Goal: Task Accomplishment & Management: Use online tool/utility

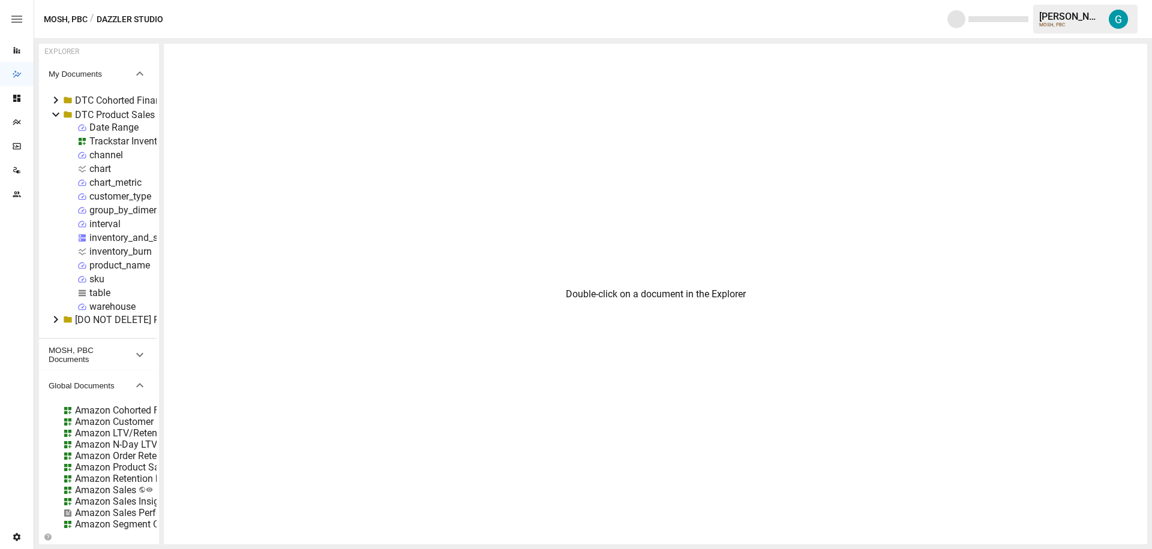
click at [102, 138] on div "Trackstar Inventory" at bounding box center [129, 141] width 81 height 11
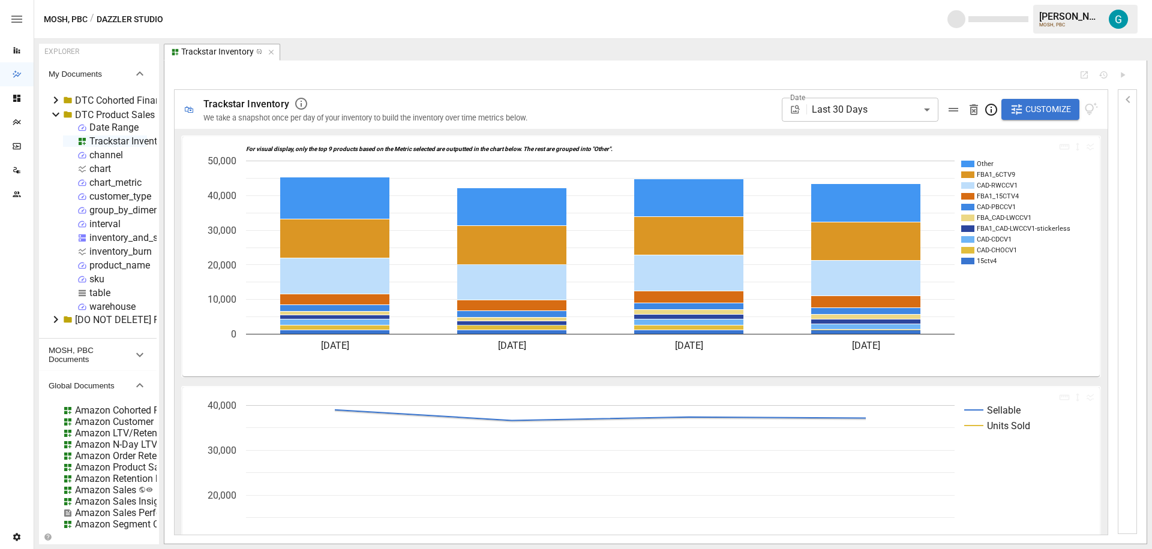
click at [997, 400] on icon "Sellable Units Sold [DATE] [DATE] [DATE] [DATE] 0 10,000 20,000 30,000 40,000" at bounding box center [636, 507] width 908 height 240
click at [265, 102] on span "Trackstar Inventory" at bounding box center [246, 103] width 86 height 11
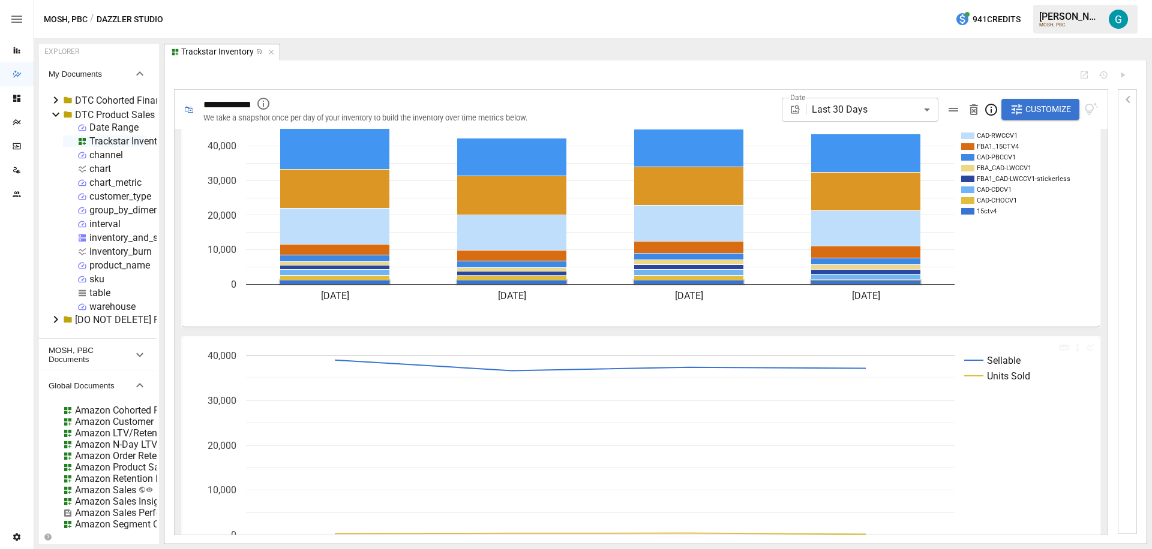
scroll to position [121, 0]
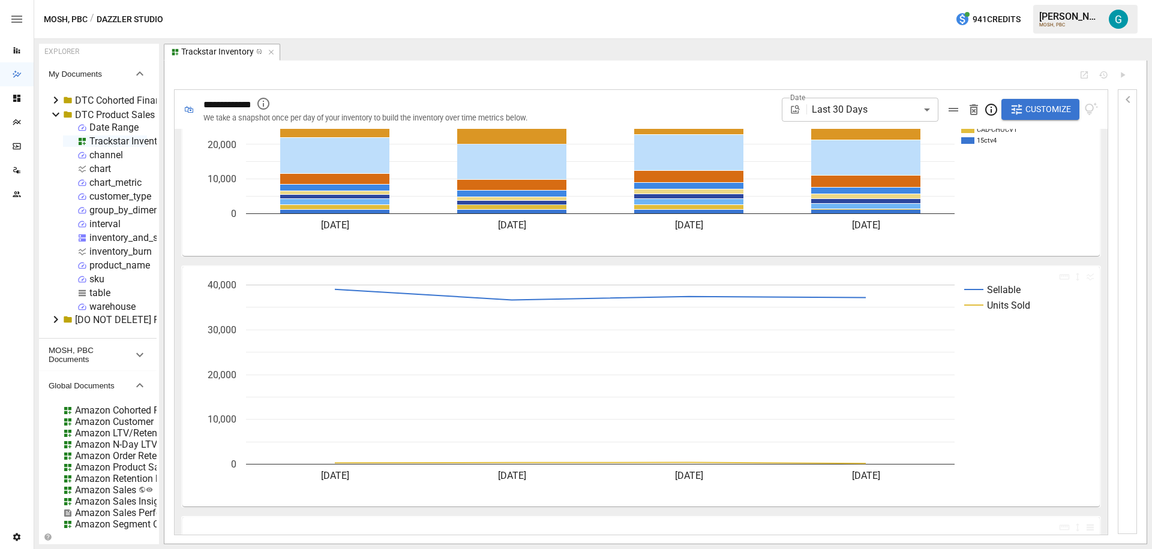
click at [1072, 300] on rect "A chart." at bounding box center [1022, 305] width 117 height 10
click at [1042, 275] on icon "Sellable Units Sold [DATE] [DATE] [DATE] [DATE] 0 10,000 20,000 30,000 40,000" at bounding box center [636, 387] width 908 height 240
click at [1059, 276] on icon "button" at bounding box center [1064, 276] width 10 height 5
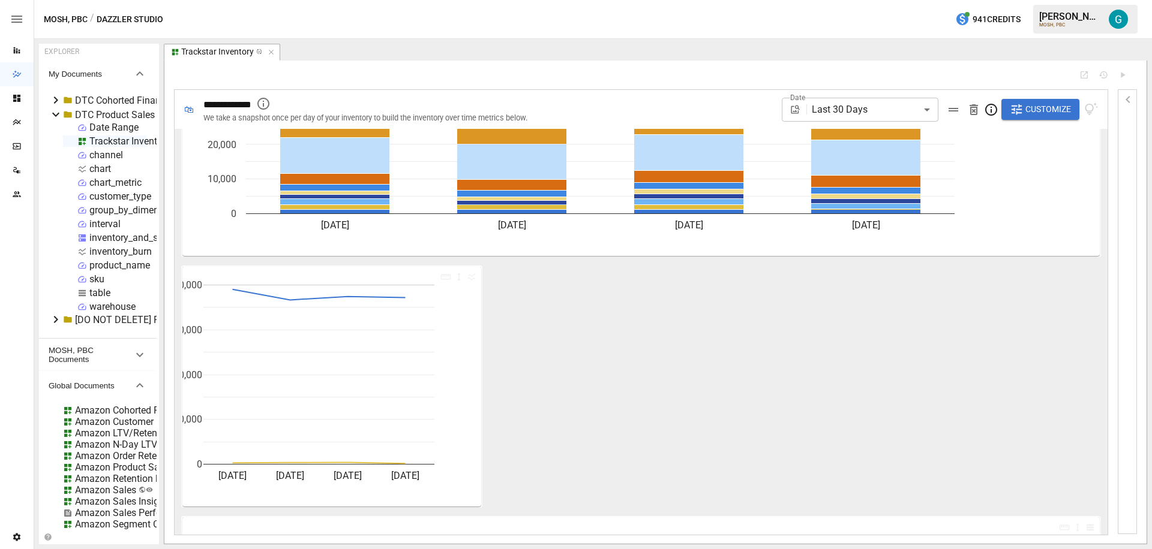
scroll to position [121, 0]
click at [415, 272] on icon "S… U… [DATE] [DATE] [DATE] [DATE] 0 10,0… 20,0… 30,0… 40,0…" at bounding box center [330, 387] width 296 height 240
drag, startPoint x: 504, startPoint y: 395, endPoint x: 423, endPoint y: 356, distance: 89.3
click at [423, 356] on div "For visual display, only the top 9 products based on the Metric selected are ou…" at bounding box center [640, 410] width 923 height 795
click at [202, 263] on div "For visual display, only the top 9 products based on the Metric selected are ou…" at bounding box center [640, 410] width 923 height 795
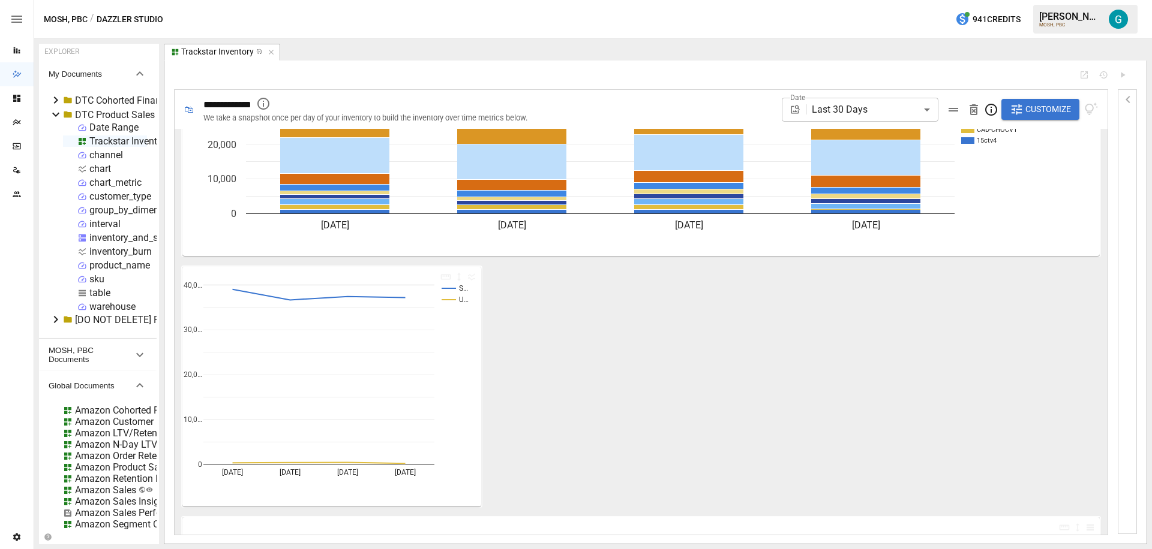
click at [203, 269] on icon "S… U… [DATE] [DATE] [DATE] [DATE] 0 10,0… 20,0… 30,0… 40,0…" at bounding box center [330, 387] width 296 height 240
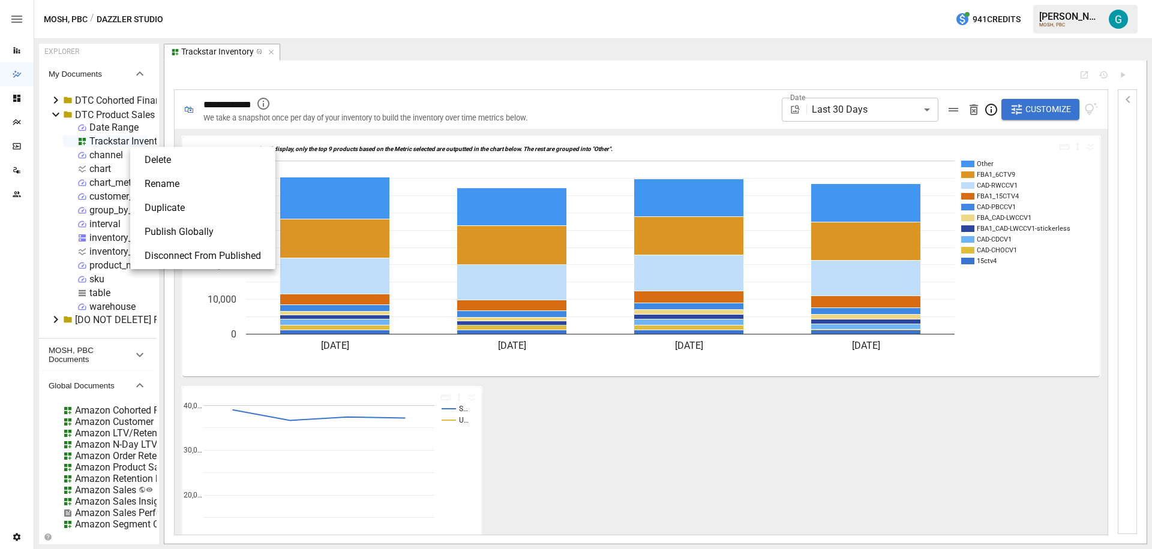
click at [205, 235] on li "Publish Globally" at bounding box center [203, 232] width 136 height 24
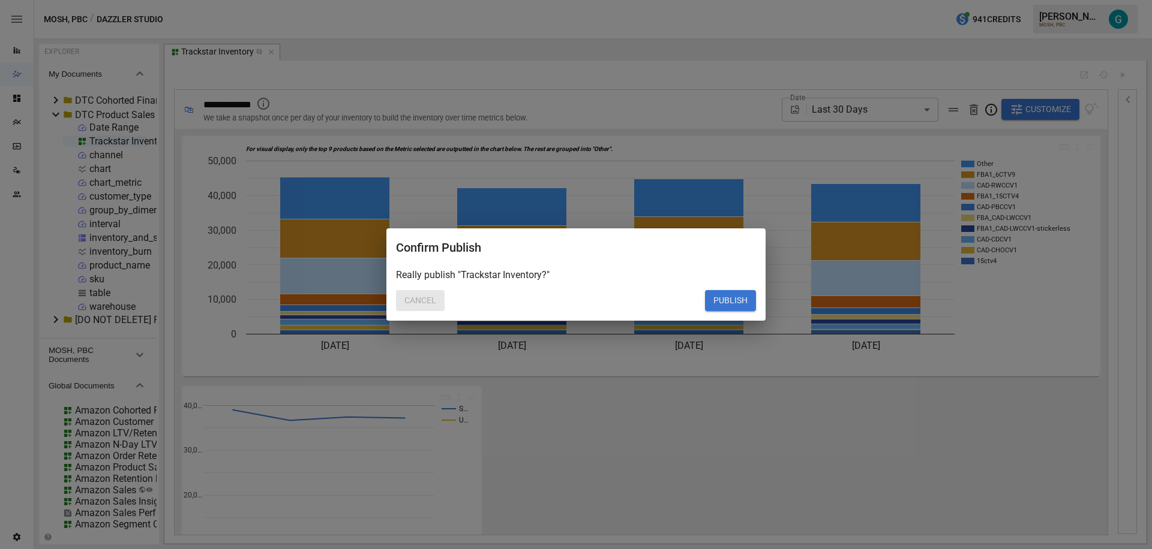
click at [421, 300] on button "Cancel" at bounding box center [420, 301] width 49 height 22
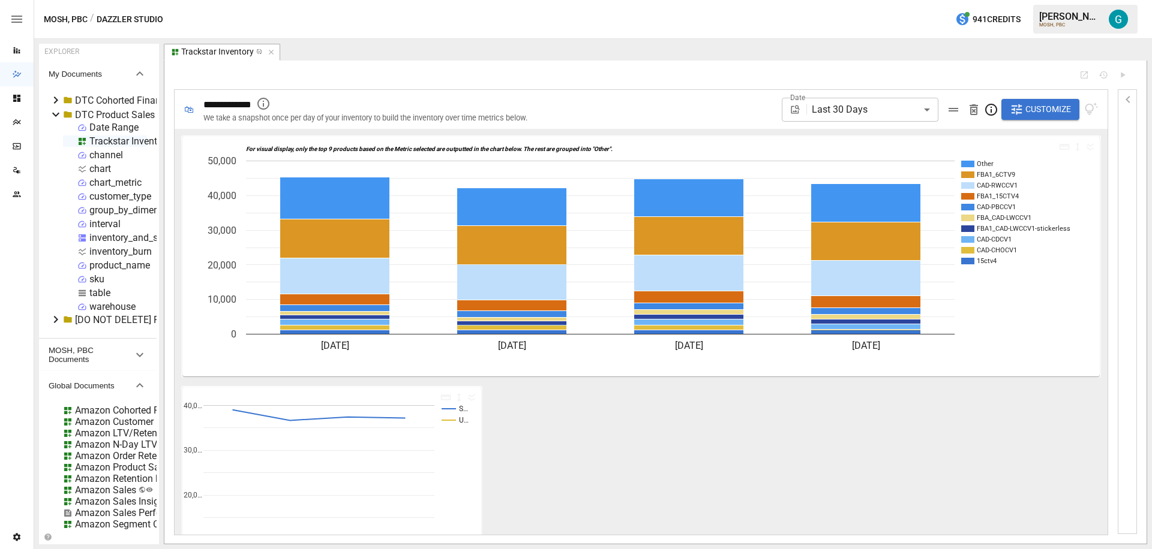
click at [617, 411] on div "For visual display, only the top 9 products based on the Metric selected are ou…" at bounding box center [640, 531] width 923 height 795
click at [1062, 116] on button "Customize" at bounding box center [1040, 110] width 78 height 22
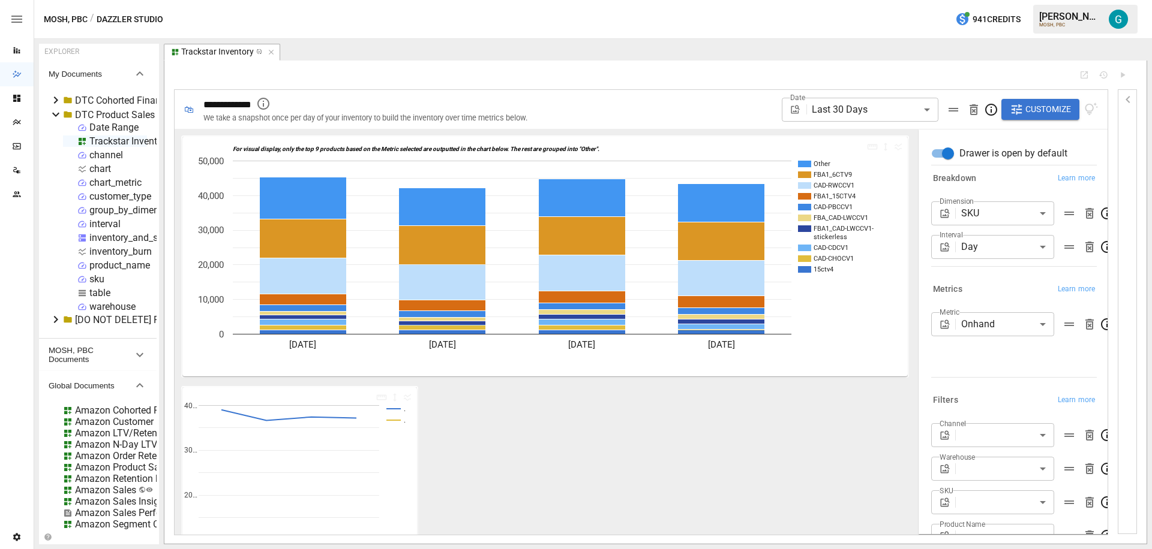
click at [998, 0] on body "Reports Dazzler Studio Dashboards Plans SmartModel ™ Data Sources Team Settings…" at bounding box center [576, 0] width 1152 height 0
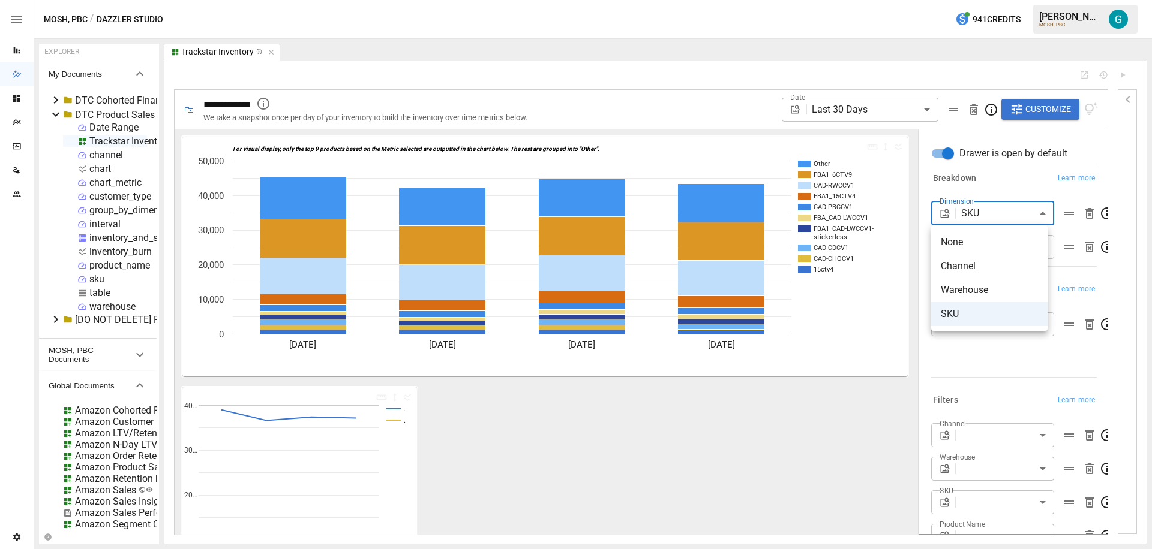
click at [108, 209] on div at bounding box center [576, 274] width 1152 height 549
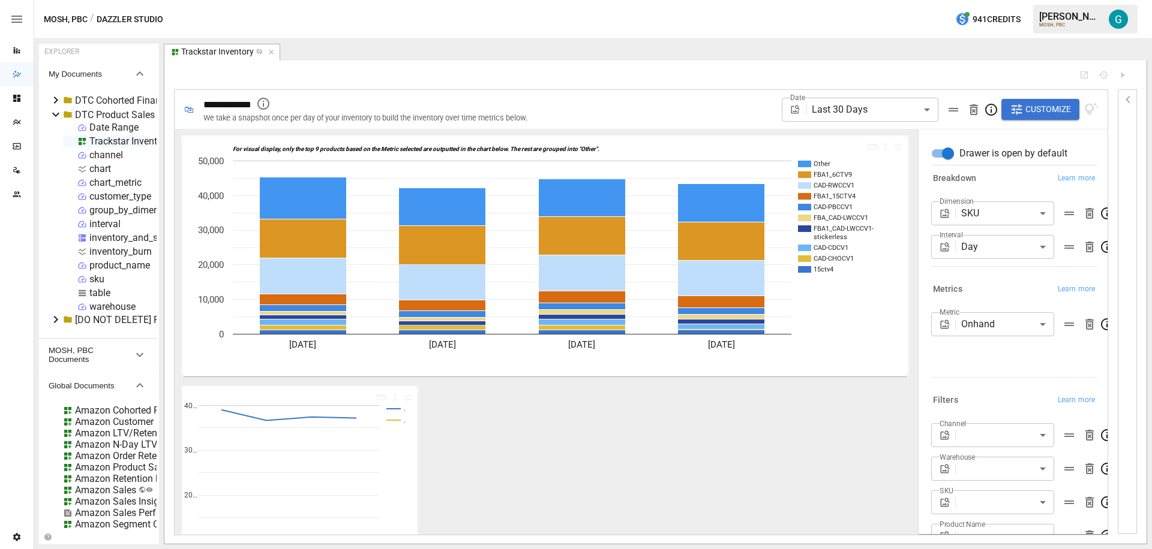
click at [97, 209] on div "group_by_dimension" at bounding box center [133, 210] width 88 height 11
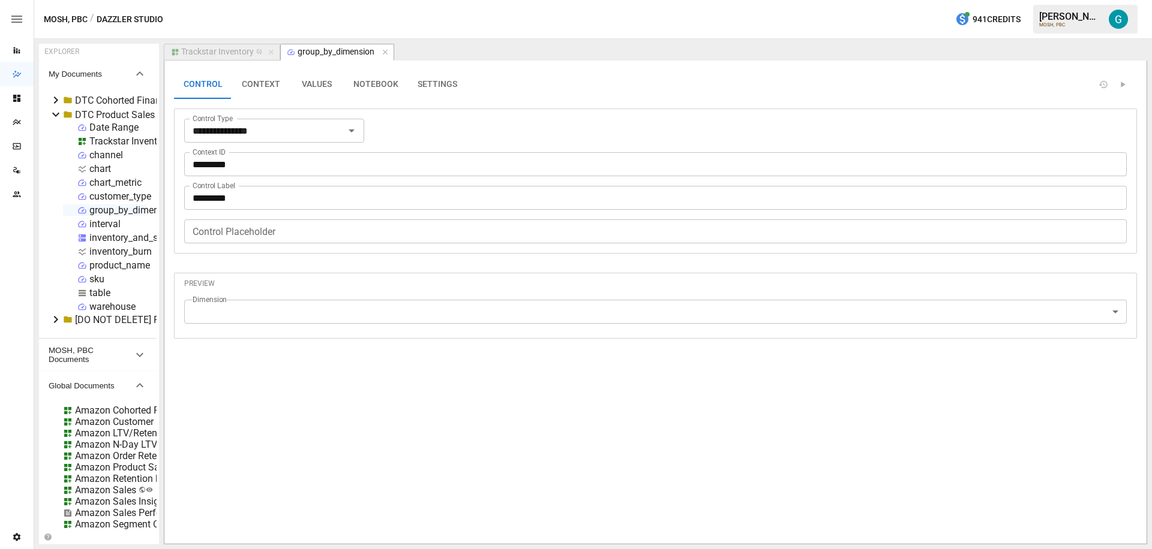
click at [314, 87] on button "VALUES" at bounding box center [317, 84] width 54 height 29
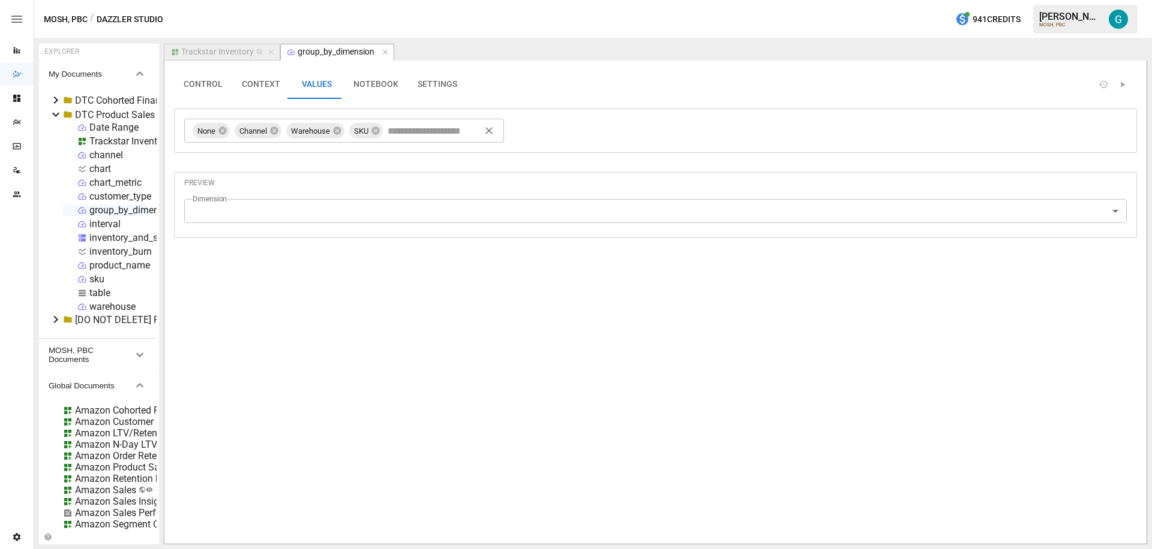
click at [422, 128] on input "text" at bounding box center [435, 131] width 101 height 18
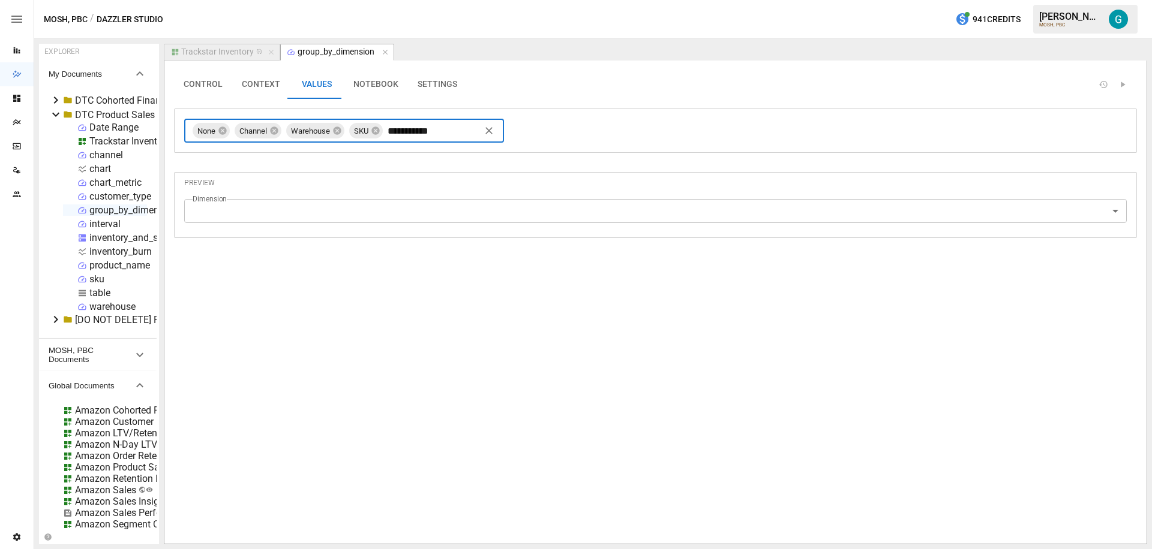
type input "**********"
click at [220, 51] on div "Trackstar Inventory" at bounding box center [217, 52] width 73 height 11
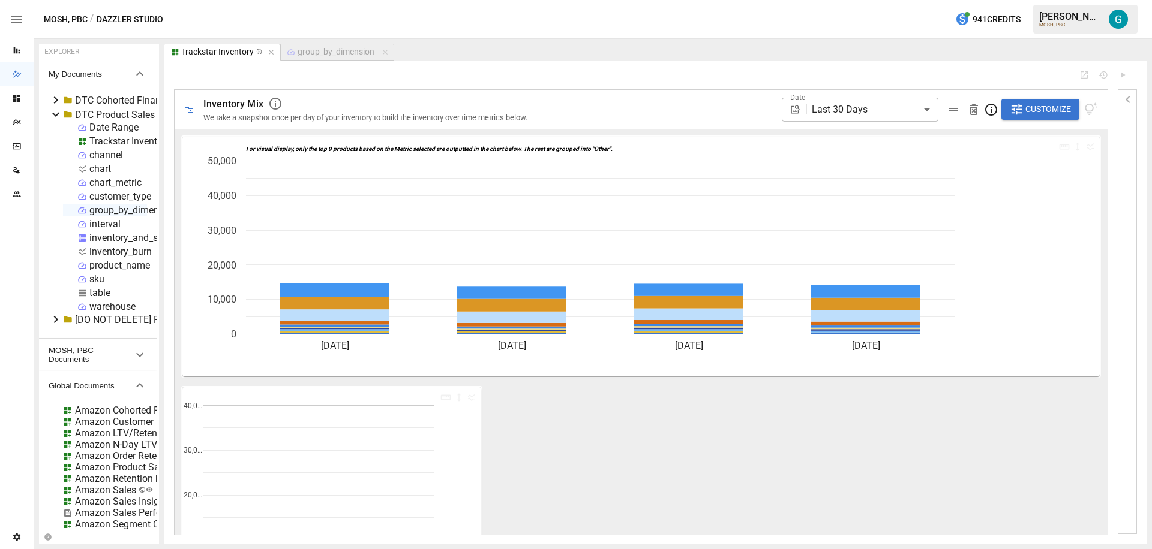
click at [1052, 112] on span "Customize" at bounding box center [1048, 109] width 46 height 15
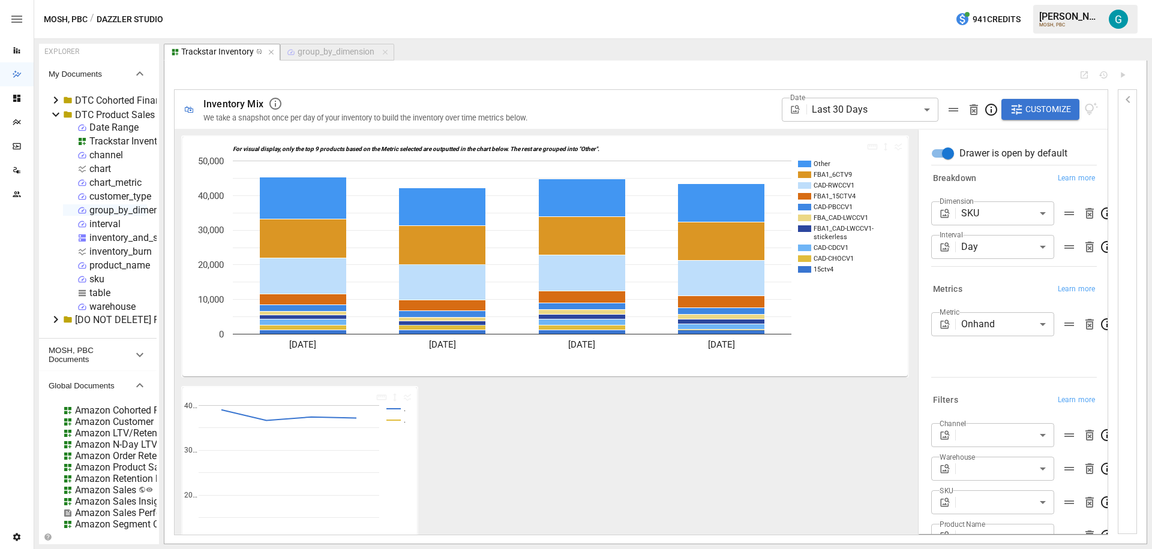
click at [320, 437] on rect "A chart." at bounding box center [289, 495] width 181 height 180
click at [302, 402] on icon ". . [DATE] [DATE] [DATE] [DATE] 0 10… 20… 30… 40…" at bounding box center [298, 507] width 232 height 240
click at [300, 393] on icon ". . [DATE] [DATE] [DATE] [DATE] 0 10… 20… 30… 40…" at bounding box center [298, 507] width 232 height 240
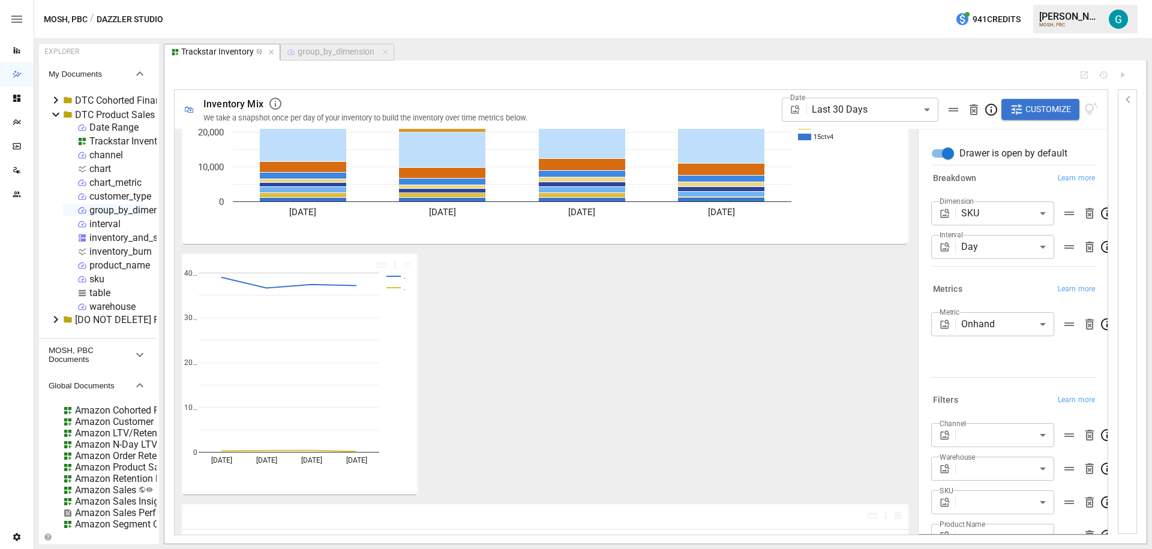
drag, startPoint x: 465, startPoint y: 349, endPoint x: 464, endPoint y: 356, distance: 7.3
click at [465, 348] on div "For visual display, only the top 9 products based on the Metric selected are ou…" at bounding box center [544, 398] width 731 height 795
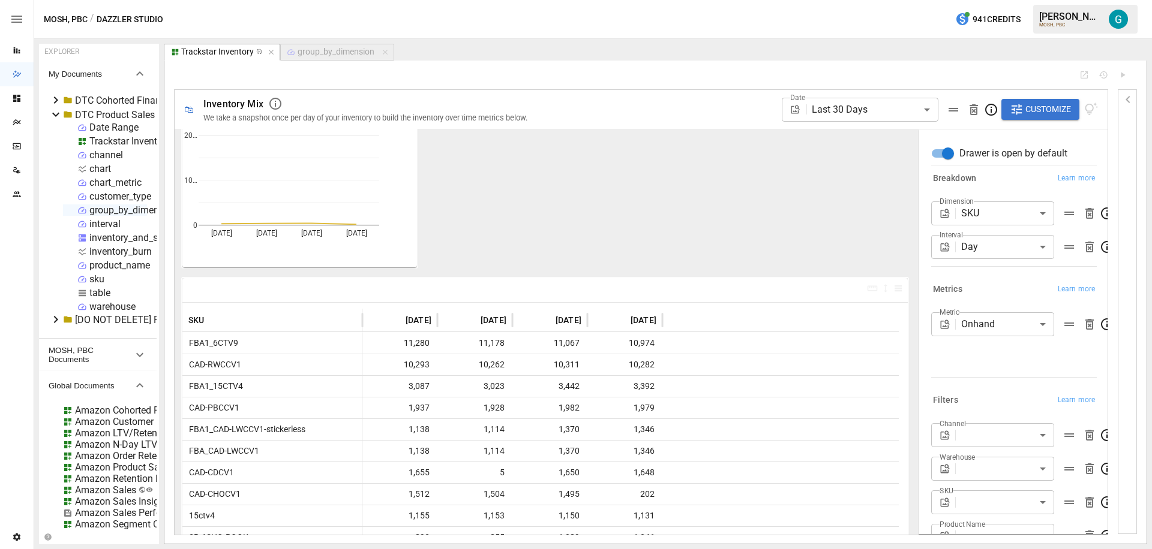
scroll to position [399, 0]
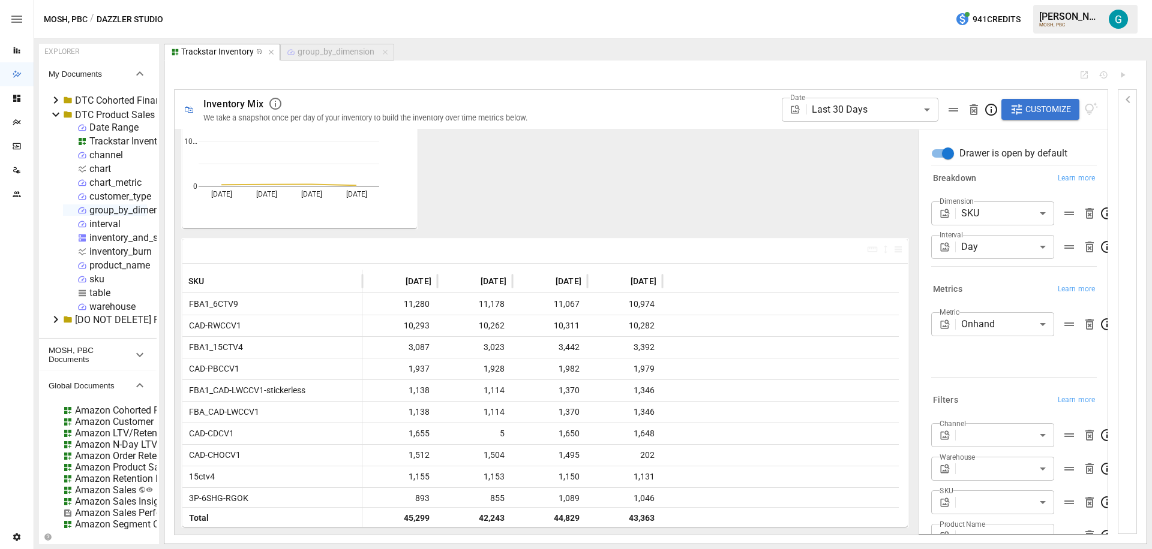
click at [655, 253] on div at bounding box center [544, 251] width 725 height 24
click at [417, 208] on div "For visual display, only the top 9 products based on the Metric selected are ou…" at bounding box center [544, 132] width 731 height 795
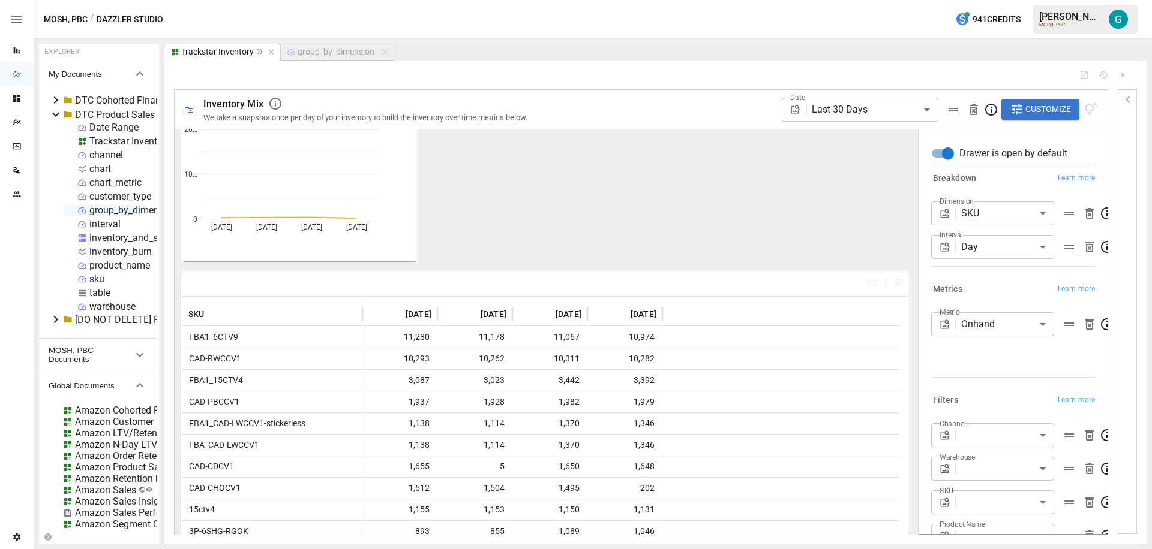
scroll to position [229, 0]
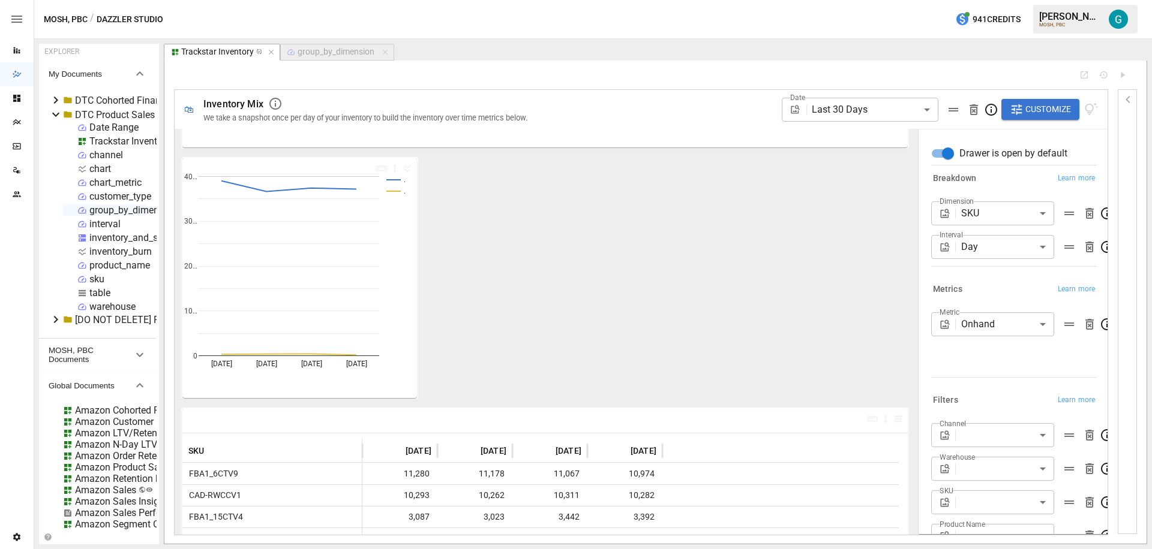
click at [311, 163] on icon ". . [DATE] [DATE] [DATE] [DATE] 0 10… 20… 30… 40…" at bounding box center [298, 278] width 232 height 240
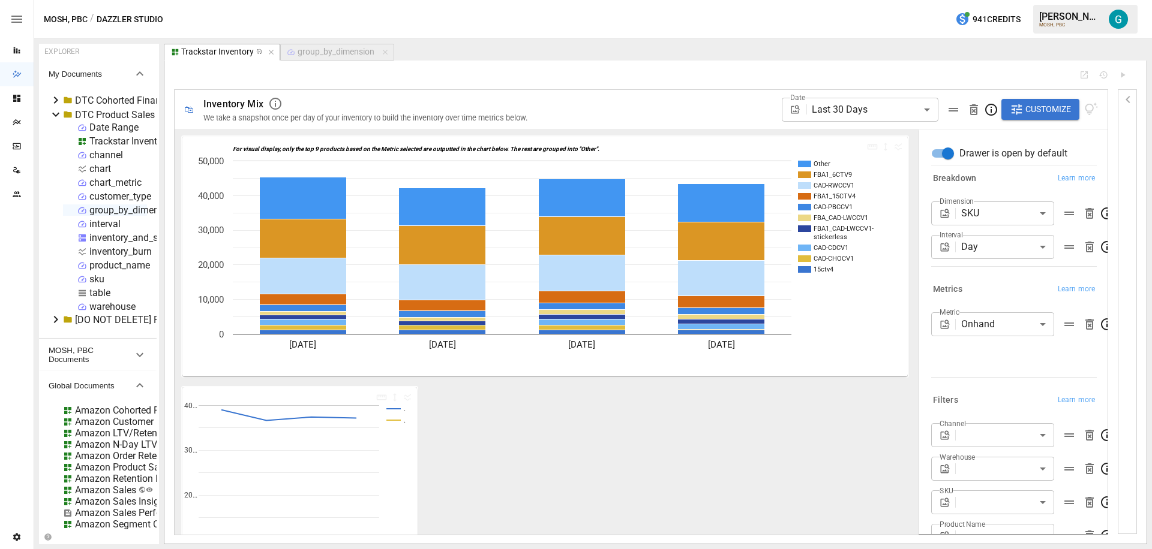
click at [648, 146] on rect "A chart." at bounding box center [512, 149] width 558 height 6
click at [650, 142] on icon "For visual display, only the top 9 products based on the Metric selected are ou…" at bounding box center [540, 257] width 716 height 240
click at [279, 390] on icon ". . [DATE] [DATE] [DATE] [DATE] 0 10… 20… 30… 40…" at bounding box center [298, 507] width 232 height 240
click at [280, 389] on icon ". . [DATE] [DATE] [DATE] [DATE] 0 10… 20… 30… 40…" at bounding box center [298, 507] width 232 height 240
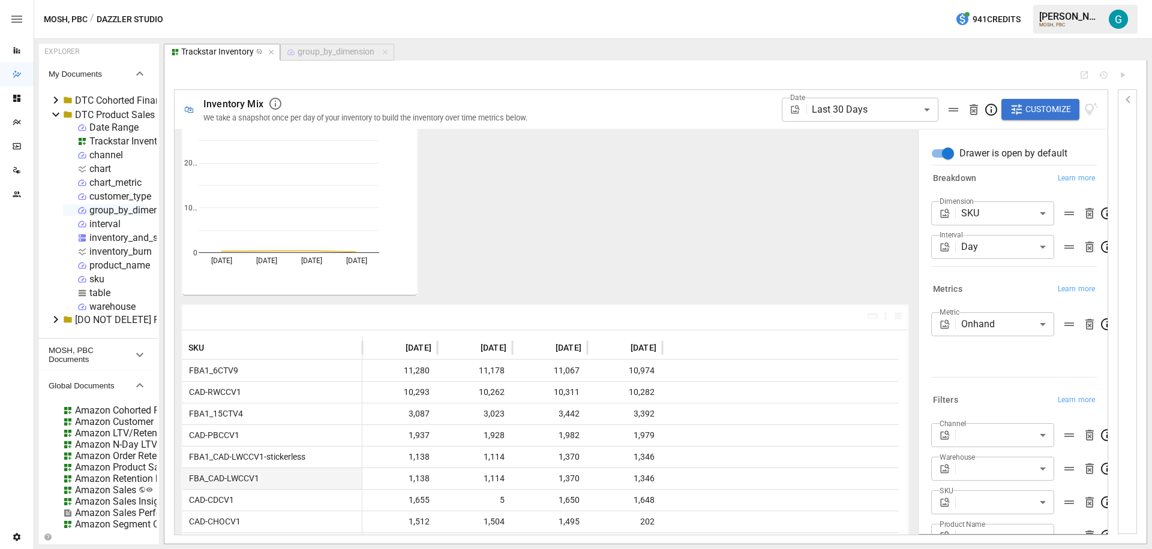
scroll to position [179, 0]
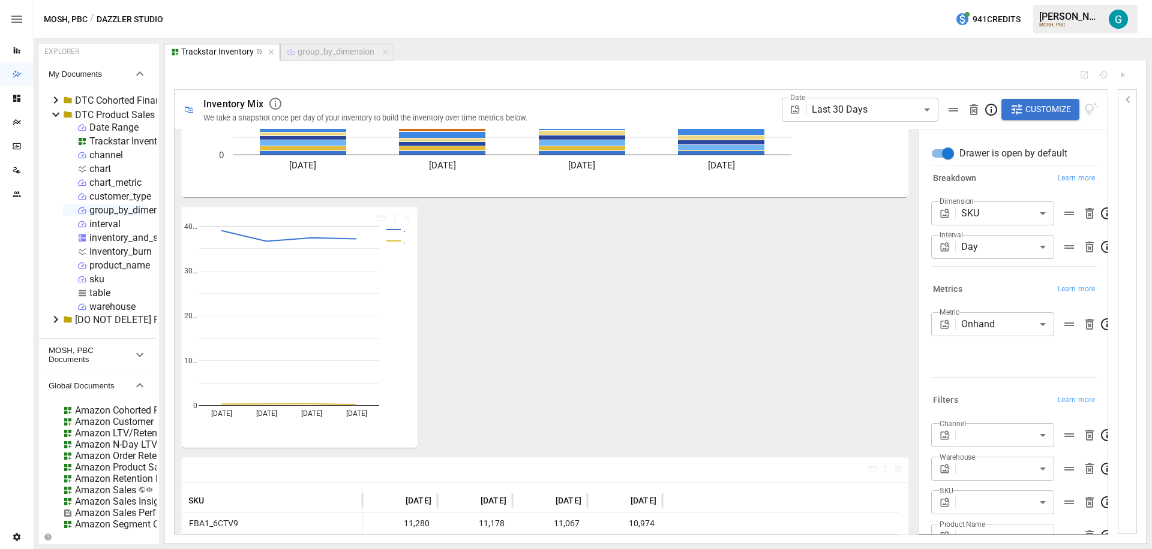
drag, startPoint x: 489, startPoint y: 404, endPoint x: 284, endPoint y: 300, distance: 230.1
click at [284, 300] on div "For visual display, only the top 9 products based on the Metric selected are ou…" at bounding box center [544, 351] width 731 height 795
click at [98, 254] on div "inventory_burn" at bounding box center [120, 251] width 62 height 11
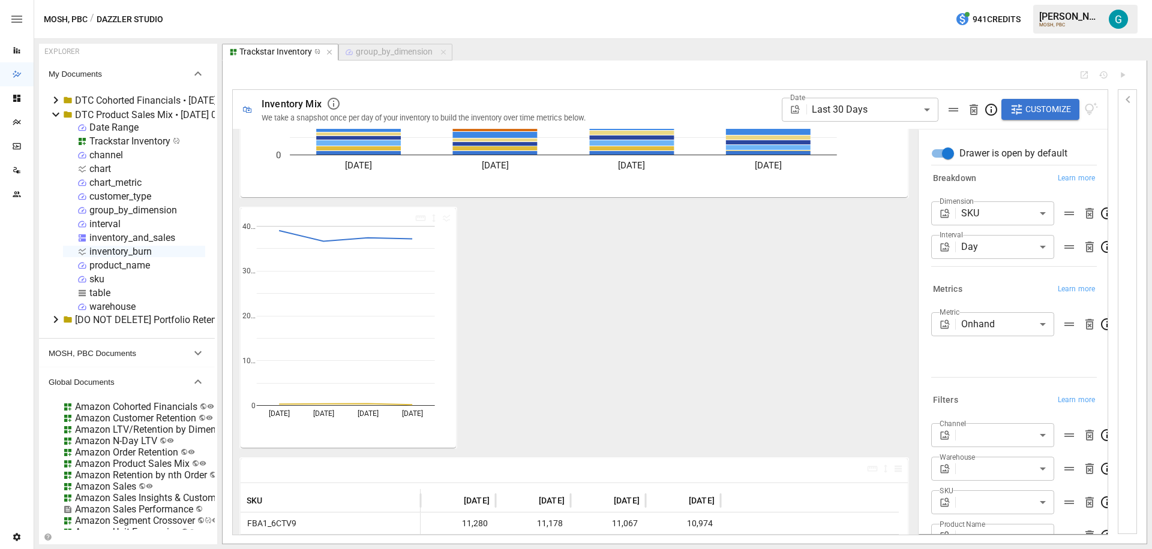
drag, startPoint x: 158, startPoint y: 223, endPoint x: 217, endPoint y: 226, distance: 58.9
click at [217, 226] on div "EXPLORER My Documents DTC Cohorted Financials • [DATE] 08:42 DTC Product Sales …" at bounding box center [593, 294] width 1108 height 501
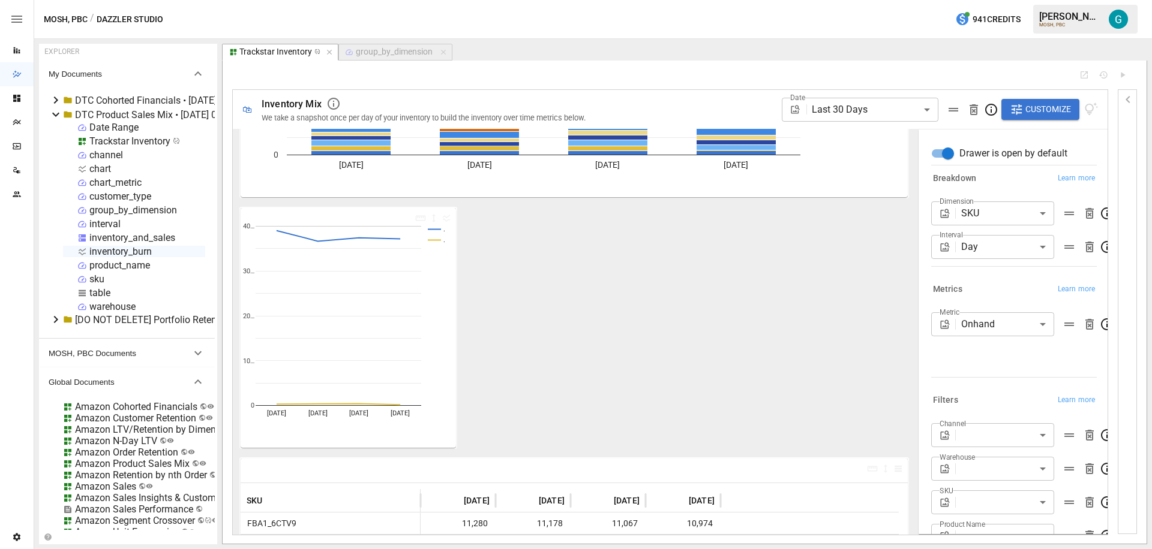
click at [378, 209] on icon ". . [DATE] [DATE] [DATE] [DATE] 0 10… 20… 30… 40…" at bounding box center [347, 328] width 212 height 240
click at [380, 215] on icon ". . [DATE] [DATE] [DATE] [DATE] 0 10… 20… 30… 40…" at bounding box center [347, 328] width 212 height 240
drag, startPoint x: 504, startPoint y: 279, endPoint x: 388, endPoint y: 199, distance: 141.4
click at [388, 199] on div "For visual display, only the top 9 products based on the Metric selected are ou…" at bounding box center [574, 351] width 673 height 795
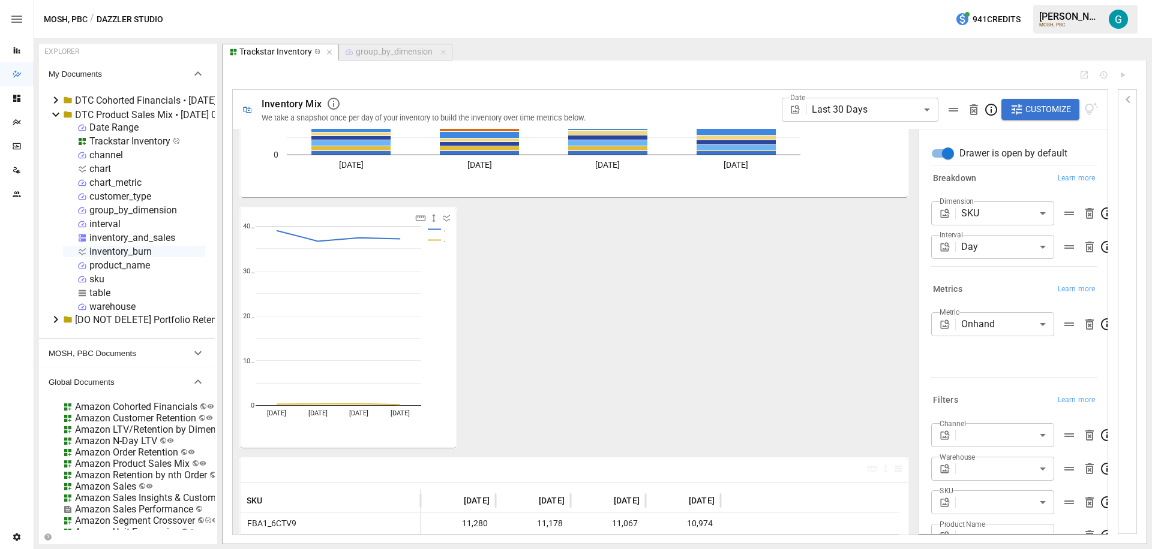
click at [443, 218] on icon at bounding box center [446, 219] width 10 height 10
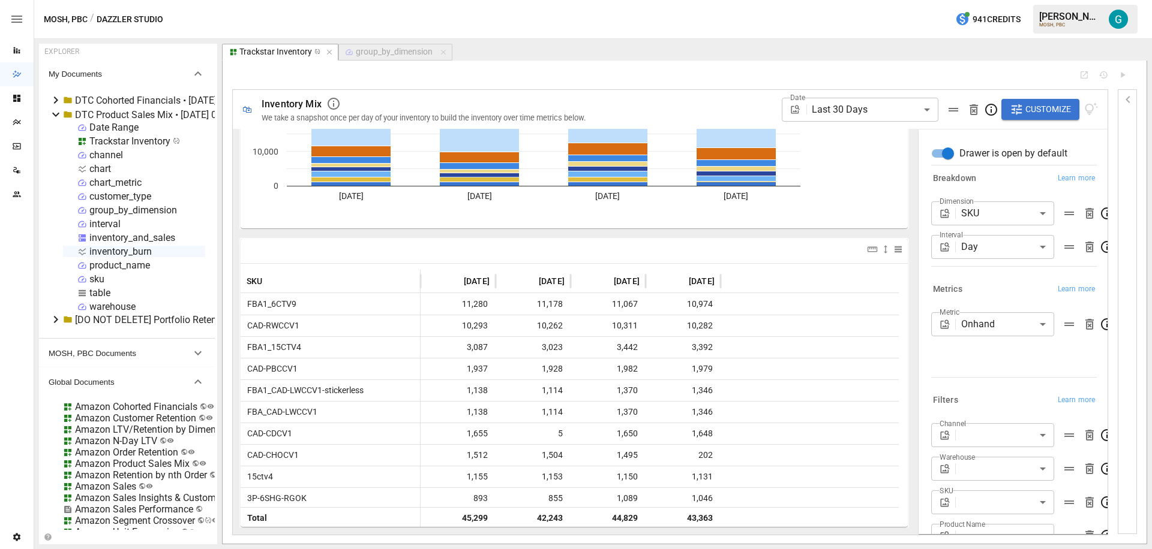
click at [1006, 0] on body "Reports Dazzler Studio Dashboards Plans SmartModel ™ Data Sources Team Settings…" at bounding box center [576, 0] width 1152 height 0
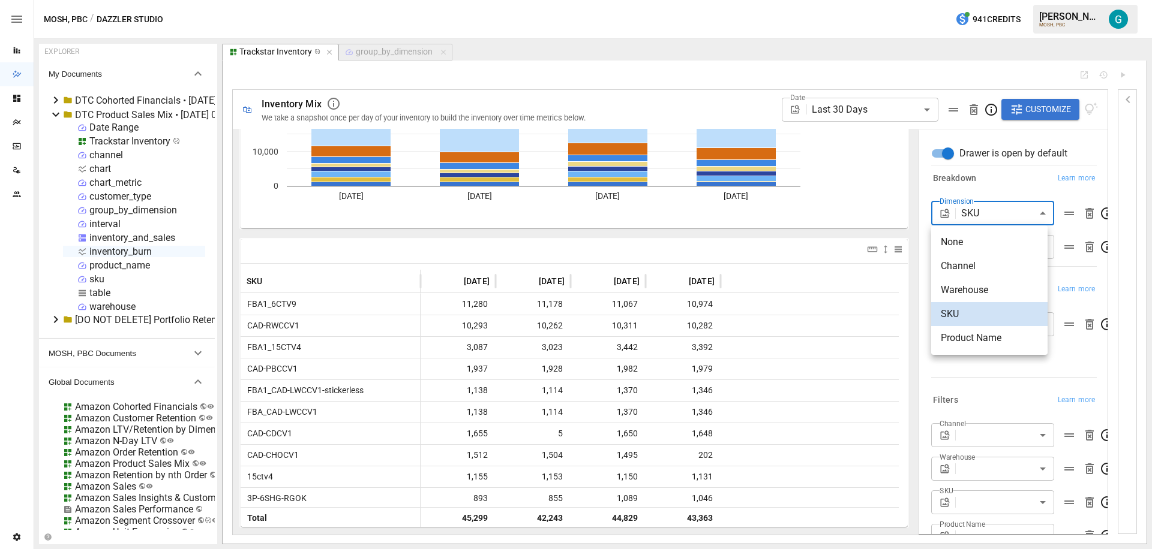
click at [1000, 333] on span "Product Name" at bounding box center [988, 338] width 97 height 14
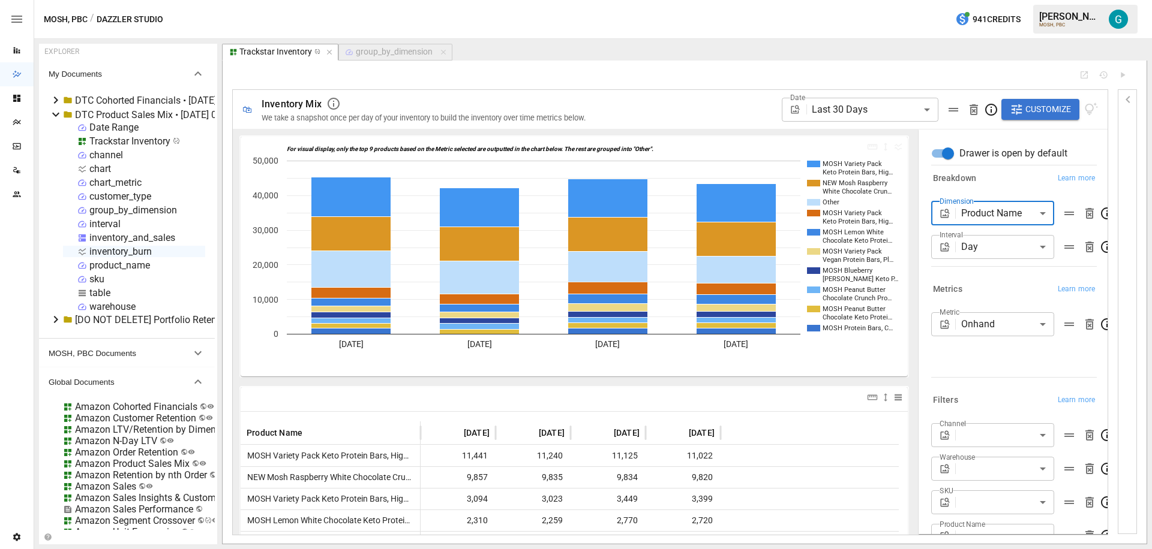
scroll to position [42, 0]
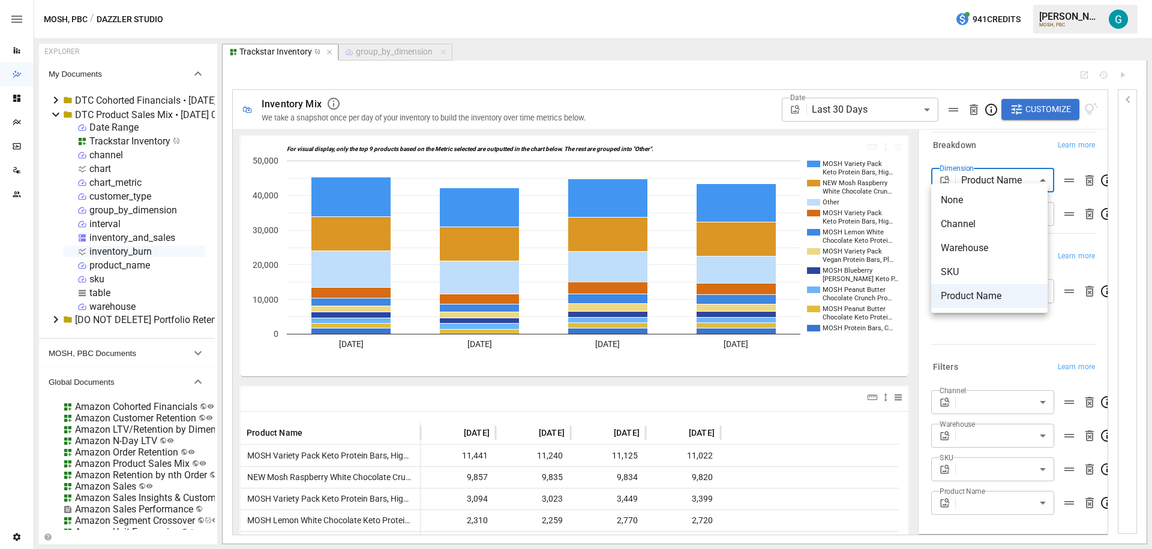
click at [1008, 0] on body "Reports Dazzler Studio Dashboards Plans SmartModel ™ Data Sources Team Settings…" at bounding box center [576, 0] width 1152 height 0
click at [979, 205] on span "None" at bounding box center [988, 200] width 97 height 14
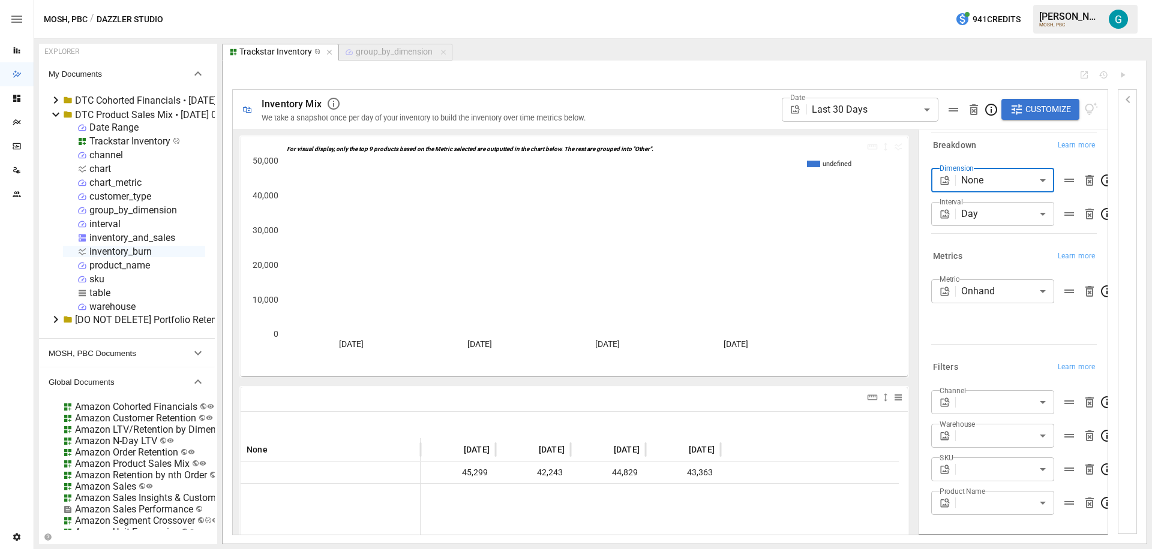
click at [986, 0] on body "Reports Dazzler Studio Dashboards Plans SmartModel ™ Data Sources Team Settings…" at bounding box center [576, 0] width 1152 height 0
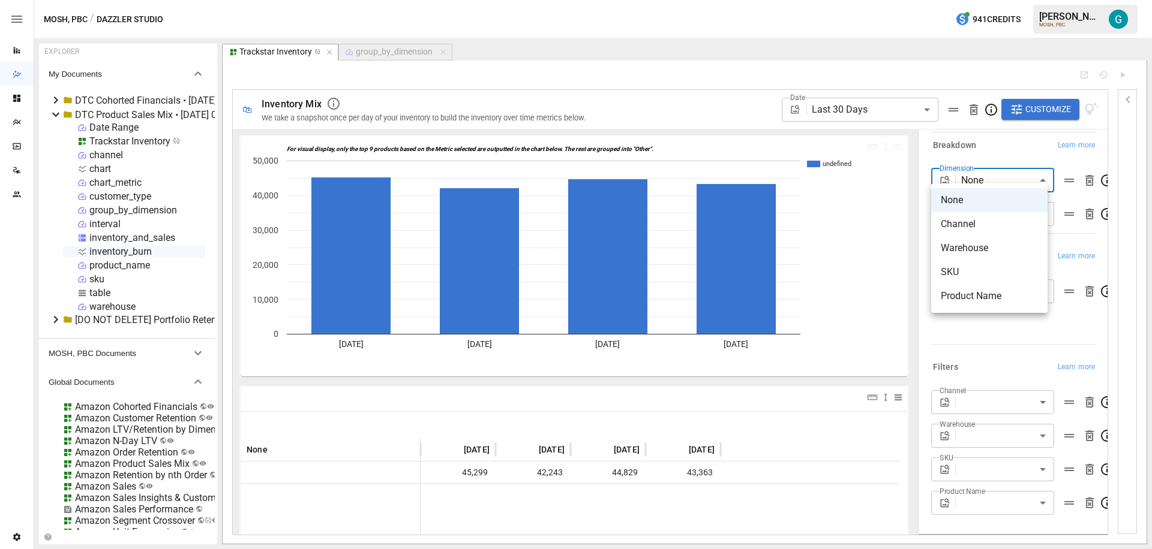
click at [963, 329] on div at bounding box center [576, 274] width 1152 height 549
click at [1009, 0] on body "Reports Dazzler Studio Dashboards Plans SmartModel ™ Data Sources Team Settings…" at bounding box center [576, 0] width 1152 height 0
click at [324, 384] on div at bounding box center [576, 274] width 1152 height 549
click at [1013, 0] on body "Reports Dazzler Studio Dashboards Plans SmartModel ™ Data Sources Team Settings…" at bounding box center [576, 0] width 1152 height 0
click at [909, 370] on div at bounding box center [576, 274] width 1152 height 549
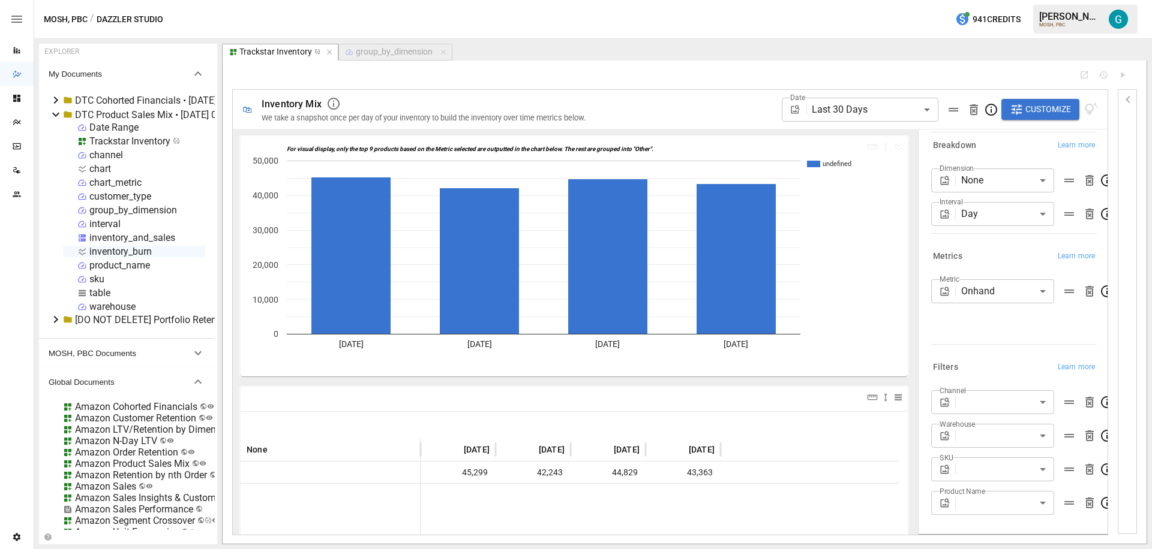
drag, startPoint x: 909, startPoint y: 365, endPoint x: 911, endPoint y: 404, distance: 39.0
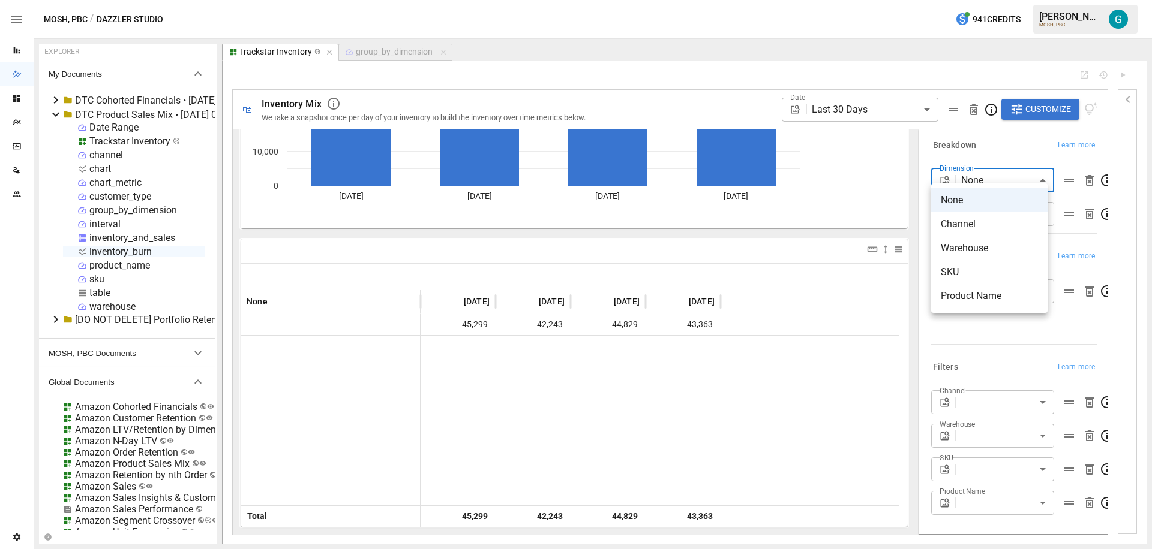
click at [999, 0] on body "Reports Dazzler Studio Dashboards Plans SmartModel ™ Data Sources Team Settings…" at bounding box center [576, 0] width 1152 height 0
click at [978, 267] on span "SKU" at bounding box center [988, 272] width 97 height 14
type input "***"
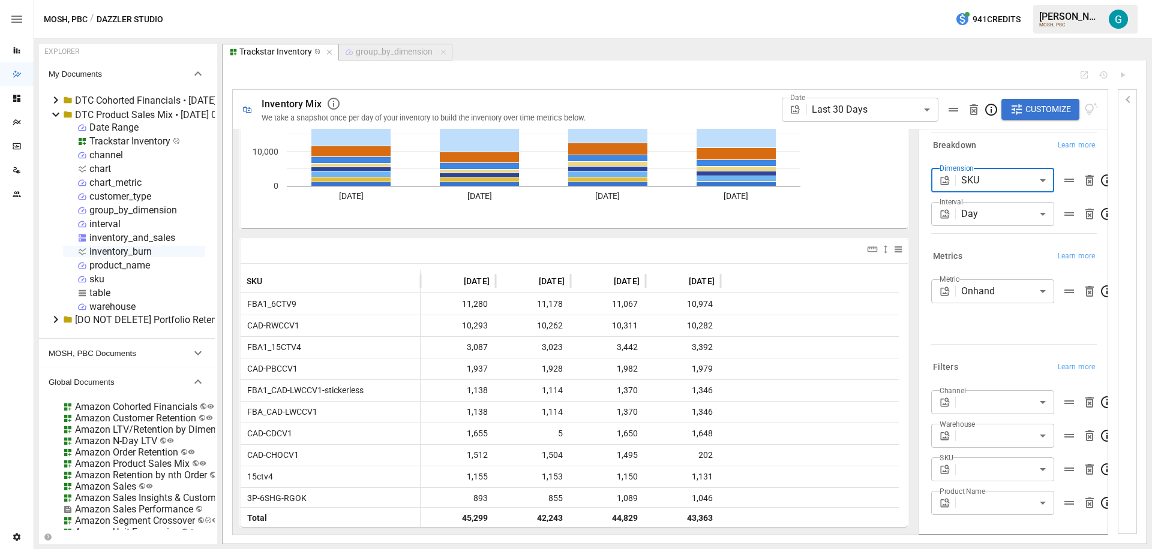
click at [1003, 0] on body "Reports Dazzler Studio Dashboards Plans SmartModel ™ Data Sources Team Settings…" at bounding box center [576, 0] width 1152 height 0
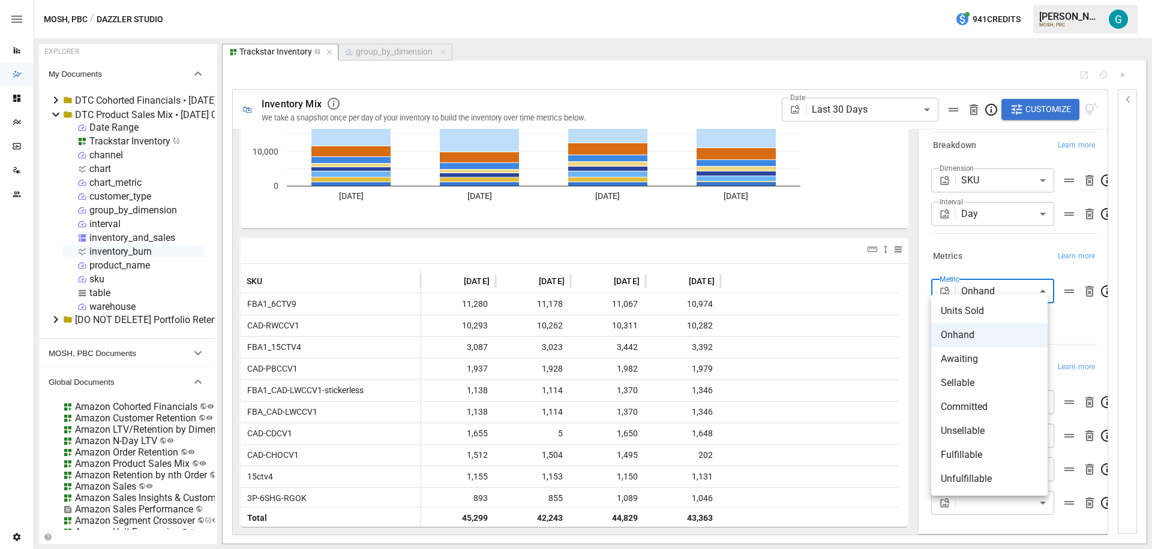
click at [1069, 326] on div at bounding box center [576, 274] width 1152 height 549
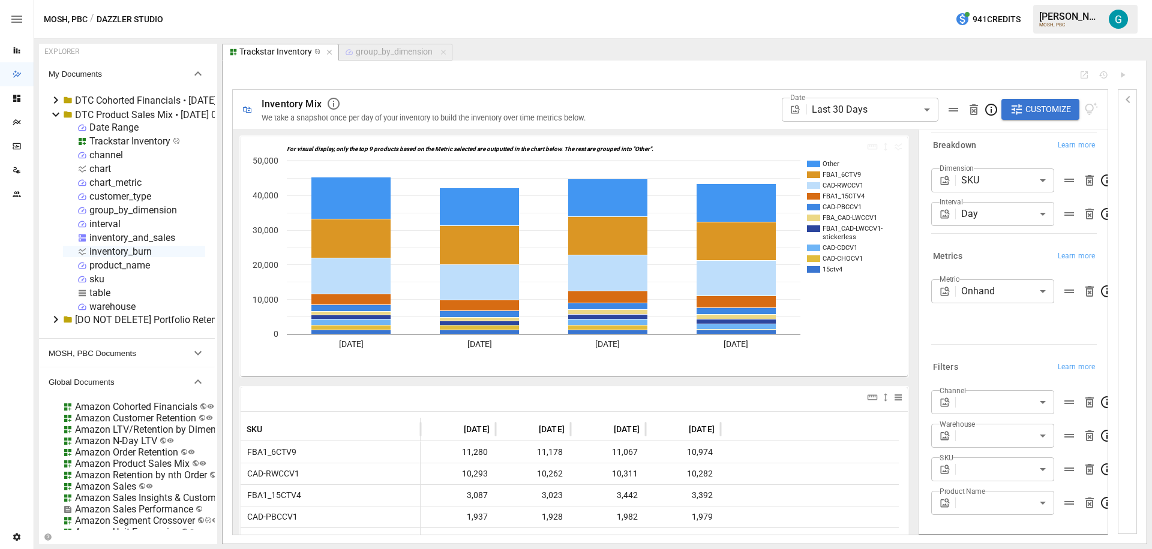
click at [677, 71] on div at bounding box center [650, 75] width 837 height 10
click at [993, 0] on body "Reports Dazzler Studio Dashboards Plans SmartModel ™ Data Sources Team Settings…" at bounding box center [576, 0] width 1152 height 0
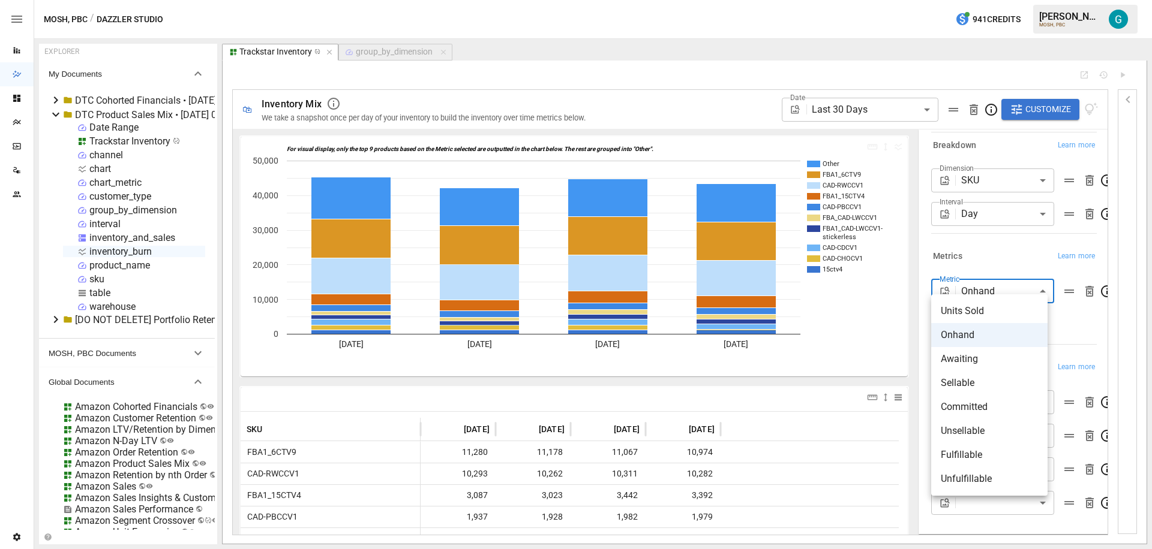
click at [1083, 326] on div at bounding box center [576, 274] width 1152 height 549
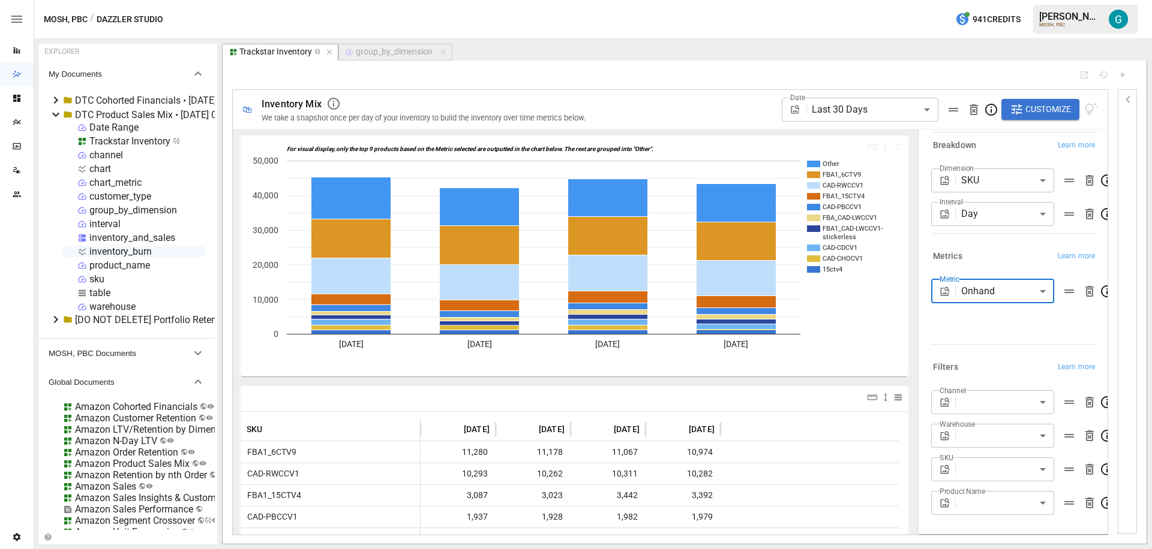
click at [1030, 0] on body "Reports Dazzler Studio Dashboards Plans SmartModel ™ Data Sources Team Settings…" at bounding box center [576, 0] width 1152 height 0
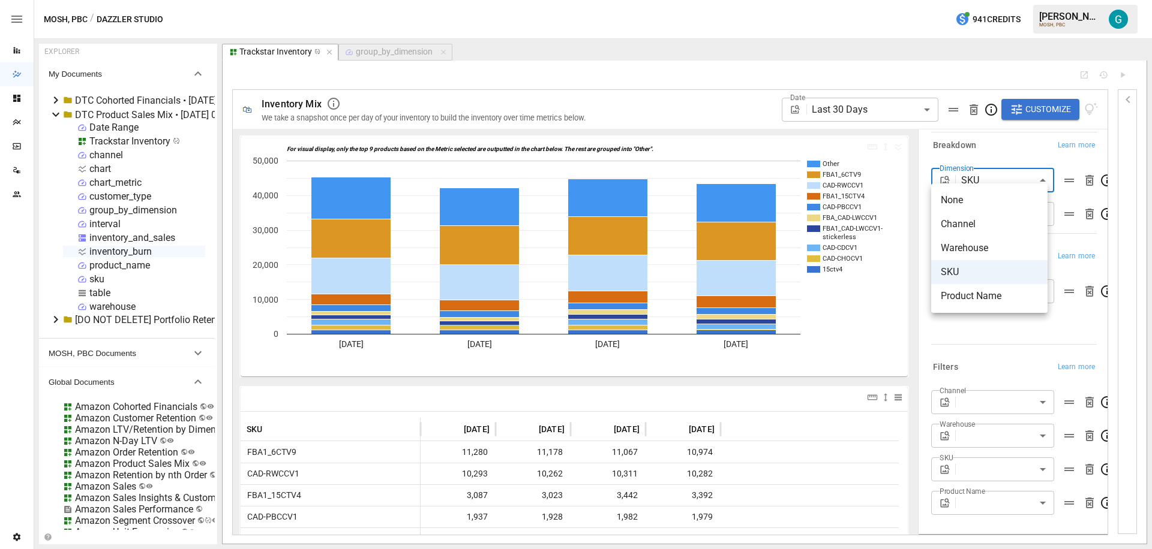
click at [1023, 140] on div at bounding box center [576, 274] width 1152 height 549
click at [903, 0] on body "Reports Dazzler Studio Dashboards Plans SmartModel ™ Data Sources Team Settings…" at bounding box center [576, 0] width 1152 height 0
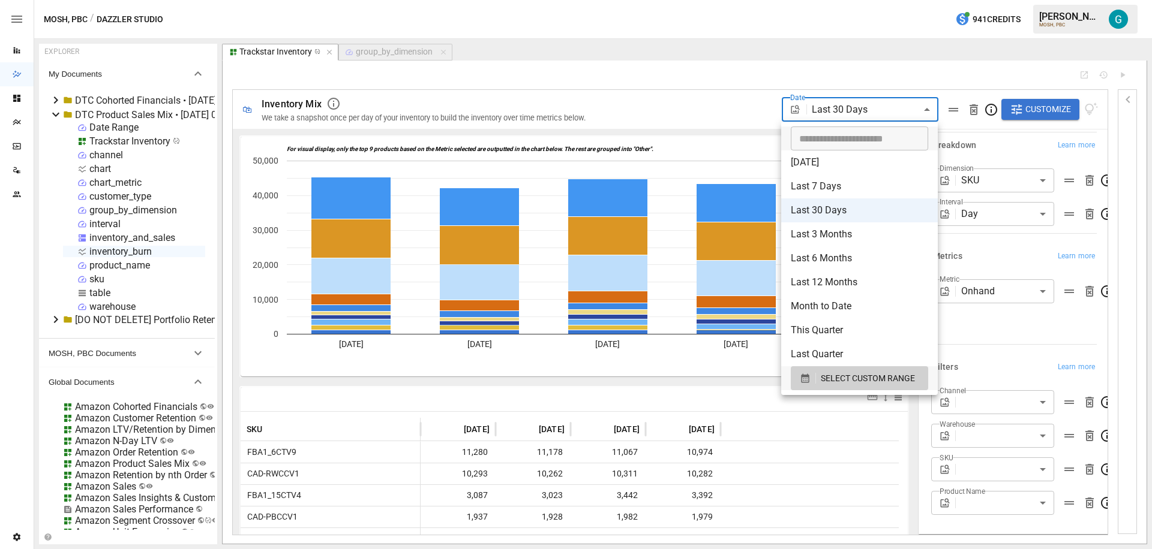
click at [774, 107] on div at bounding box center [576, 274] width 1152 height 549
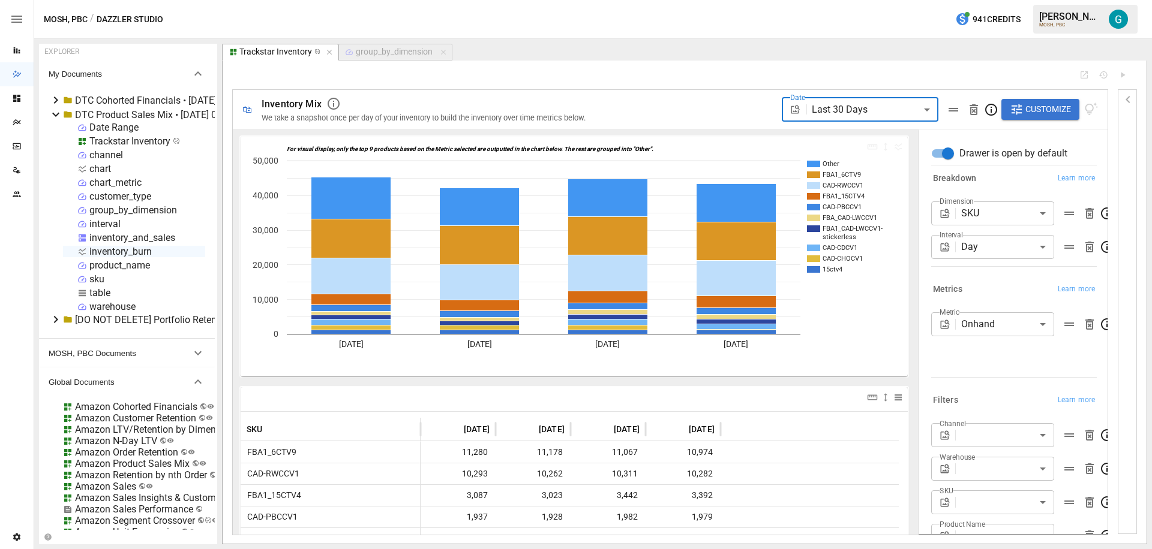
click at [557, 76] on div at bounding box center [650, 75] width 837 height 10
click at [337, 102] on icon "button" at bounding box center [333, 104] width 14 height 14
click at [399, 105] on span "Toggle between different metrics and data ranges through the navigation menu on…" at bounding box center [438, 105] width 174 height 16
click at [399, 105] on span "**********" at bounding box center [440, 104] width 178 height 14
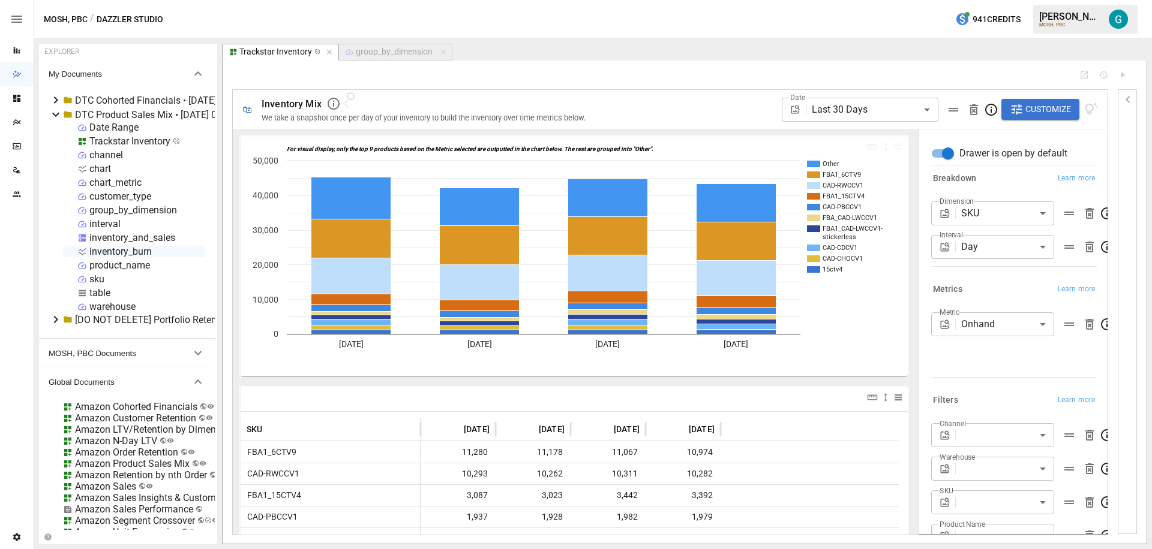
click at [422, 80] on div "**********" at bounding box center [684, 302] width 904 height 464
click at [1009, 0] on body "Reports Dazzler Studio Dashboards Plans SmartModel ™ Data Sources Team Settings…" at bounding box center [576, 0] width 1152 height 0
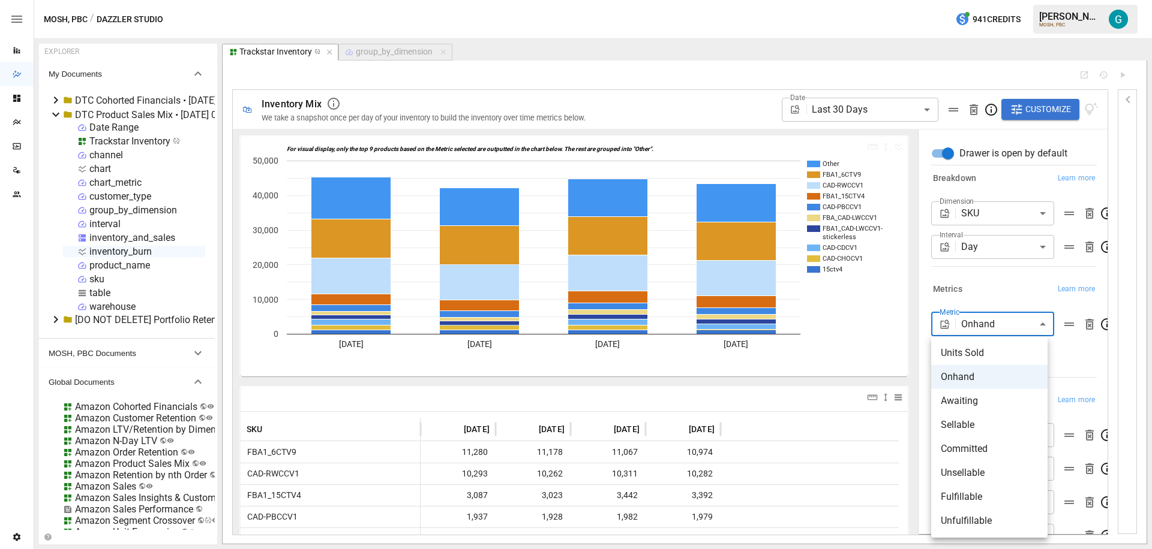
click at [636, 364] on div at bounding box center [576, 274] width 1152 height 549
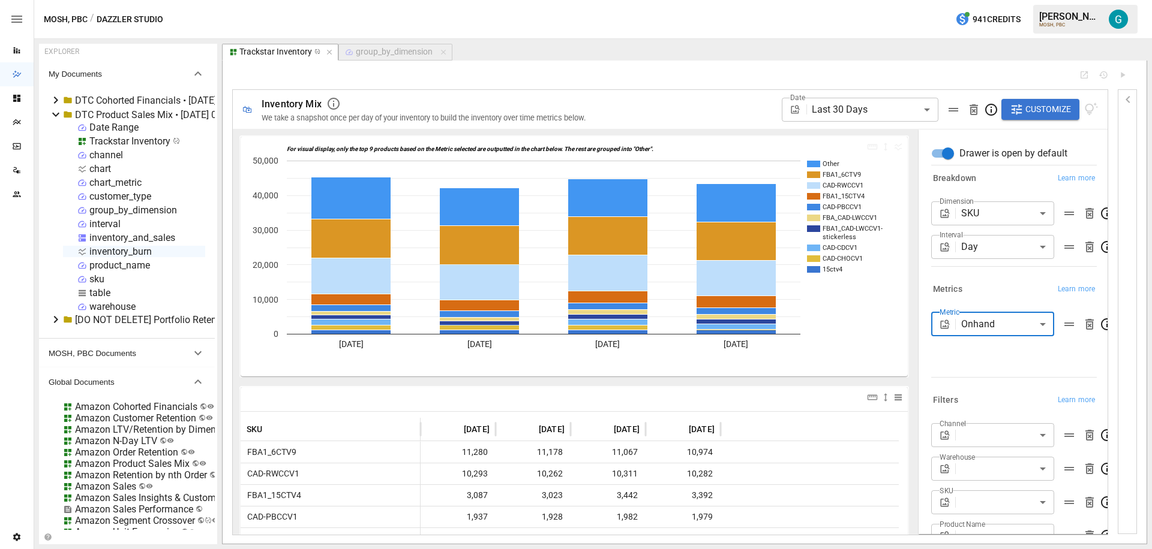
click at [970, 0] on body "Reports Dazzler Studio Dashboards Plans SmartModel ™ Data Sources Team Settings…" at bounding box center [576, 0] width 1152 height 0
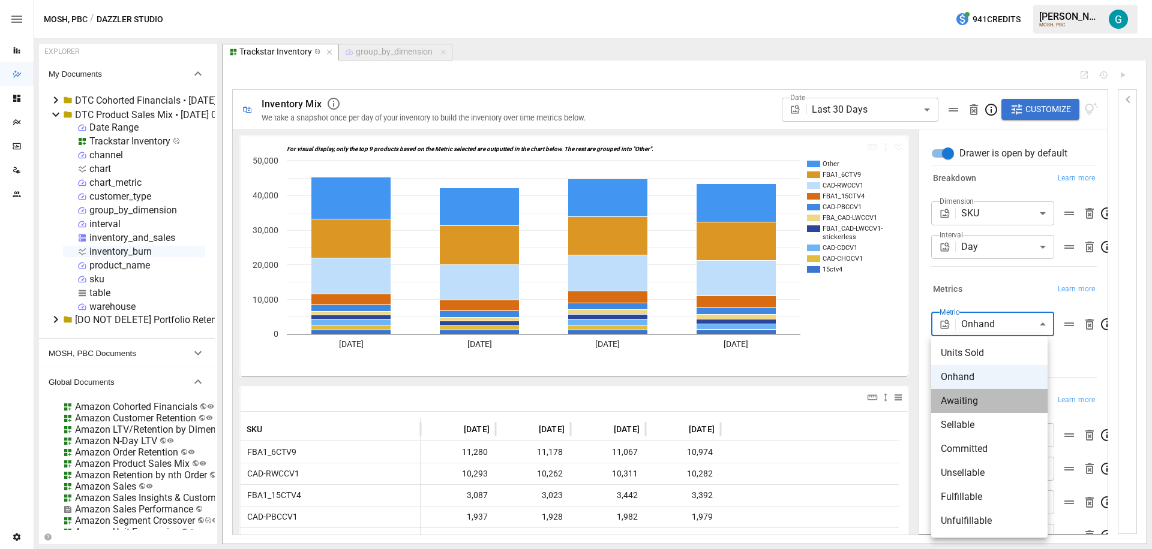
click at [976, 400] on span "Awaiting" at bounding box center [988, 401] width 97 height 14
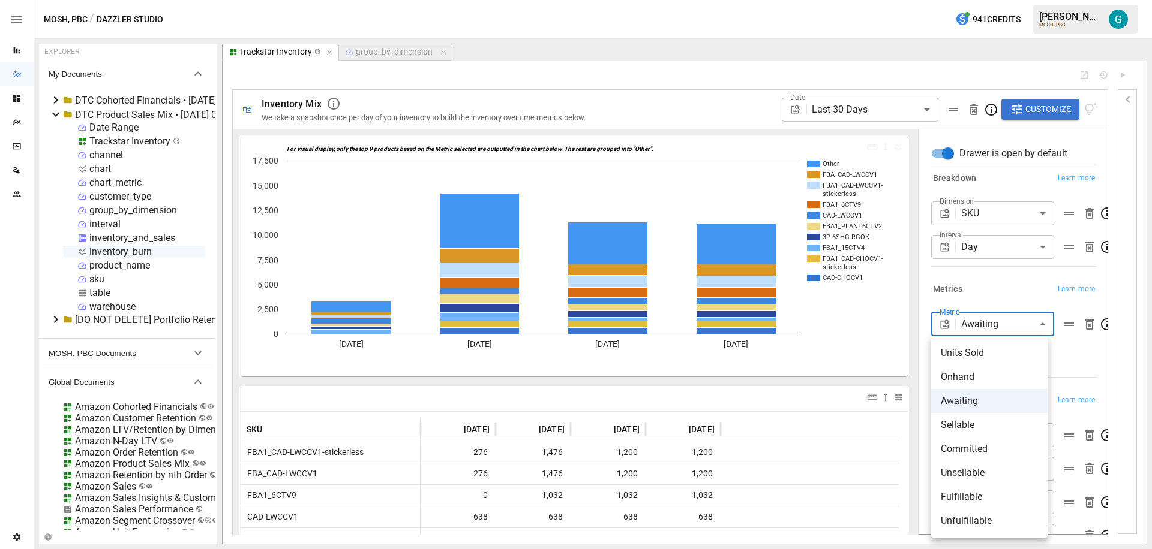
click at [1005, 0] on body "Reports Dazzler Studio Dashboards Plans SmartModel ™ Data Sources Team Settings…" at bounding box center [576, 0] width 1152 height 0
click at [982, 423] on span "Sellable" at bounding box center [988, 425] width 97 height 14
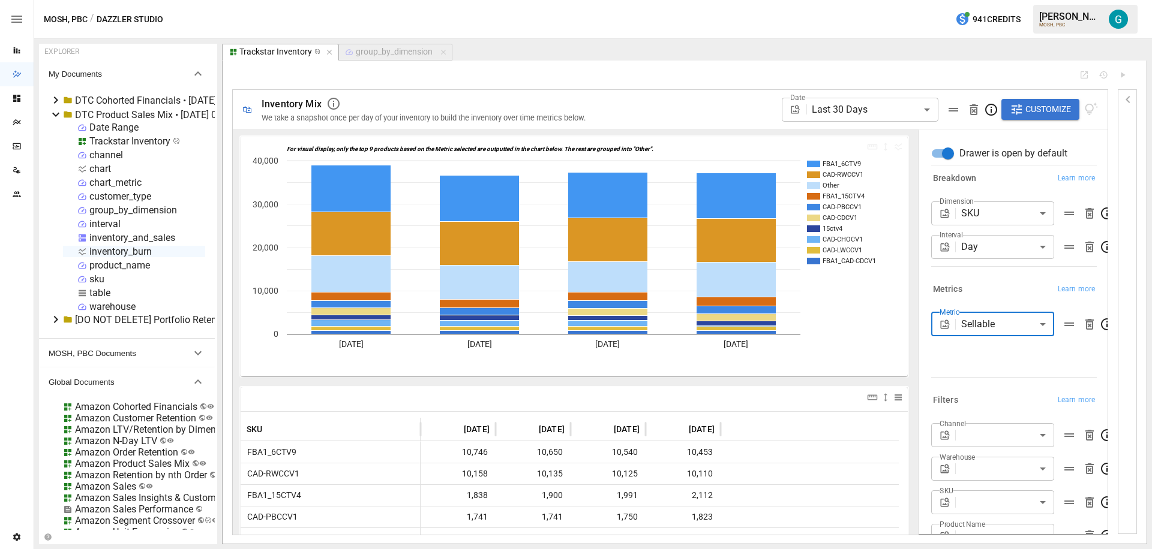
click at [1012, 0] on body "Reports Dazzler Studio Dashboards Plans SmartModel ™ Data Sources Team Settings…" at bounding box center [576, 0] width 1152 height 0
click at [994, 458] on li "Committed" at bounding box center [989, 449] width 116 height 24
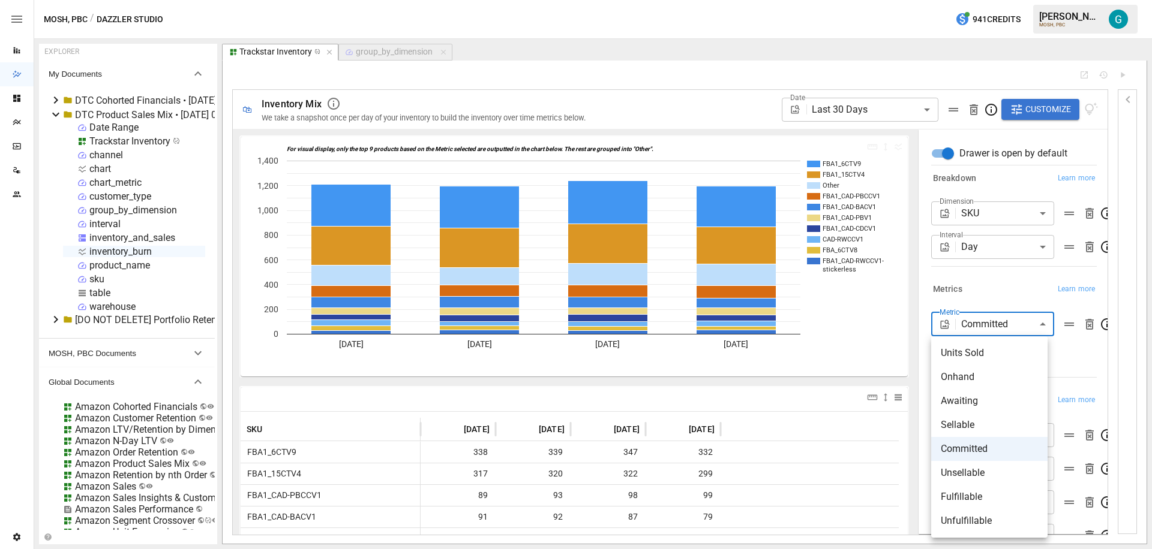
click at [992, 0] on body "Reports Dazzler Studio Dashboards Plans SmartModel ™ Data Sources Team Settings…" at bounding box center [576, 0] width 1152 height 0
click at [987, 482] on li "Unsellable" at bounding box center [989, 473] width 116 height 24
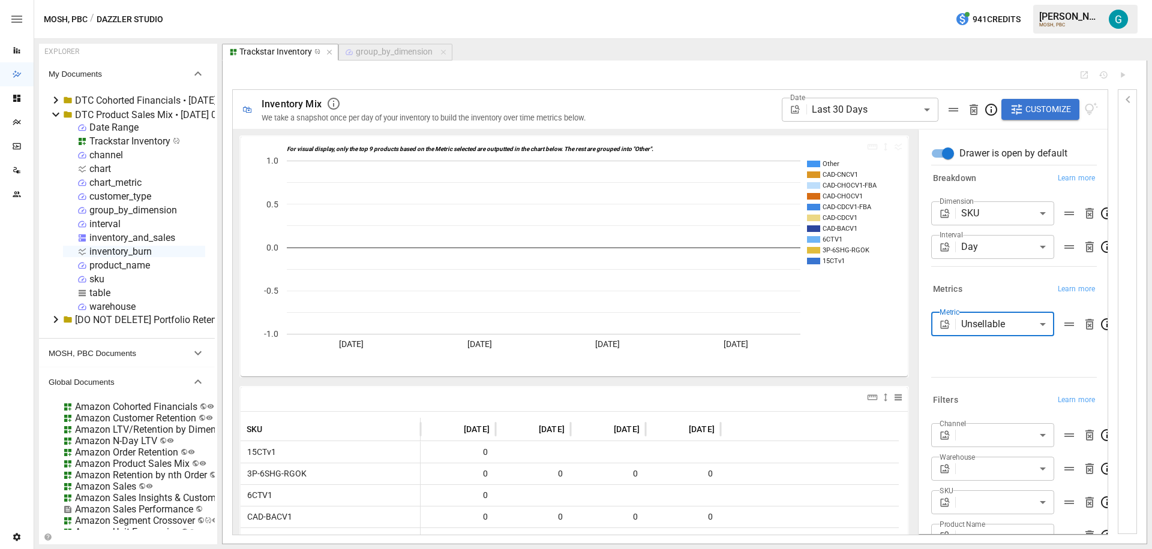
click at [998, 0] on body "Reports Dazzler Studio Dashboards Plans SmartModel ™ Data Sources Team Settings…" at bounding box center [576, 0] width 1152 height 0
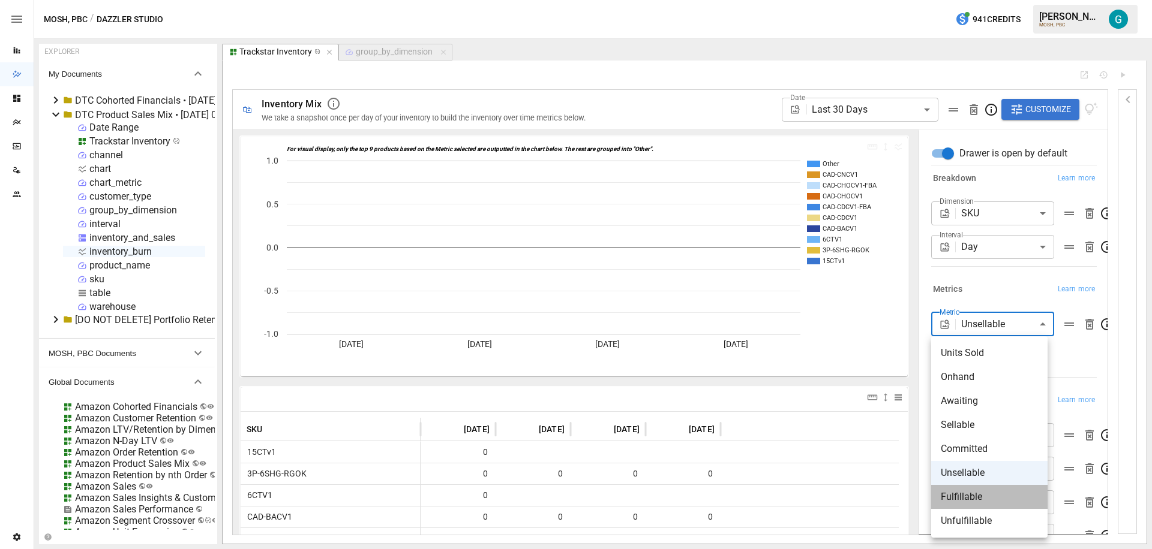
click at [997, 500] on span "Fulfillable" at bounding box center [988, 497] width 97 height 14
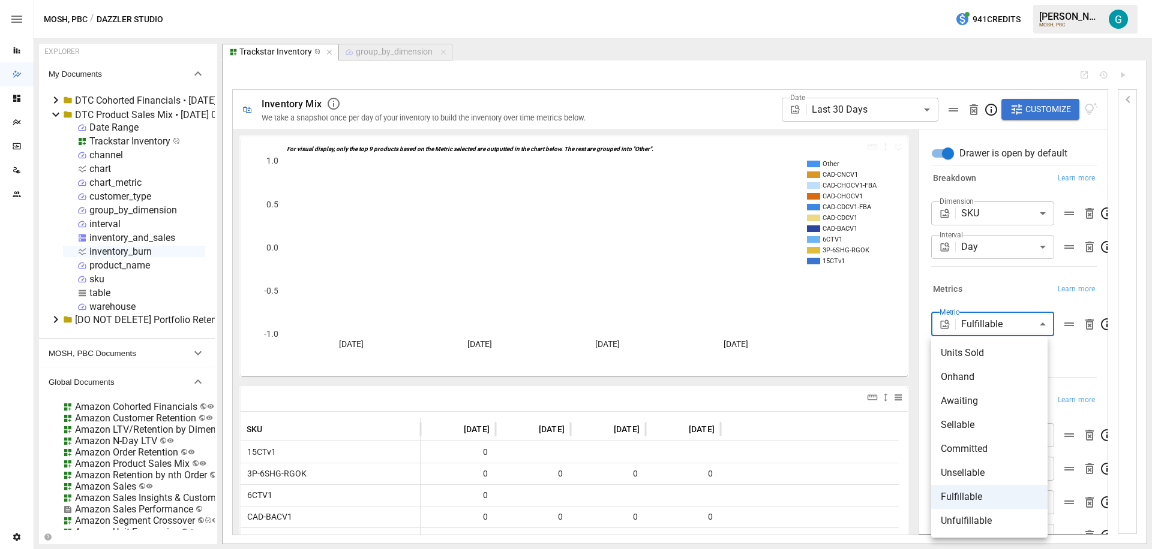
click at [991, 0] on body "Reports Dazzler Studio Dashboards Plans SmartModel ™ Data Sources Team Settings…" at bounding box center [576, 0] width 1152 height 0
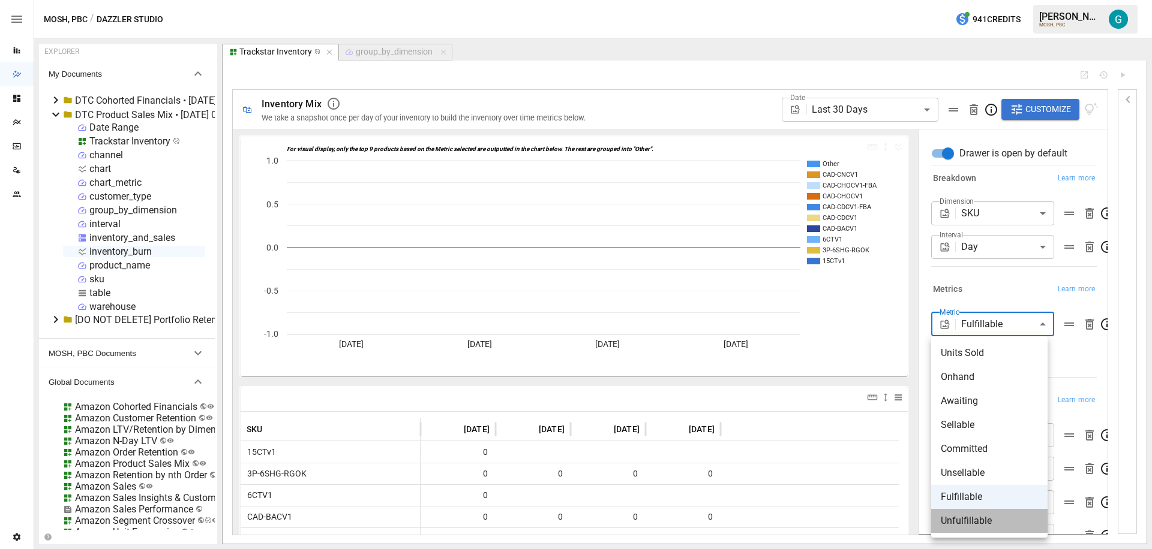
click at [988, 516] on span "Unfulfillable" at bounding box center [988, 521] width 97 height 14
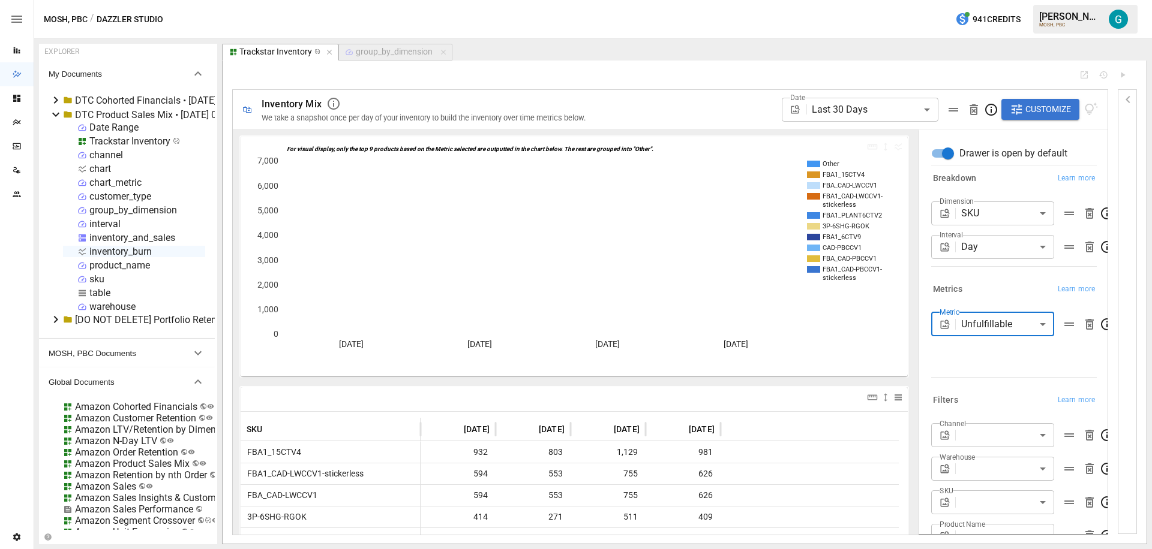
click at [983, 0] on body "Reports Dazzler Studio Dashboards Plans SmartModel ™ Data Sources Team Settings…" at bounding box center [576, 0] width 1152 height 0
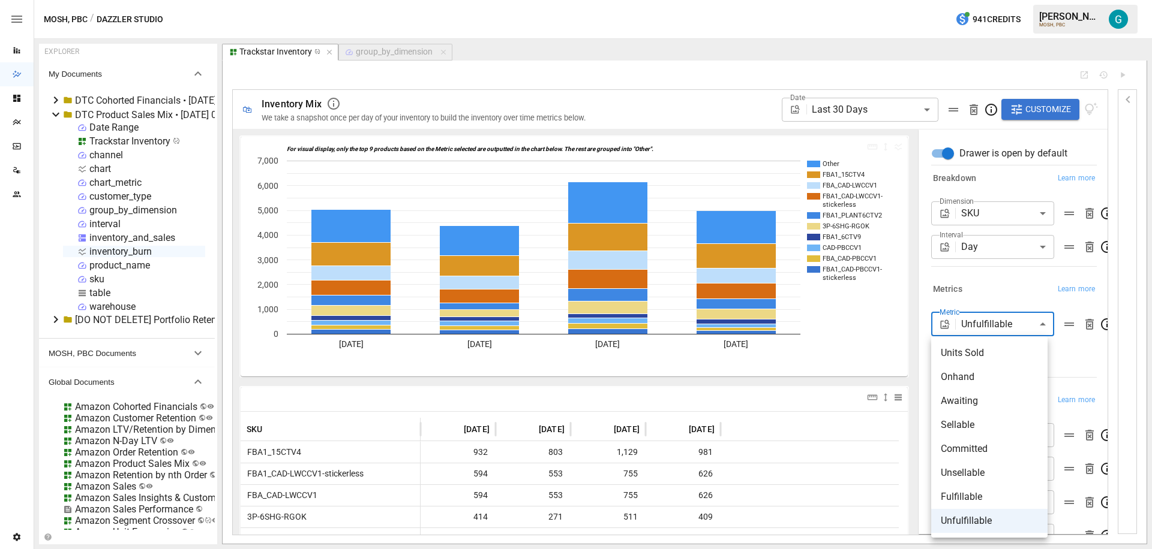
click at [990, 369] on li "Onhand" at bounding box center [989, 377] width 116 height 24
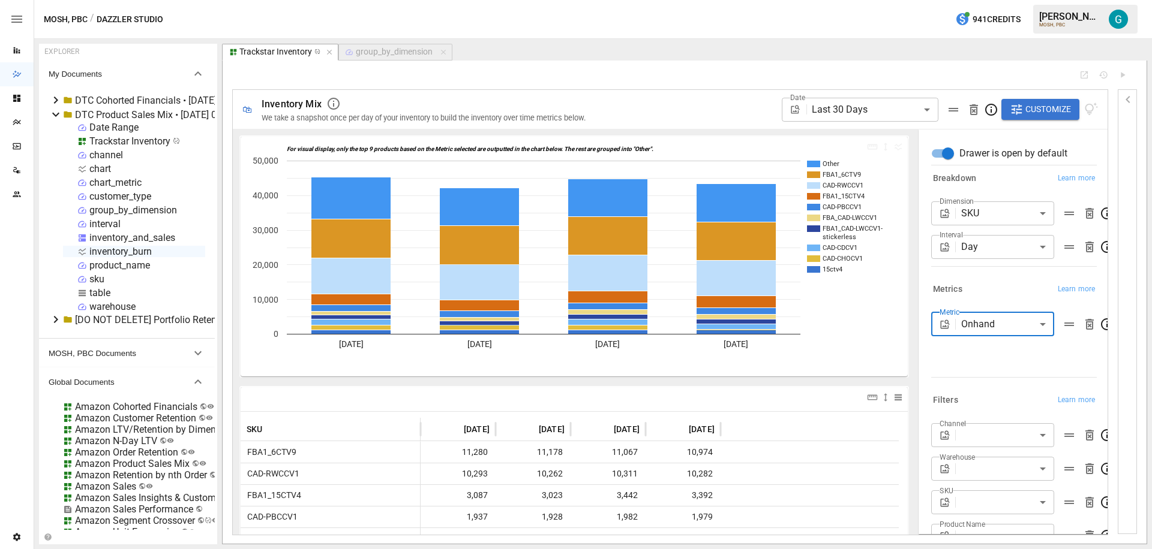
click at [999, 291] on div "Metrics Learn more" at bounding box center [1014, 289] width 166 height 17
click at [992, 0] on body "Reports Dazzler Studio Dashboards Plans SmartModel ™ Data Sources Team Settings…" at bounding box center [576, 0] width 1152 height 0
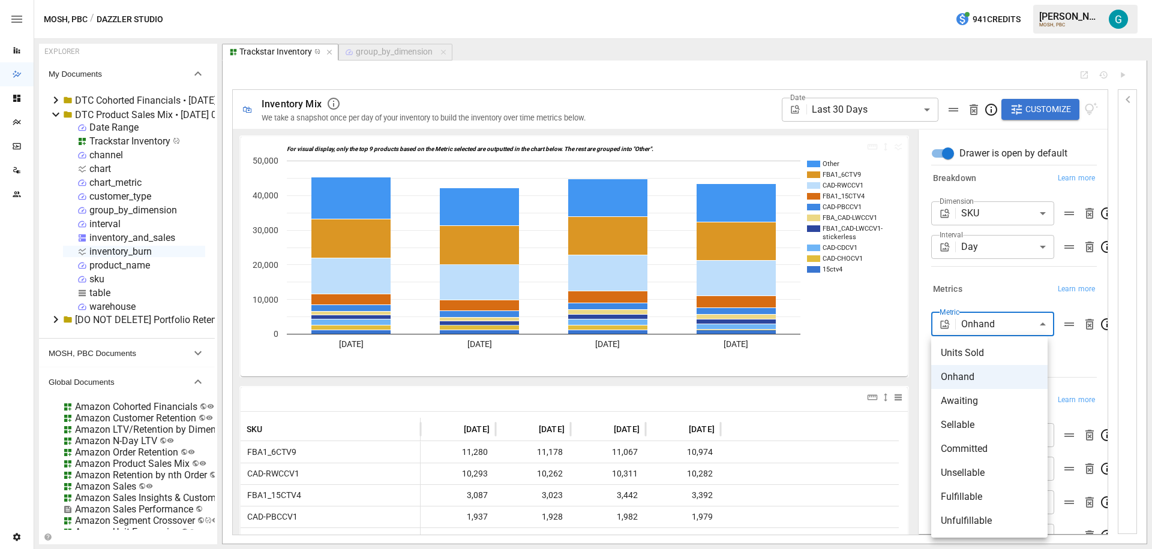
click at [981, 422] on span "Sellable" at bounding box center [988, 425] width 97 height 14
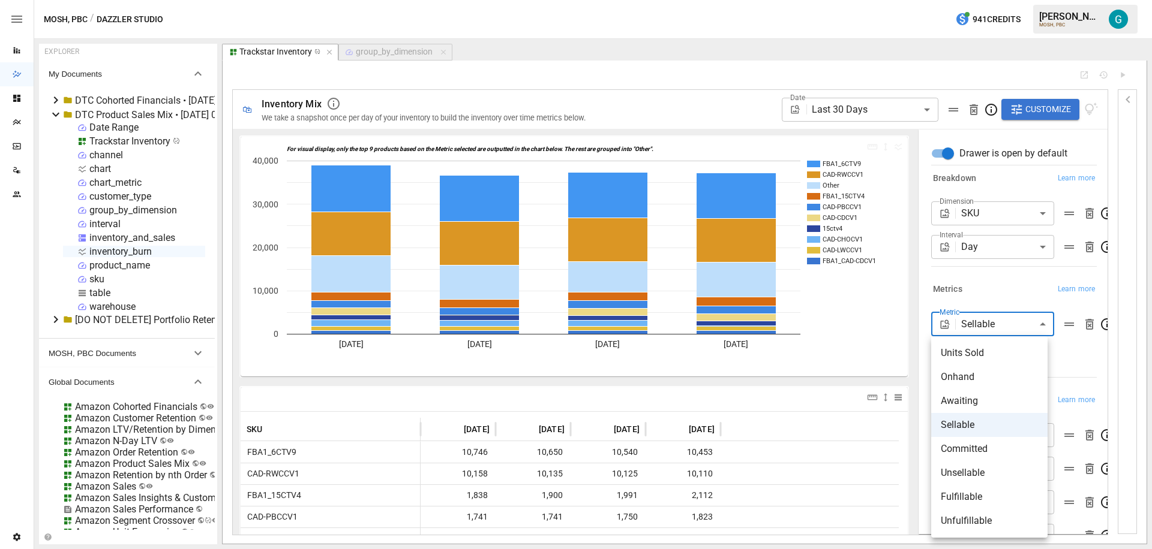
click at [988, 0] on body "Reports Dazzler Studio Dashboards Plans SmartModel ™ Data Sources Team Settings…" at bounding box center [576, 0] width 1152 height 0
click at [980, 382] on span "Onhand" at bounding box center [988, 377] width 97 height 14
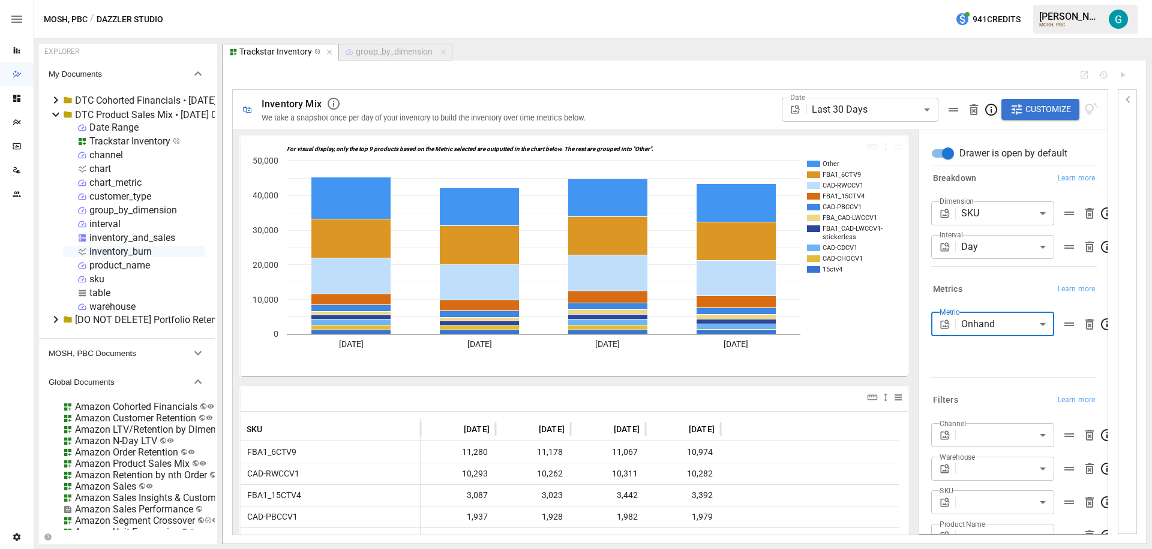
click at [985, 0] on body "Reports Dazzler Studio Dashboards Plans SmartModel ™ Data Sources Team Settings…" at bounding box center [576, 0] width 1152 height 0
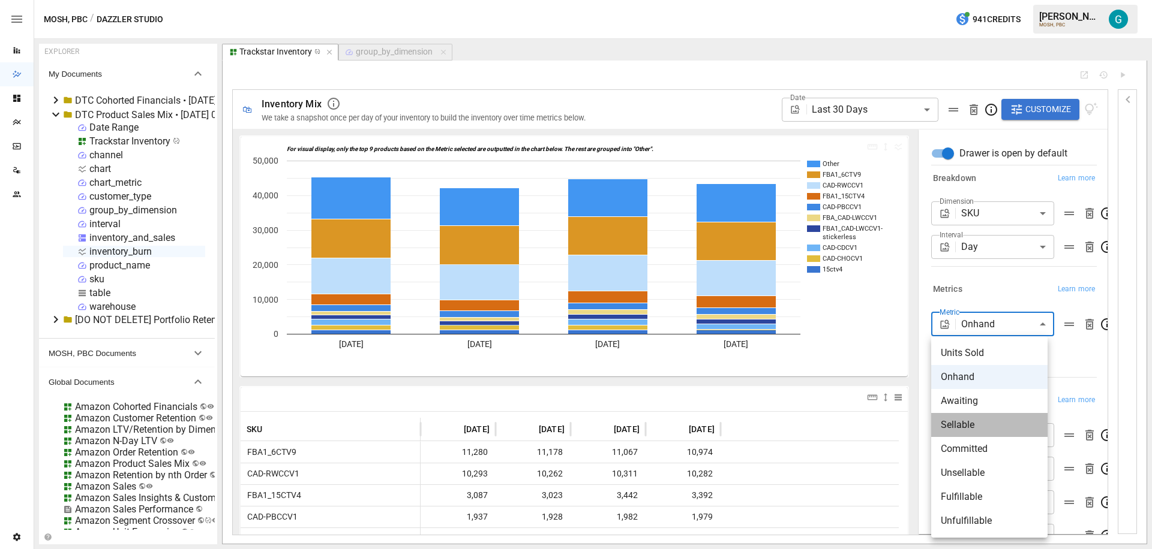
click at [984, 428] on span "Sellable" at bounding box center [988, 425] width 97 height 14
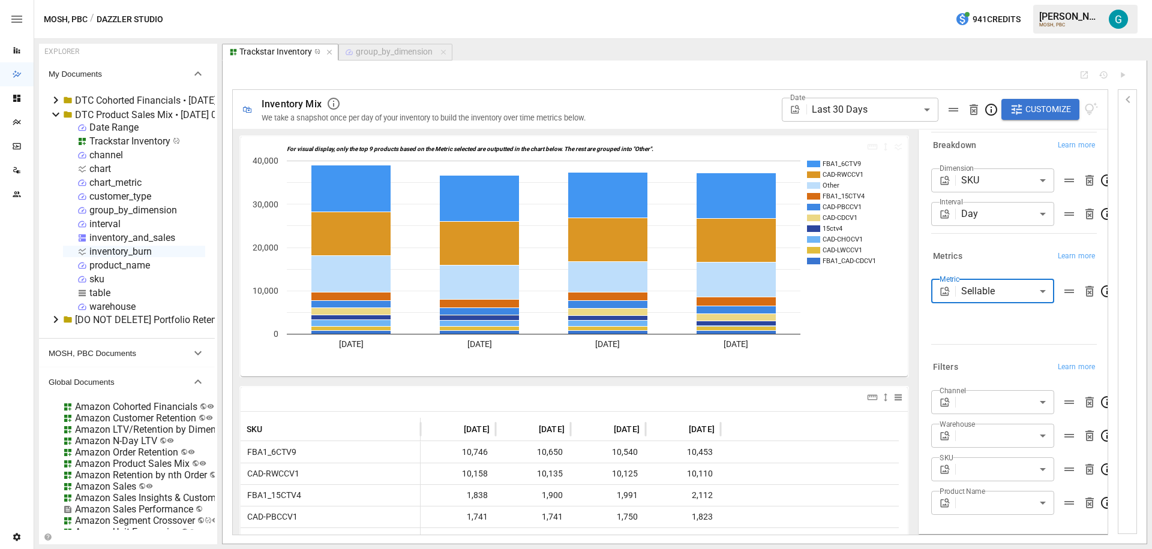
scroll to position [42, 0]
click at [131, 253] on div "inventory_burn" at bounding box center [120, 251] width 62 height 11
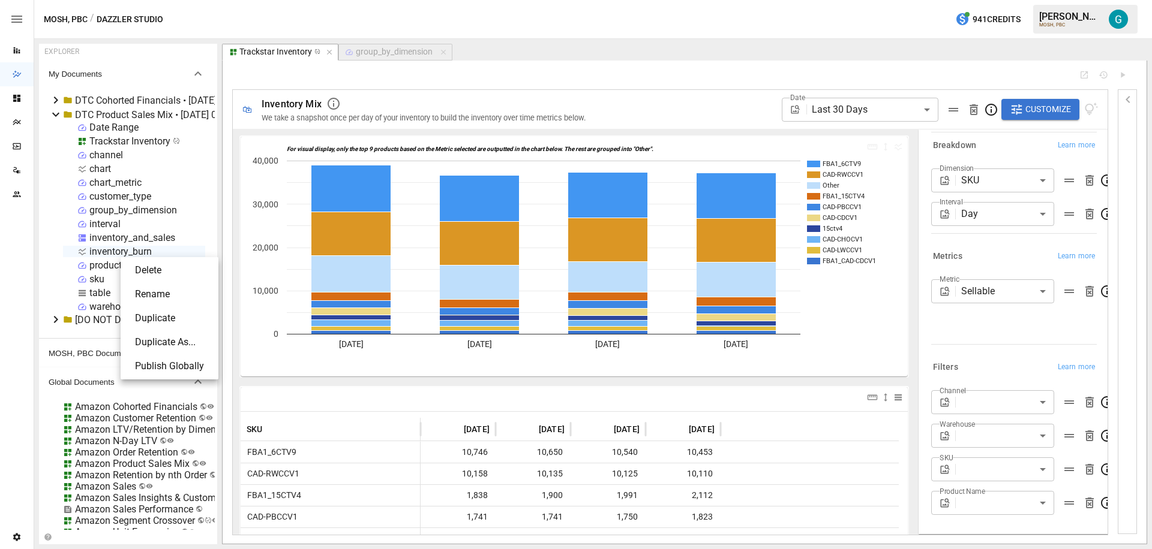
click at [152, 277] on li "Delete" at bounding box center [169, 271] width 88 height 24
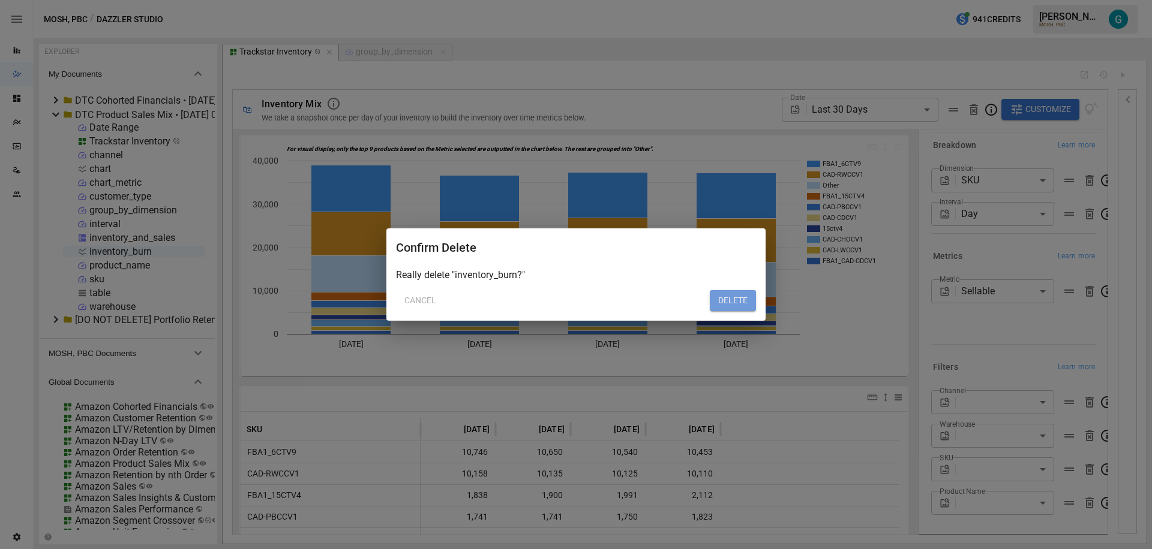
click at [739, 292] on button "DELETE" at bounding box center [733, 301] width 46 height 22
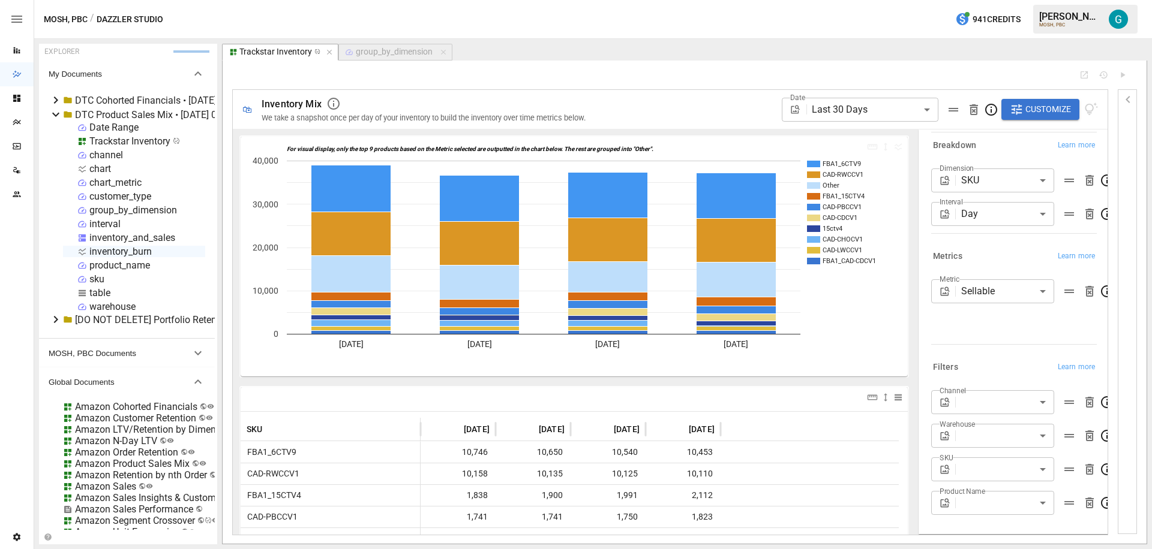
type input "******"
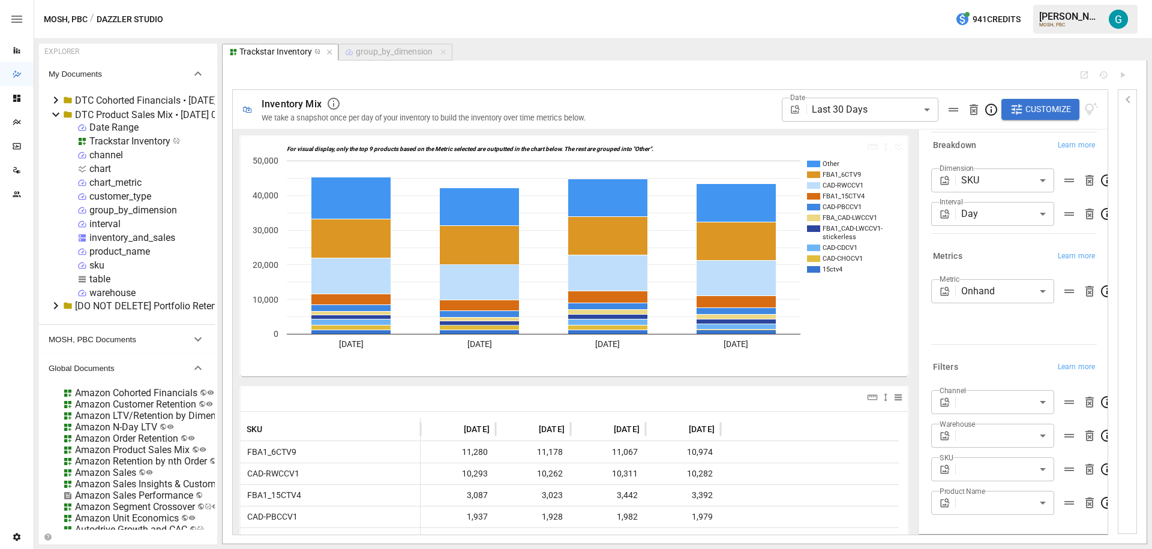
click at [642, 72] on div at bounding box center [650, 75] width 837 height 10
click at [387, 149] on rect "A chart." at bounding box center [543, 149] width 513 height 6
click at [386, 149] on rect "A chart." at bounding box center [543, 149] width 513 height 6
click at [1035, 0] on body "Reports Dazzler Studio Dashboards Plans SmartModel ™ Data Sources Team Settings…" at bounding box center [576, 0] width 1152 height 0
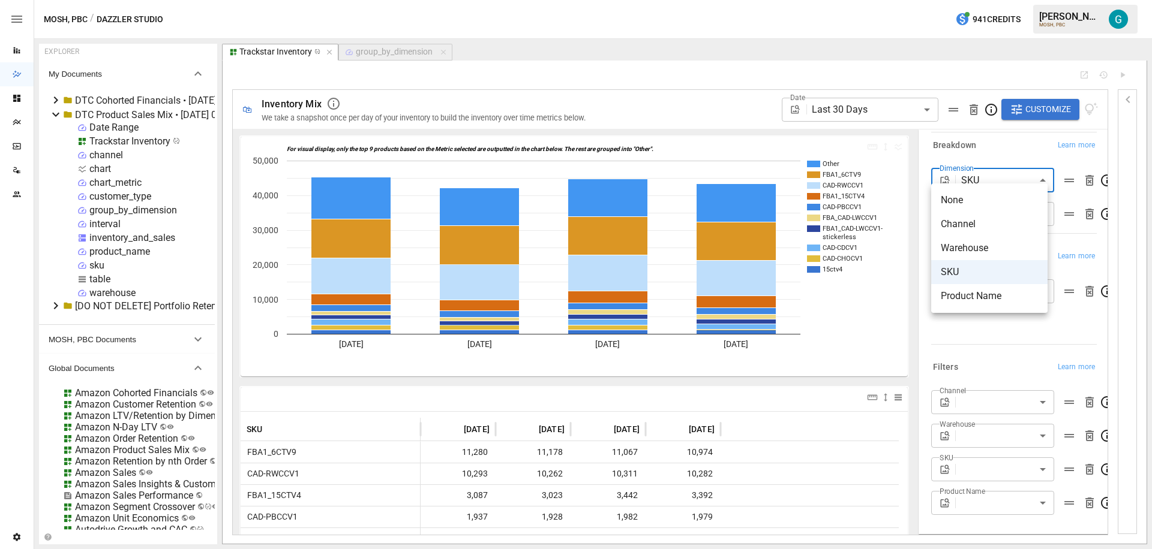
click at [1037, 148] on div at bounding box center [576, 274] width 1152 height 549
click at [505, 70] on div at bounding box center [650, 75] width 837 height 10
click at [467, 71] on div at bounding box center [650, 75] width 837 height 10
click at [564, 82] on div "**********" at bounding box center [684, 302] width 904 height 464
click at [554, 92] on div "**********" at bounding box center [670, 109] width 874 height 39
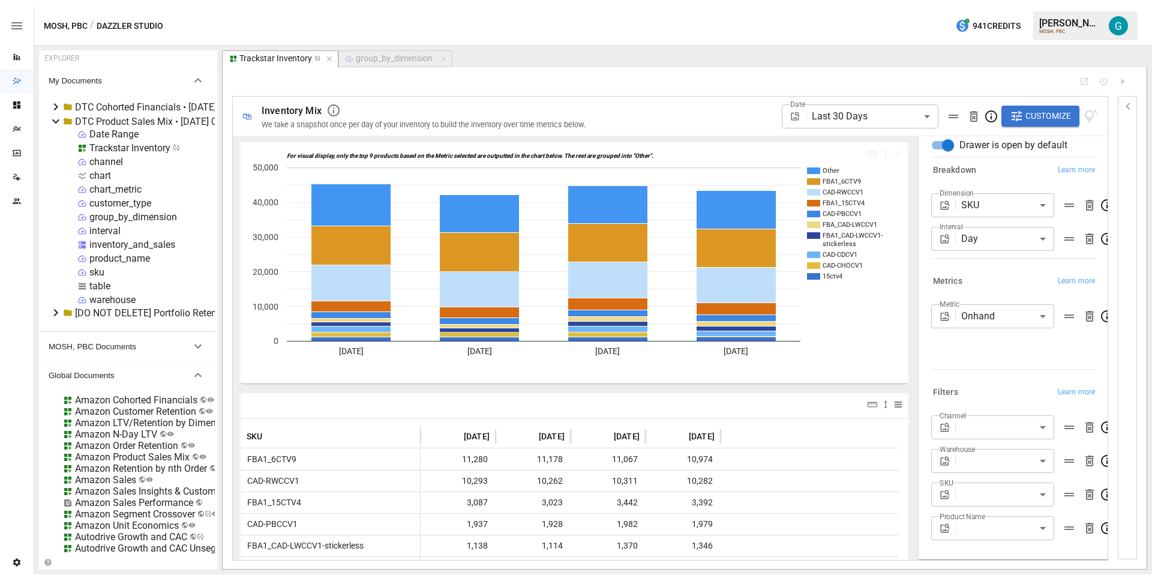
scroll to position [11, 0]
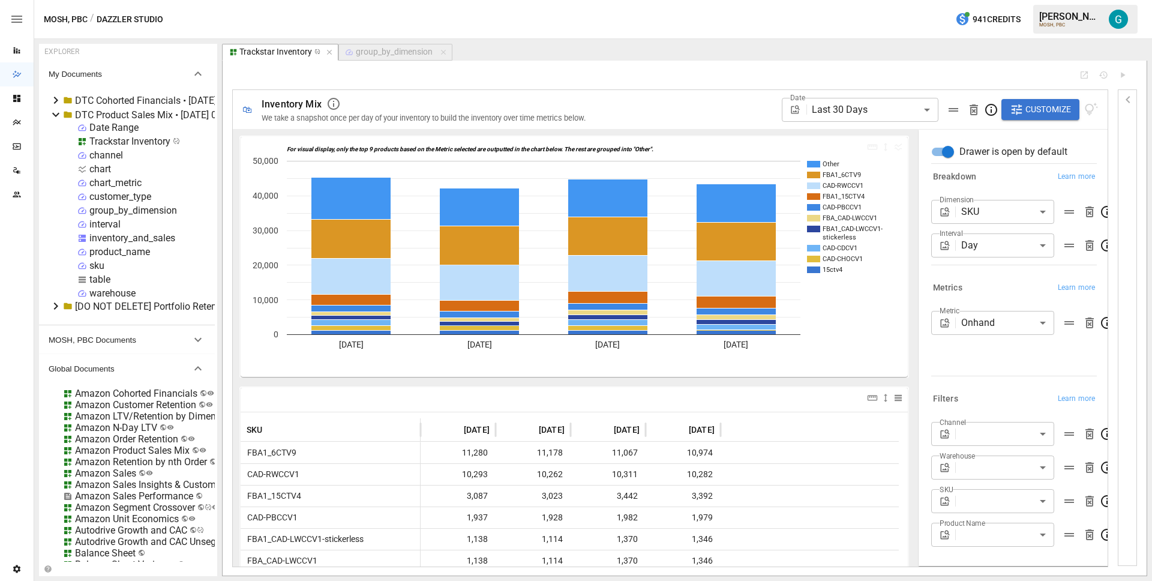
click at [591, 14] on div "MOSH, PBC / Dazzler Studio 941 Credits [PERSON_NAME] MOSH, PBC" at bounding box center [592, 19] width 1117 height 38
click at [442, 53] on icon "button" at bounding box center [443, 52] width 8 height 8
click at [97, 164] on div "chart" at bounding box center [100, 168] width 22 height 11
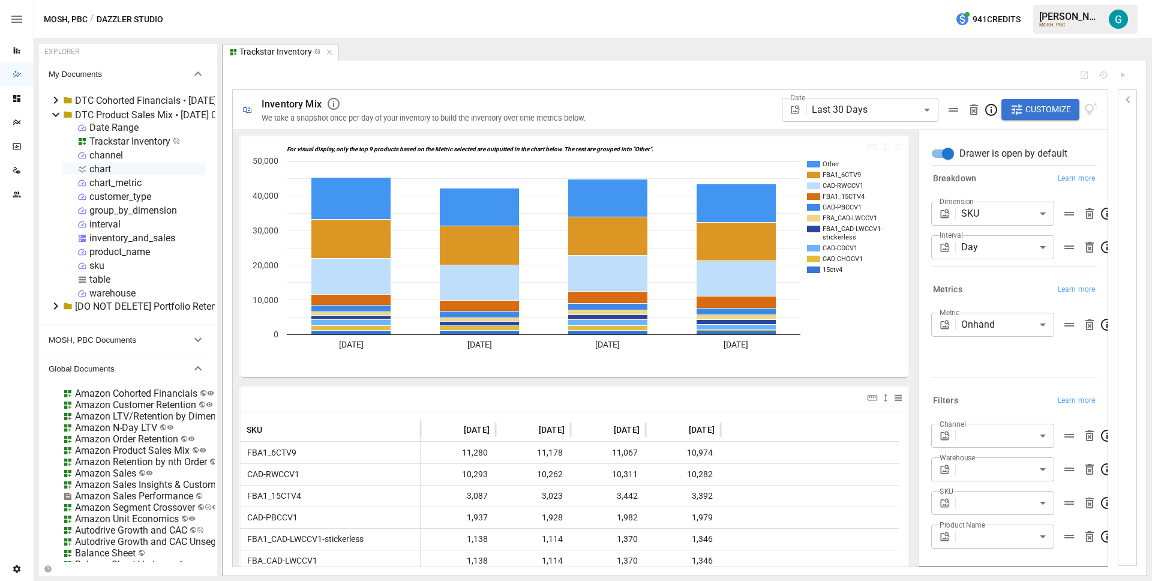
select select "**********"
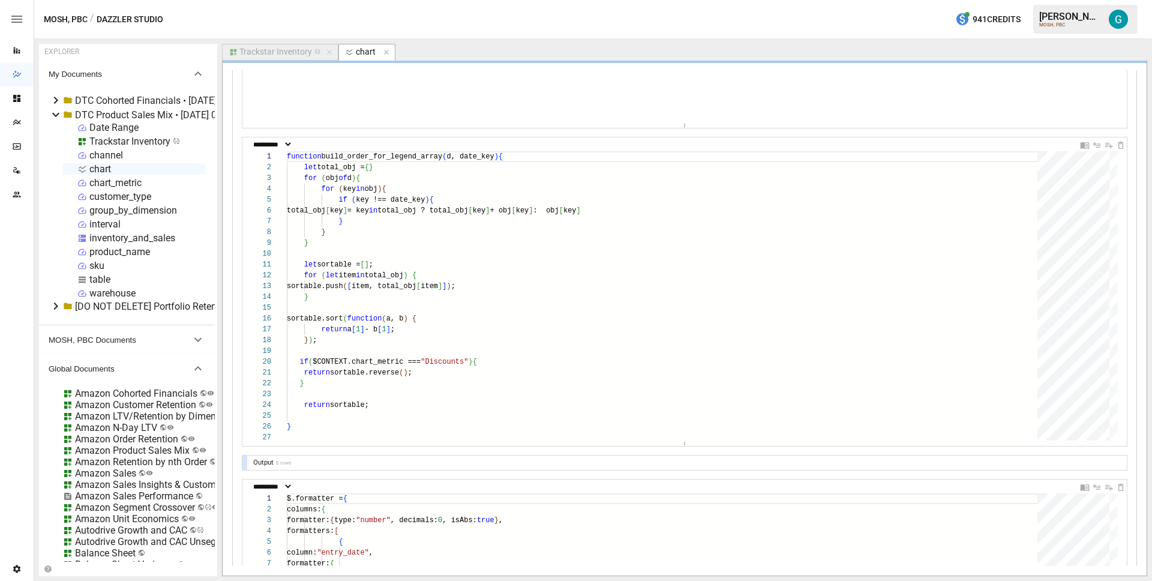
scroll to position [1306, 0]
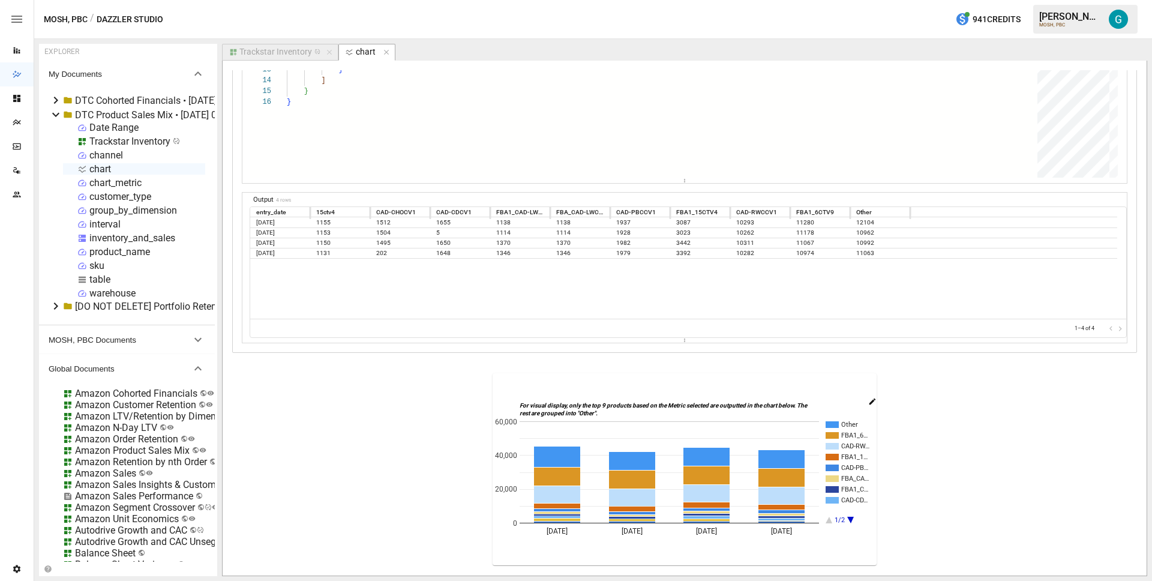
click at [868, 402] on icon "button" at bounding box center [872, 401] width 8 height 8
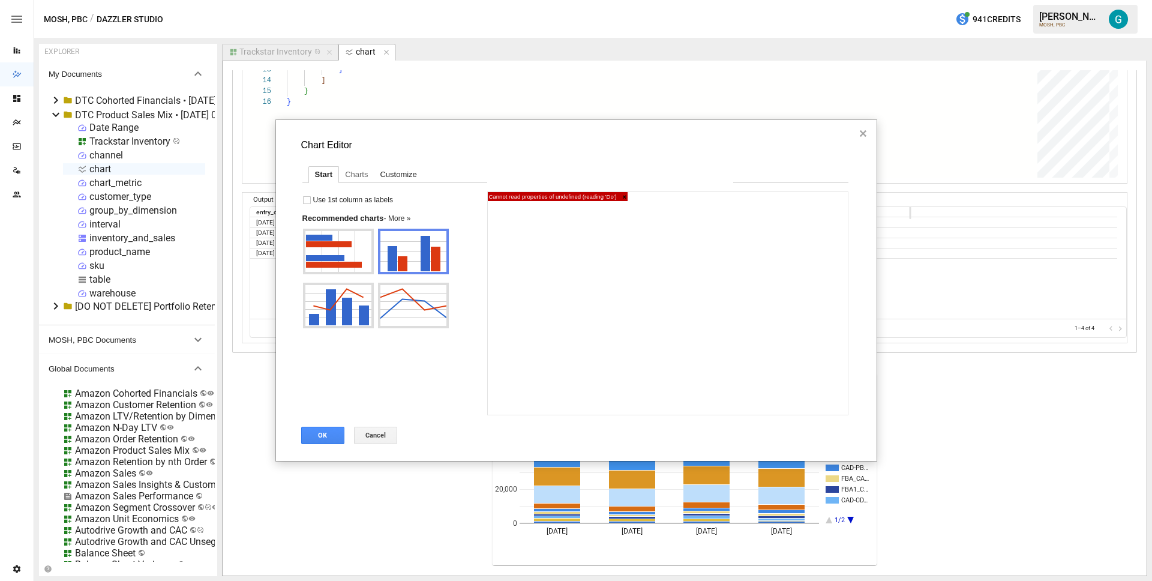
click at [389, 176] on div "Customize" at bounding box center [398, 175] width 49 height 16
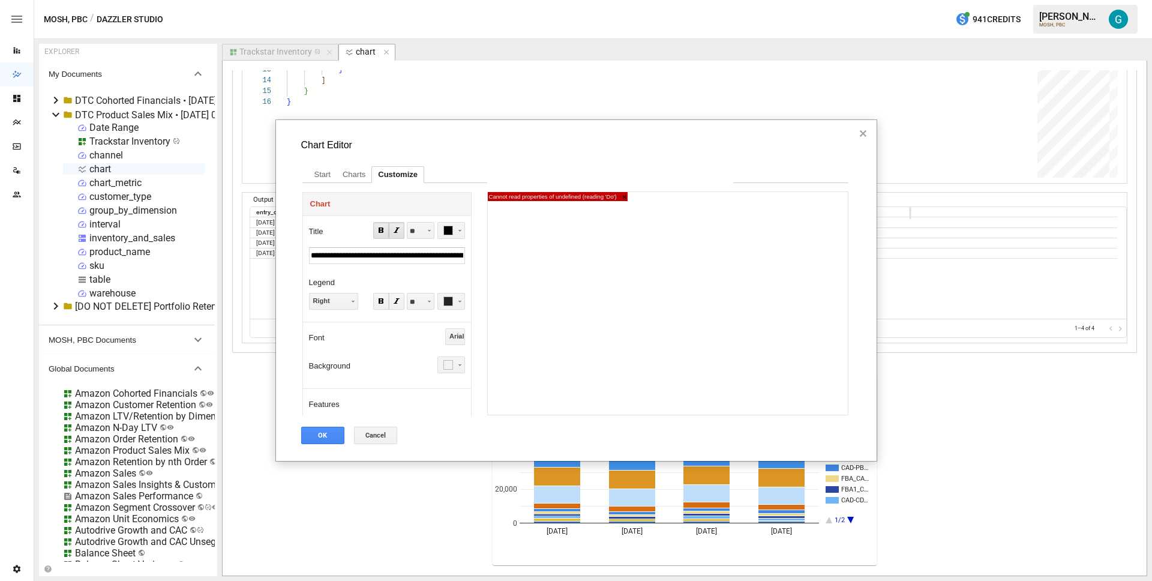
click at [438, 259] on input "**********" at bounding box center [387, 255] width 157 height 17
type input "**********"
click at [332, 432] on button "OK" at bounding box center [322, 434] width 43 height 17
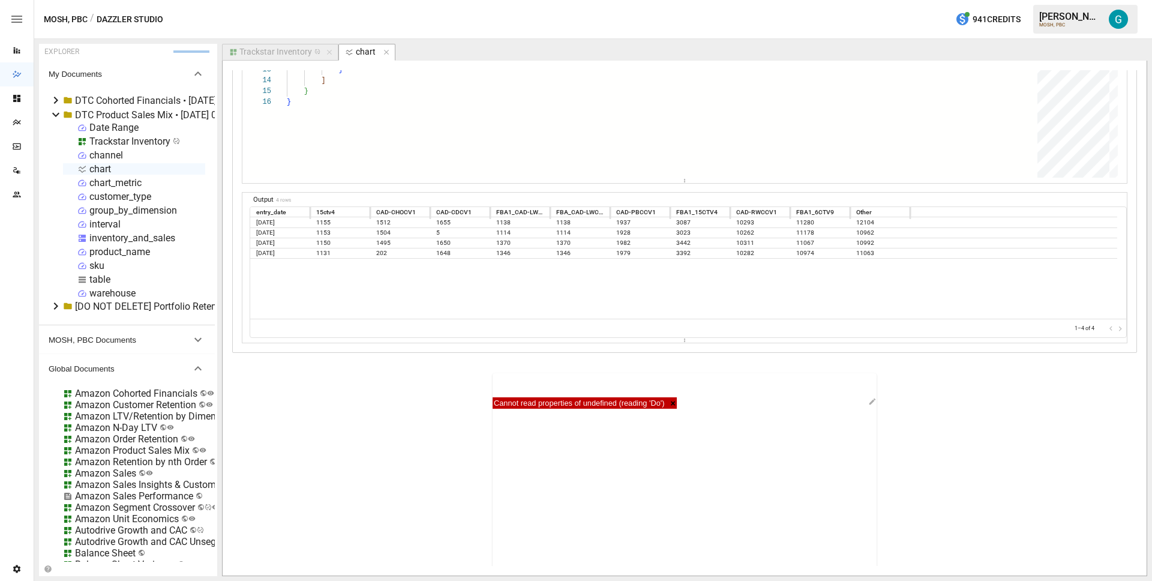
click at [297, 52] on div "Trackstar Inventory" at bounding box center [275, 52] width 73 height 11
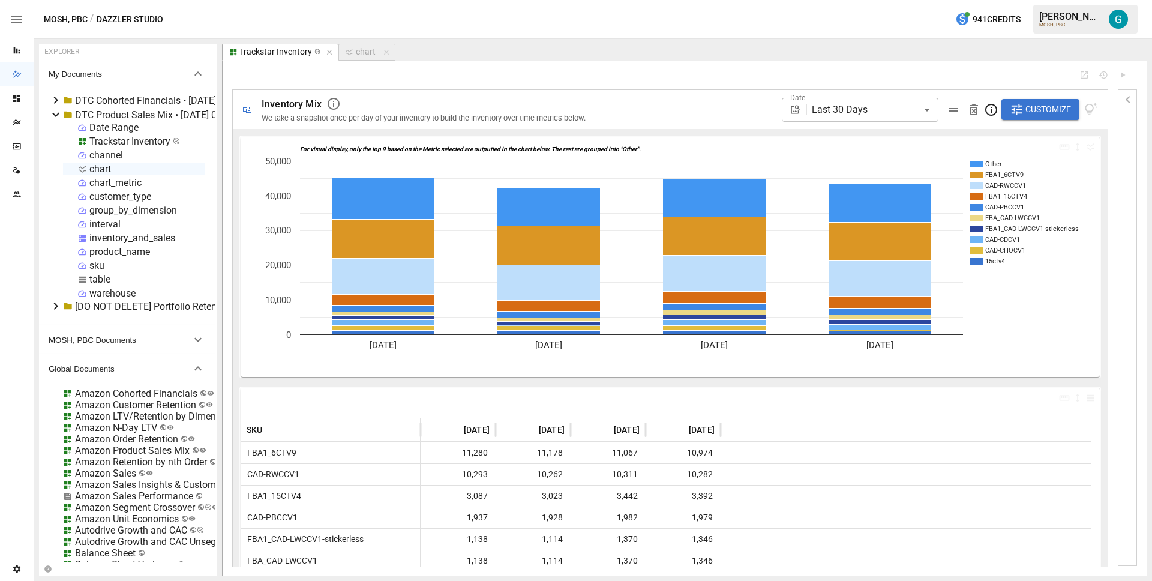
click at [669, 78] on div at bounding box center [650, 75] width 837 height 10
click at [1041, 105] on span "Customize" at bounding box center [1048, 109] width 46 height 15
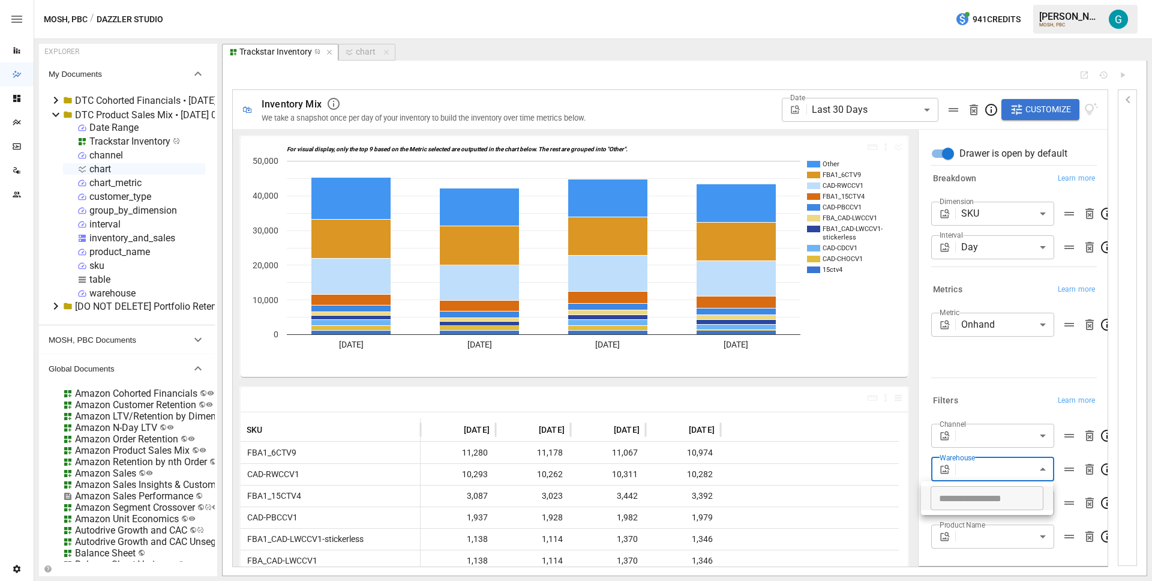
click at [970, 0] on body "Reports Dazzler Studio Dashboards Plans SmartModel ™ Data Sources Team Settings…" at bounding box center [576, 0] width 1152 height 0
click at [985, 395] on div at bounding box center [576, 290] width 1152 height 581
click at [1015, 0] on body "Reports Dazzler Studio Dashboards Plans SmartModel ™ Data Sources Team Settings…" at bounding box center [576, 0] width 1152 height 0
click at [1004, 388] on div at bounding box center [576, 290] width 1152 height 581
click at [1002, 0] on body "Reports Dazzler Studio Dashboards Plans SmartModel ™ Data Sources Team Settings…" at bounding box center [576, 0] width 1152 height 0
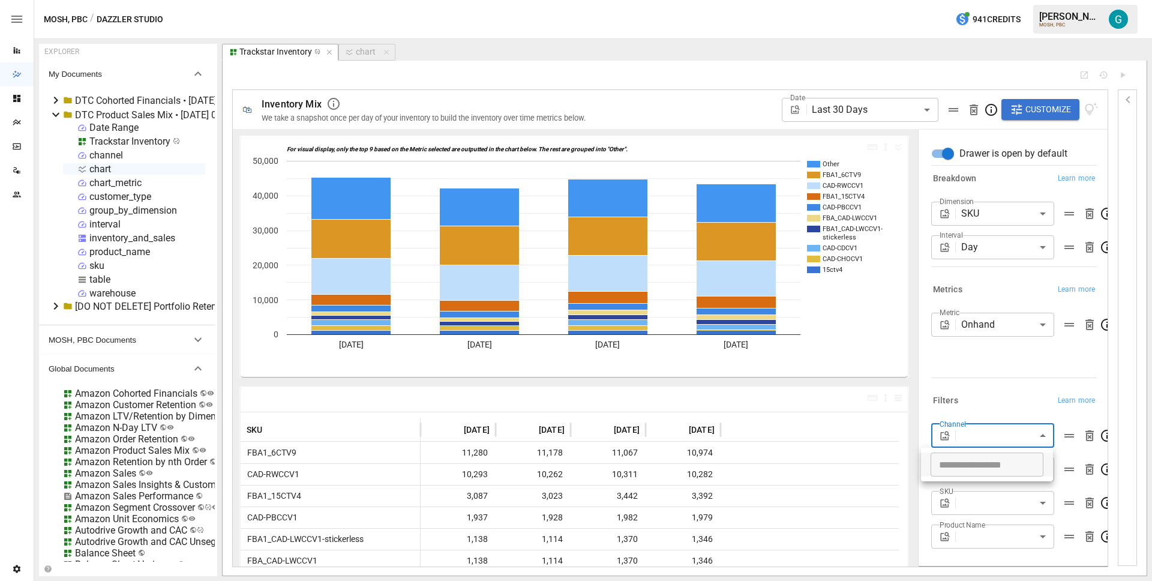
click at [1000, 395] on div at bounding box center [576, 290] width 1152 height 581
click at [382, 51] on icon "button" at bounding box center [386, 52] width 8 height 8
click at [112, 155] on div "channel" at bounding box center [106, 154] width 34 height 11
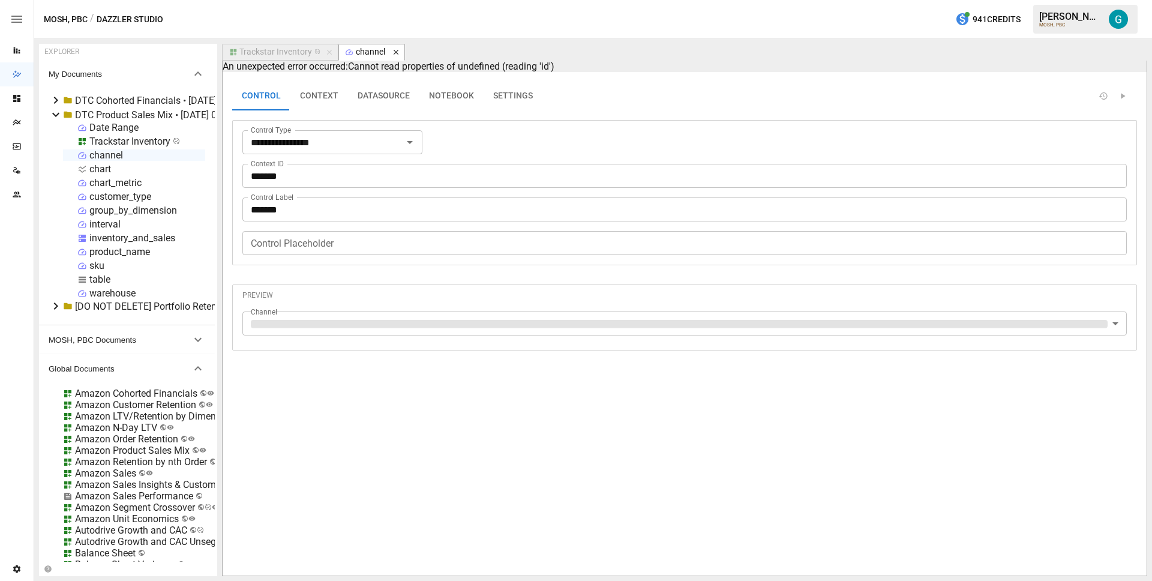
click at [395, 53] on icon "button" at bounding box center [395, 52] width 5 height 5
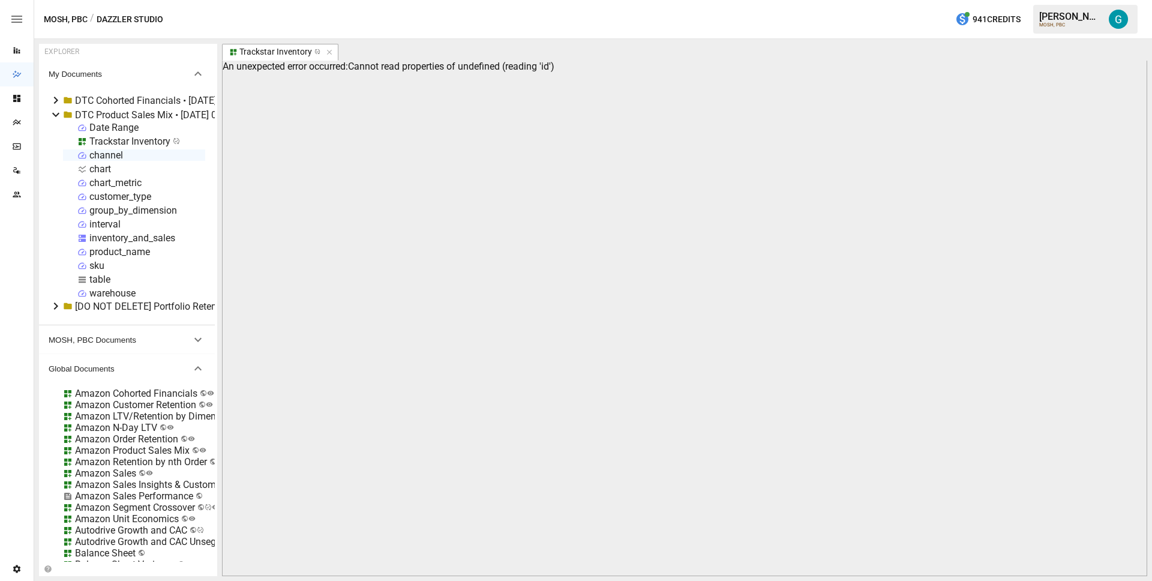
click at [120, 237] on div "inventory_and_sales" at bounding box center [132, 237] width 86 height 11
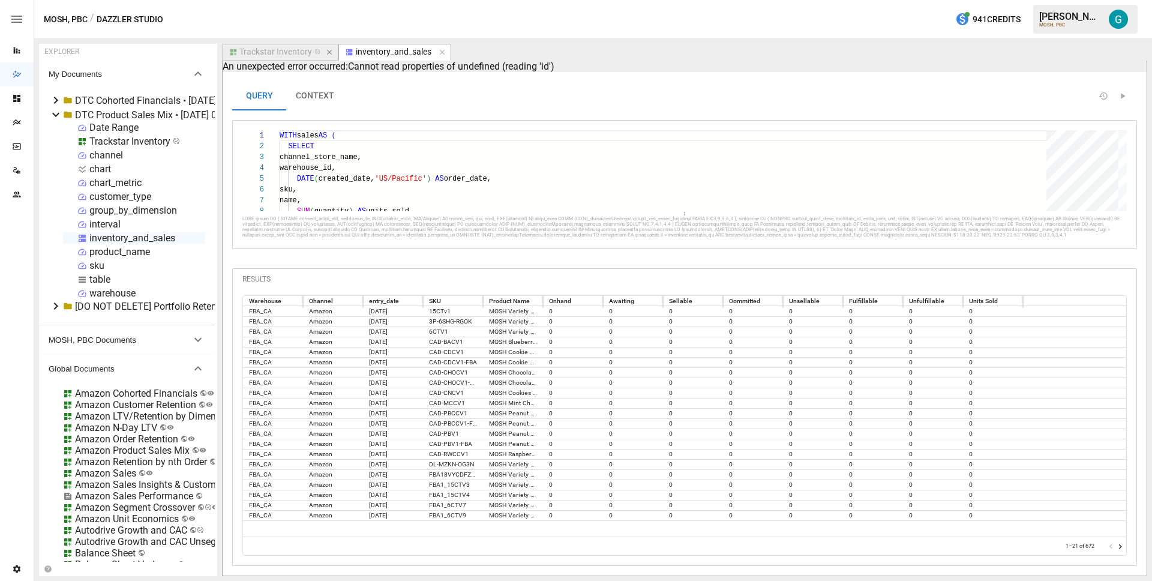
click at [325, 52] on icon "button" at bounding box center [329, 52] width 8 height 8
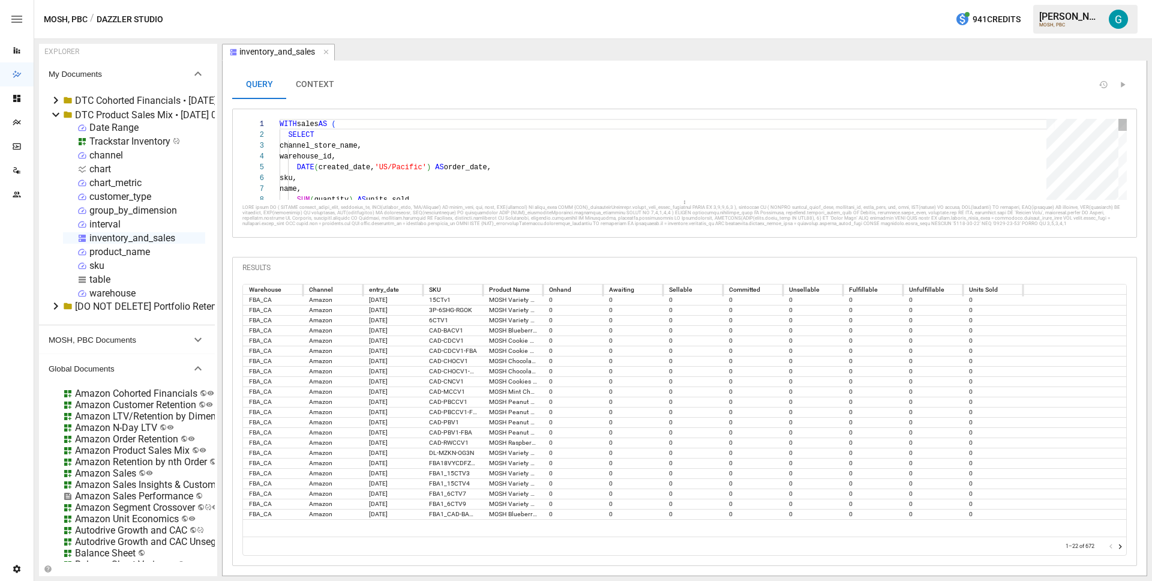
type textarea "**********"
click at [486, 134] on div "WITH sales AS ( SELECT channel_store_name, warehouse_id, DATE ( created_date, '…" at bounding box center [667, 440] width 775 height 642
click at [88, 282] on div "table" at bounding box center [94, 279] width 35 height 11
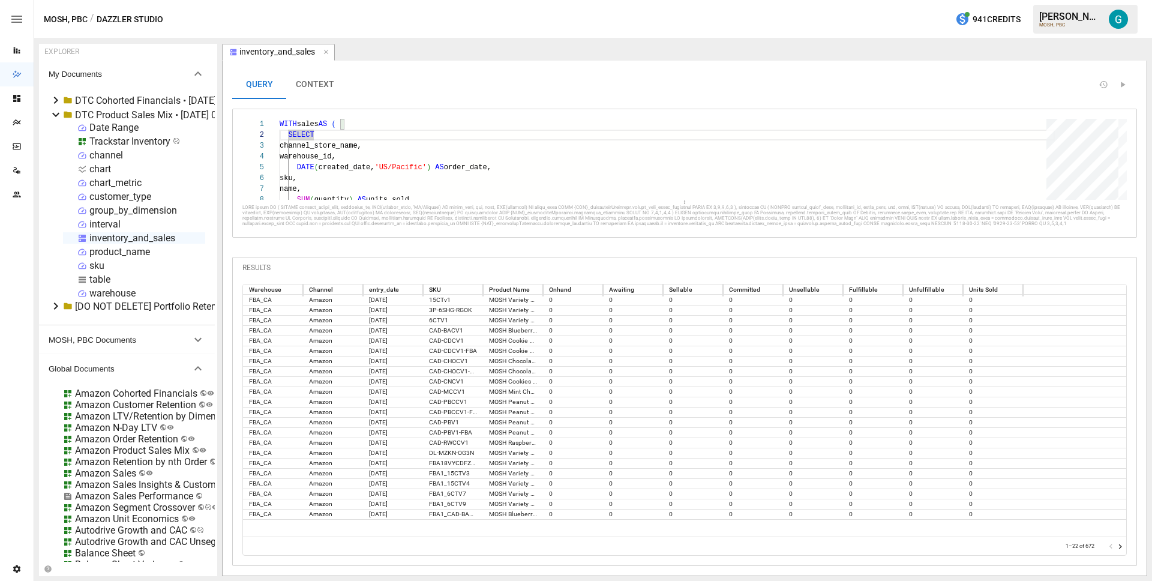
select select "**********"
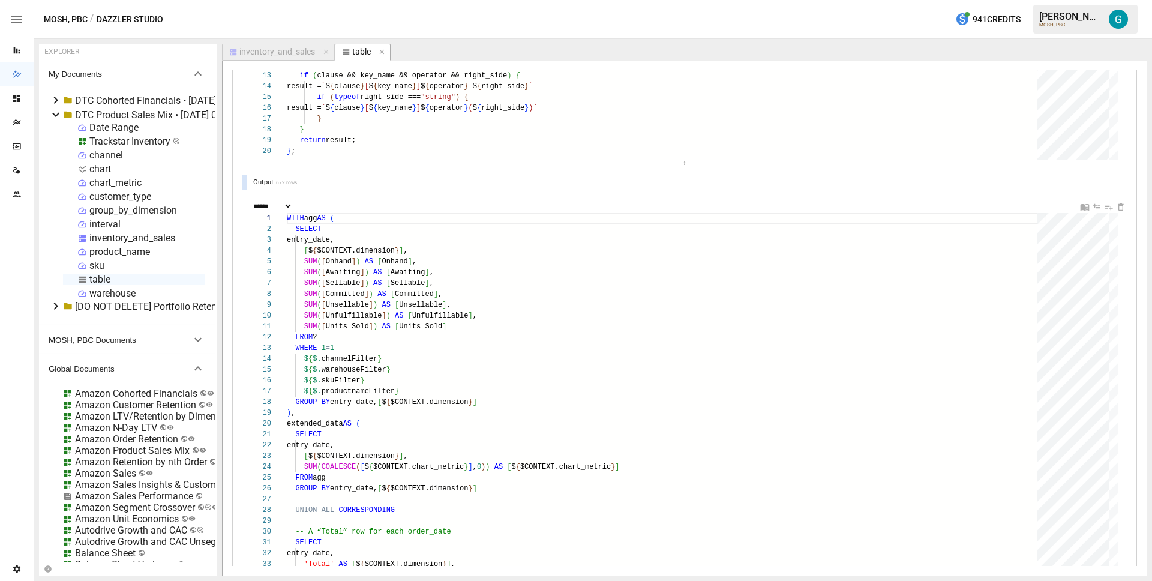
scroll to position [0, 0]
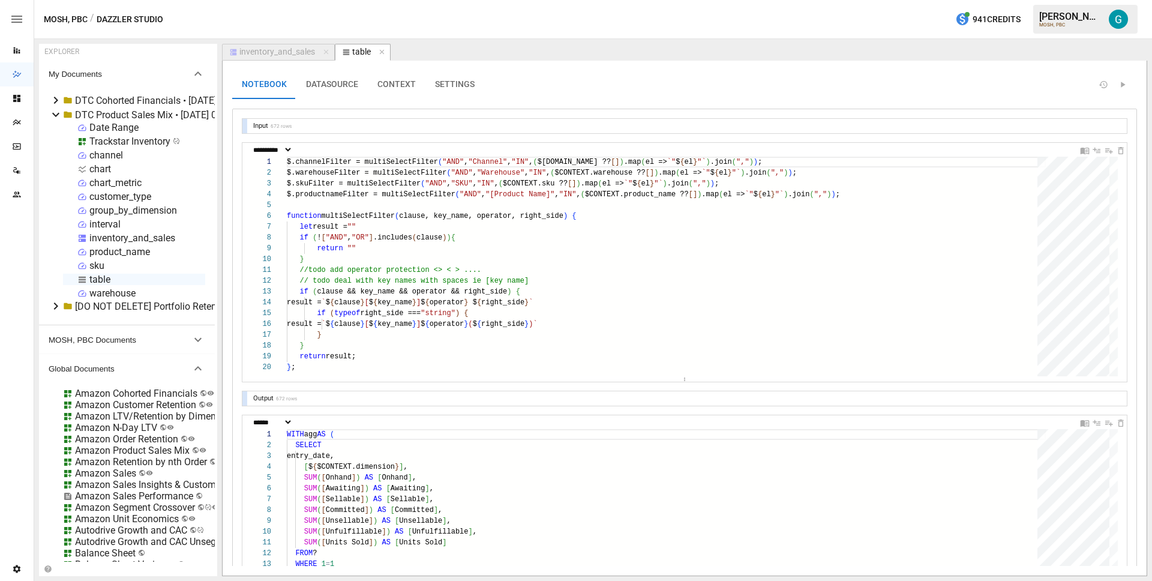
click at [101, 169] on div "chart" at bounding box center [100, 168] width 22 height 11
select select "**********"
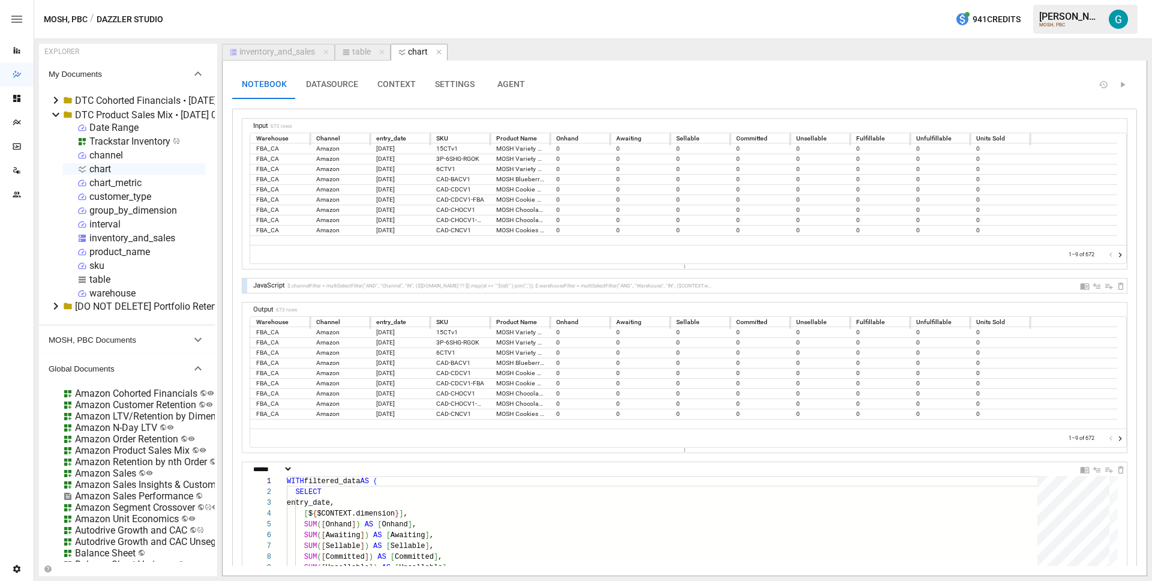
click at [125, 142] on div "Trackstar Inventory" at bounding box center [129, 141] width 81 height 11
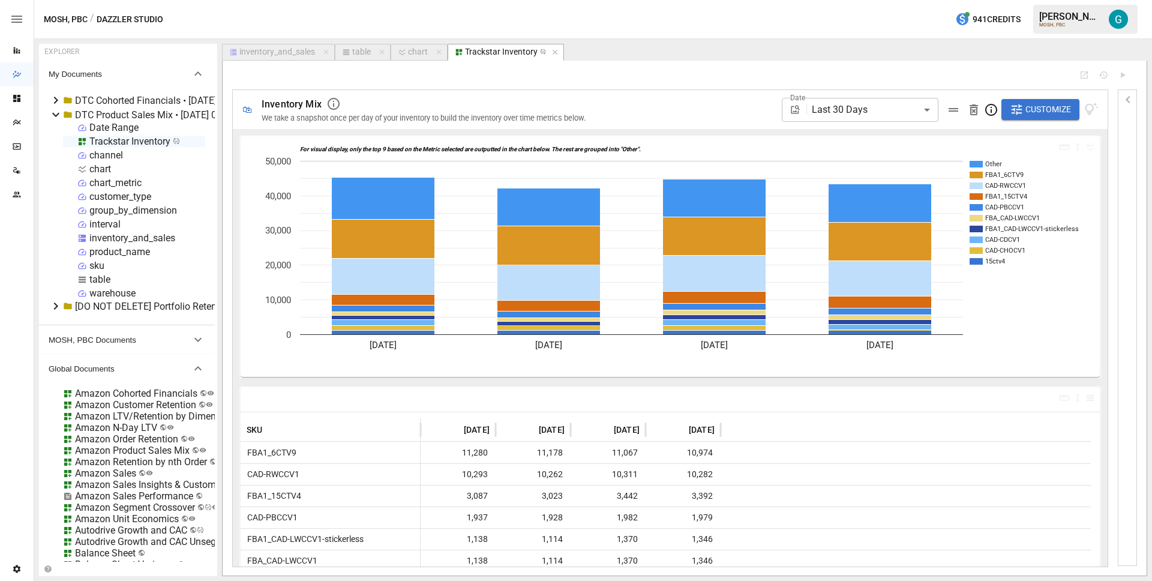
click at [1023, 112] on button "Customize" at bounding box center [1040, 110] width 78 height 22
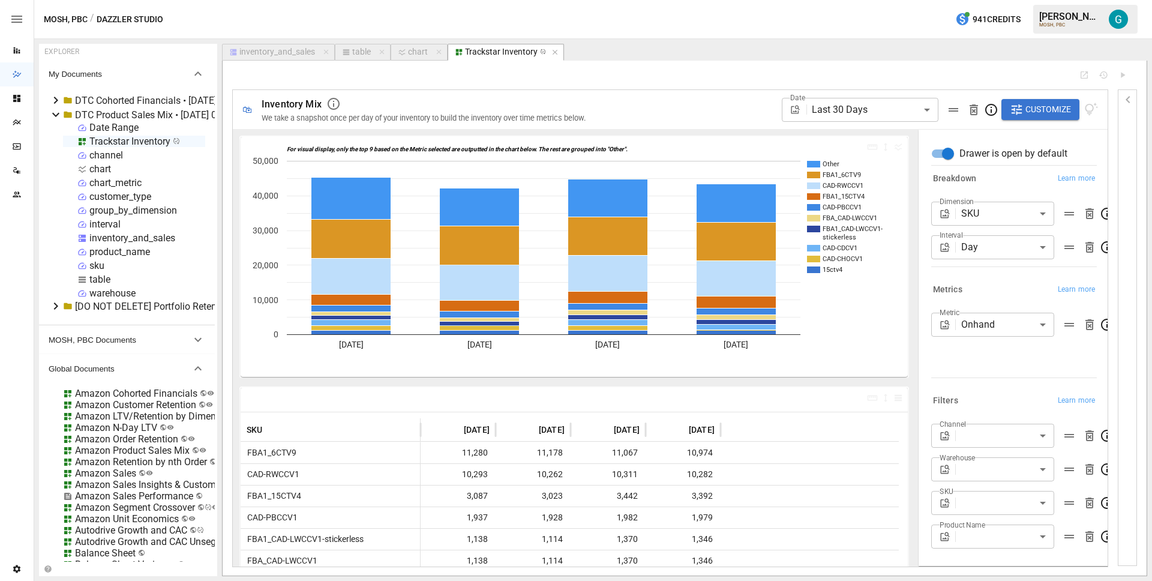
scroll to position [11, 0]
click at [979, 0] on body "Reports Dazzler Studio Dashboards Plans SmartModel ™ Data Sources Team Settings…" at bounding box center [576, 0] width 1152 height 0
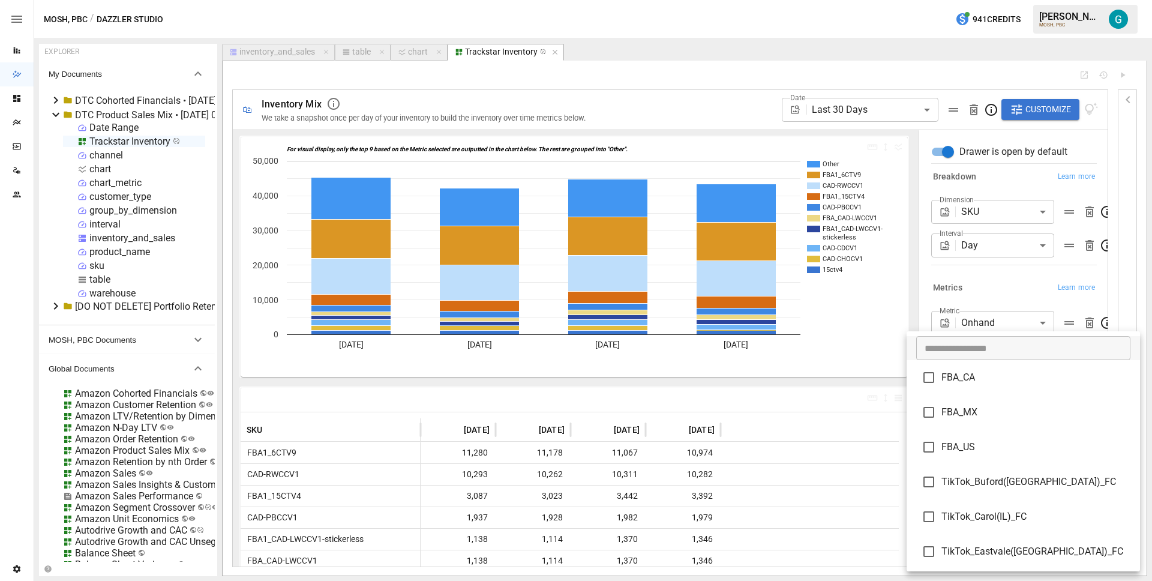
click at [1100, 365] on div at bounding box center [576, 290] width 1152 height 581
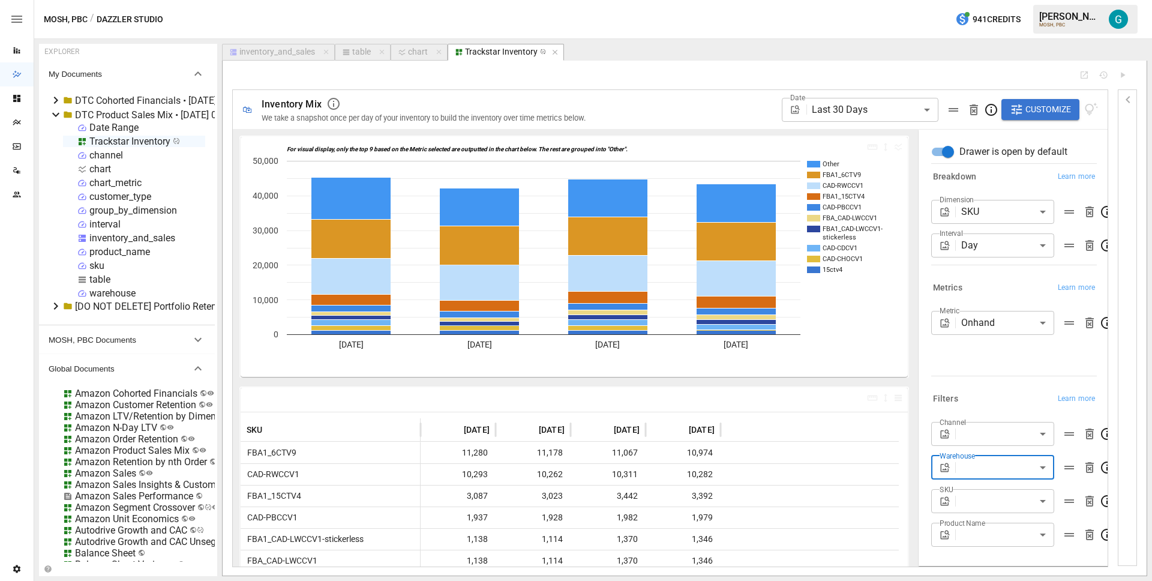
click at [1016, 0] on body "Reports Dazzler Studio Dashboards Plans SmartModel ™ Data Sources Team Settings…" at bounding box center [576, 0] width 1152 height 0
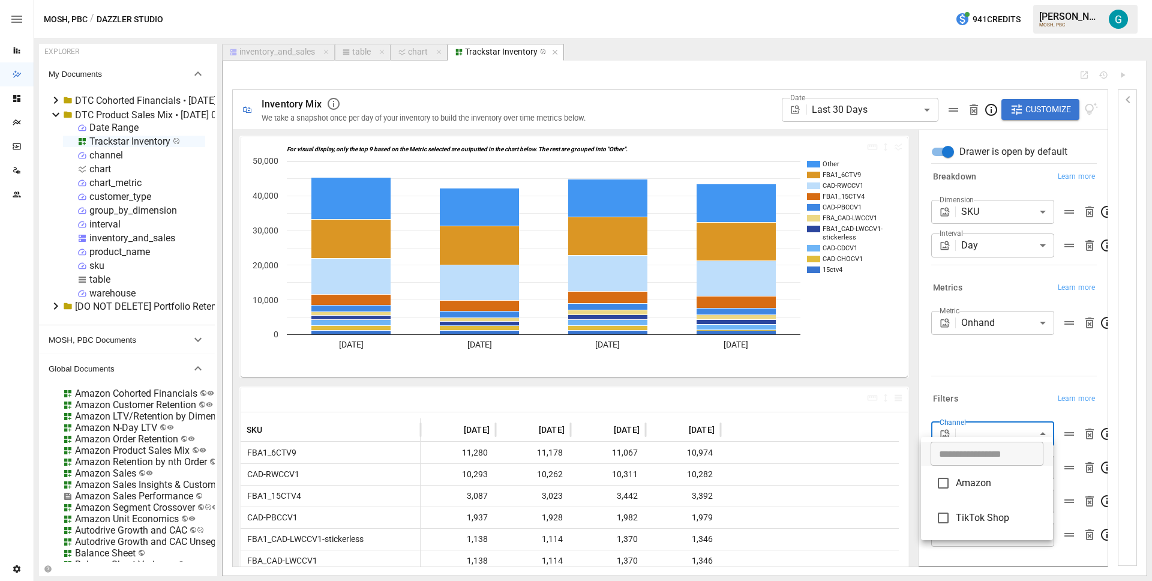
click at [1030, 363] on div at bounding box center [576, 290] width 1152 height 581
click at [985, 504] on div "Channel ​ Warehouse ​ SKU ​ Product Name ​" at bounding box center [1014, 484] width 166 height 125
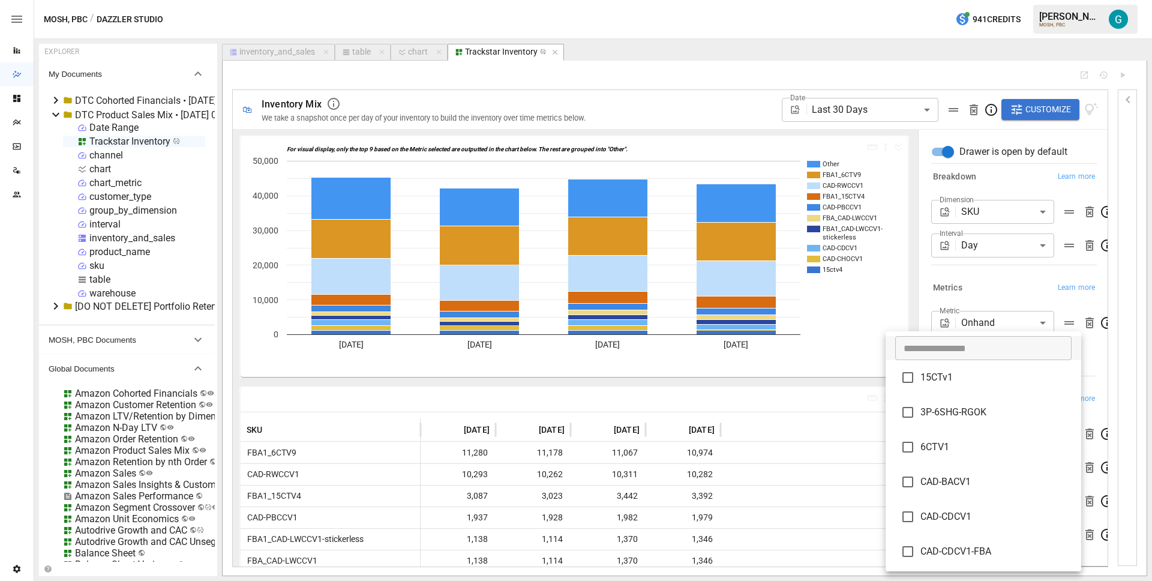
click at [985, 0] on body "Reports Dazzler Studio Dashboards Plans SmartModel ™ Data Sources Team Settings…" at bounding box center [576, 0] width 1152 height 0
click at [1096, 369] on div at bounding box center [576, 290] width 1152 height 581
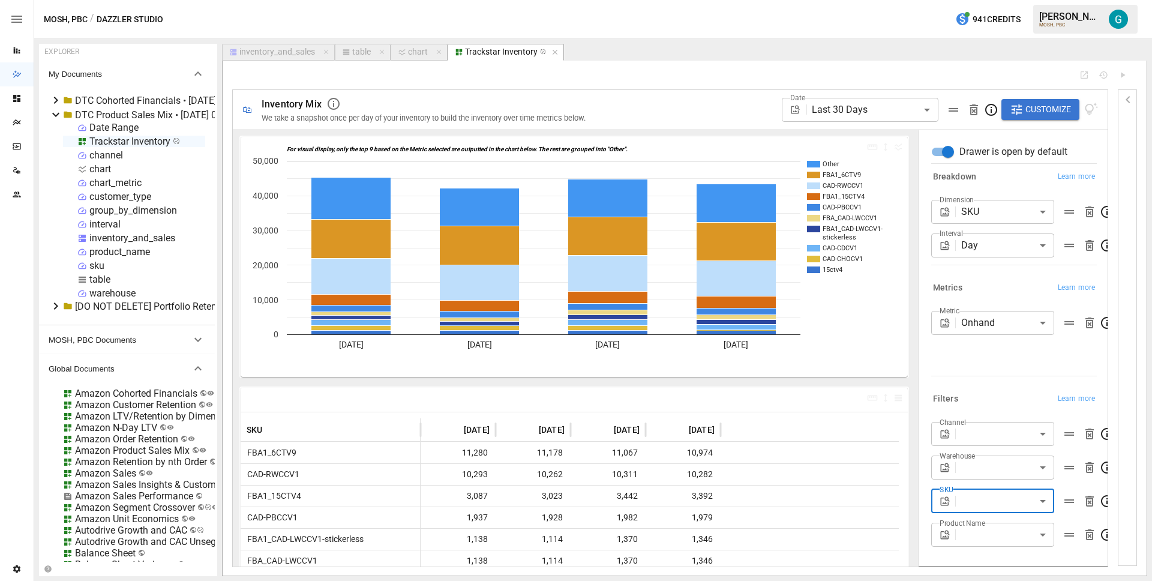
click at [1030, 0] on body "Reports Dazzler Studio Dashboards Plans SmartModel ™ Data Sources Team Settings…" at bounding box center [576, 0] width 1152 height 0
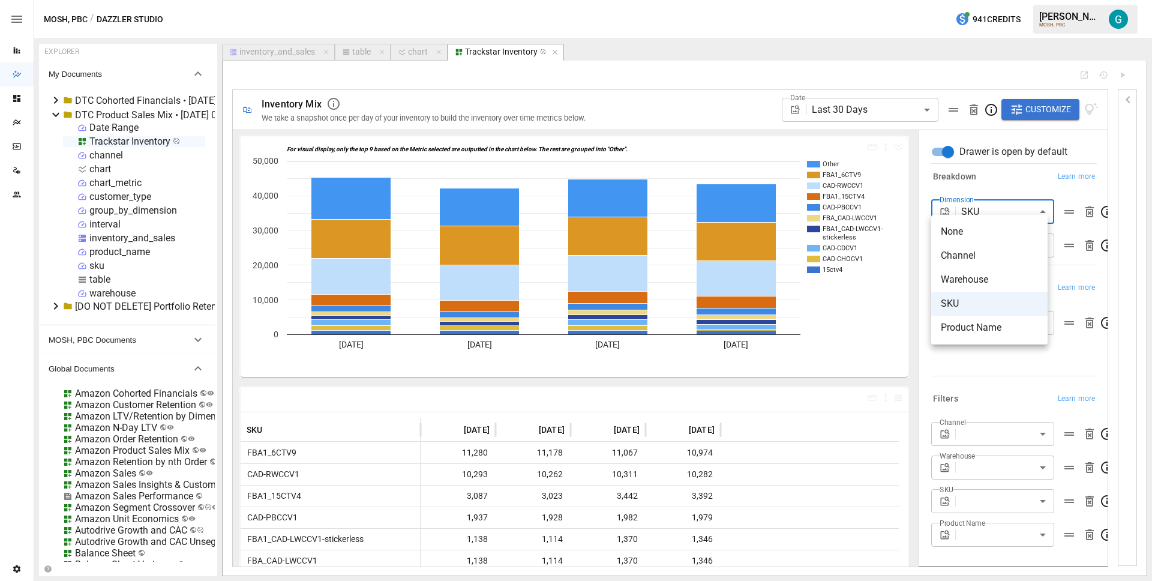
click at [1030, 174] on div at bounding box center [576, 290] width 1152 height 581
click at [1027, 0] on body "Reports Dazzler Studio Dashboards Plans SmartModel ™ Data Sources Team Settings…" at bounding box center [576, 0] width 1152 height 0
click at [1021, 183] on div at bounding box center [576, 290] width 1152 height 581
click at [101, 214] on div "group_by_dimension" at bounding box center [133, 210] width 88 height 11
click at [104, 210] on div "group_by_dimension" at bounding box center [133, 210] width 88 height 11
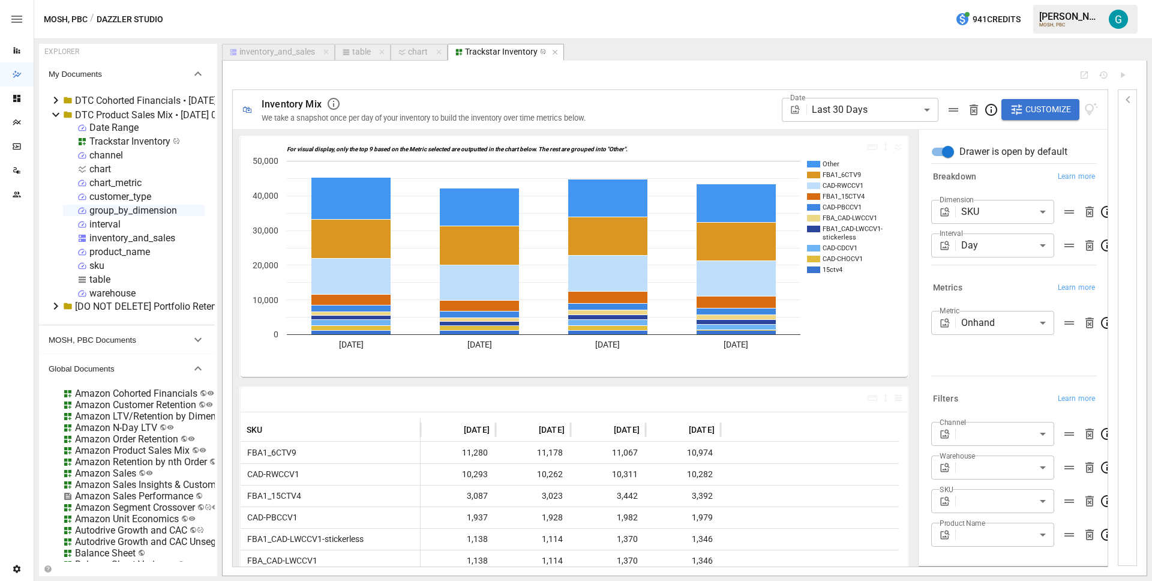
click at [104, 210] on div "group_by_dimension" at bounding box center [133, 210] width 88 height 11
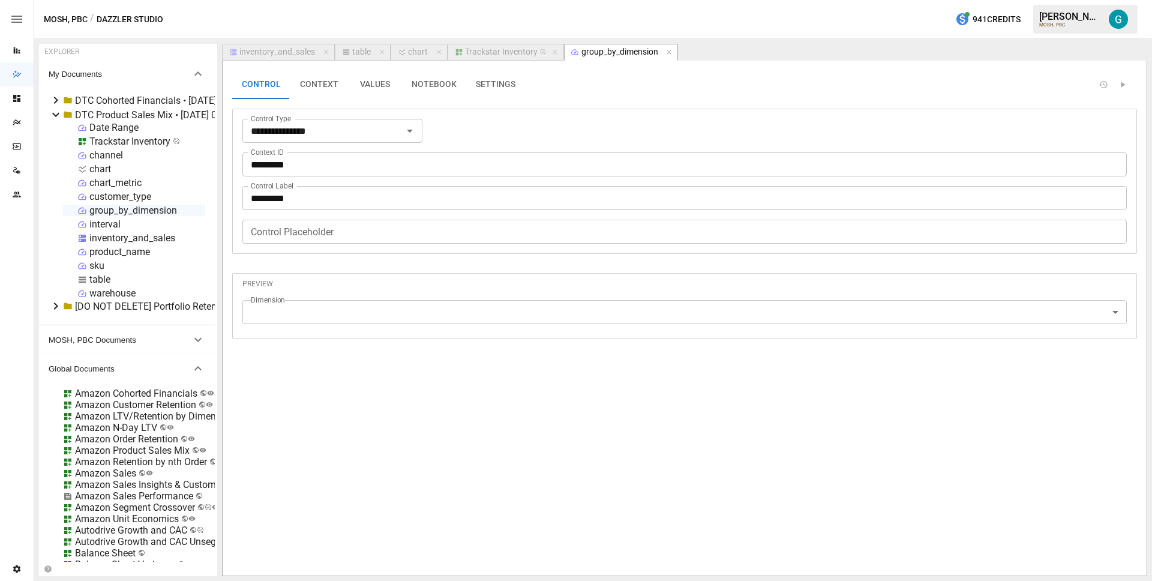
click at [387, 80] on button "VALUES" at bounding box center [375, 84] width 54 height 29
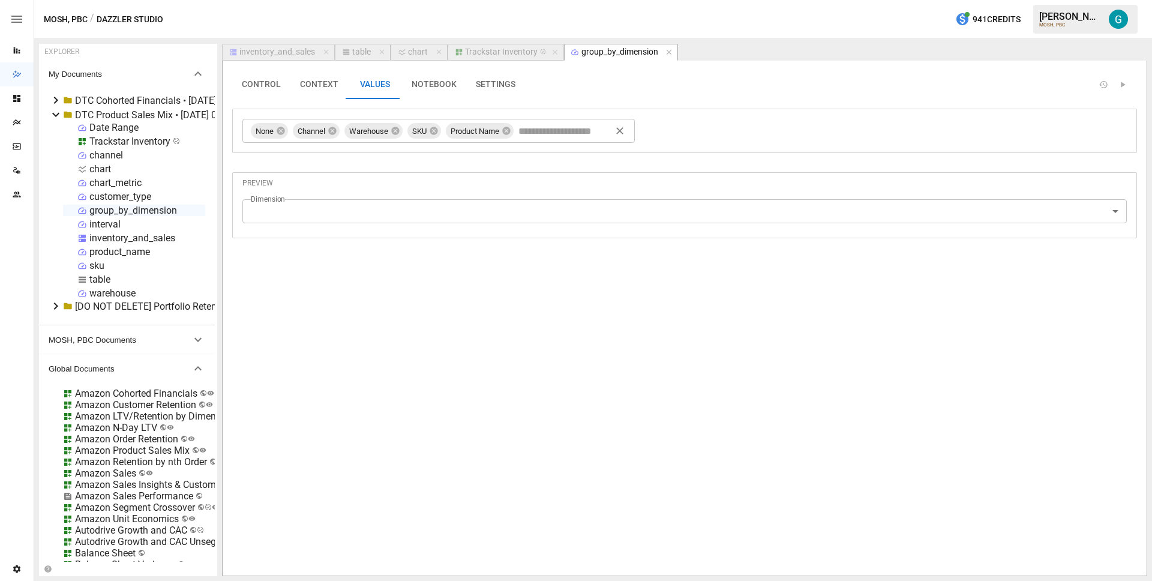
click at [527, 134] on input "text" at bounding box center [566, 131] width 101 height 18
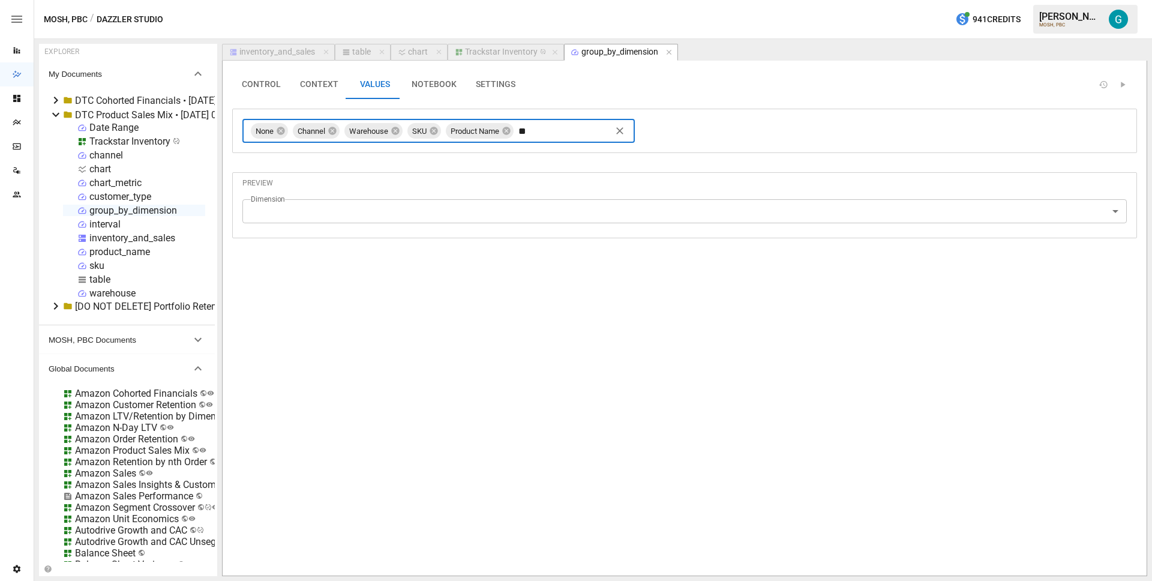
type input "***"
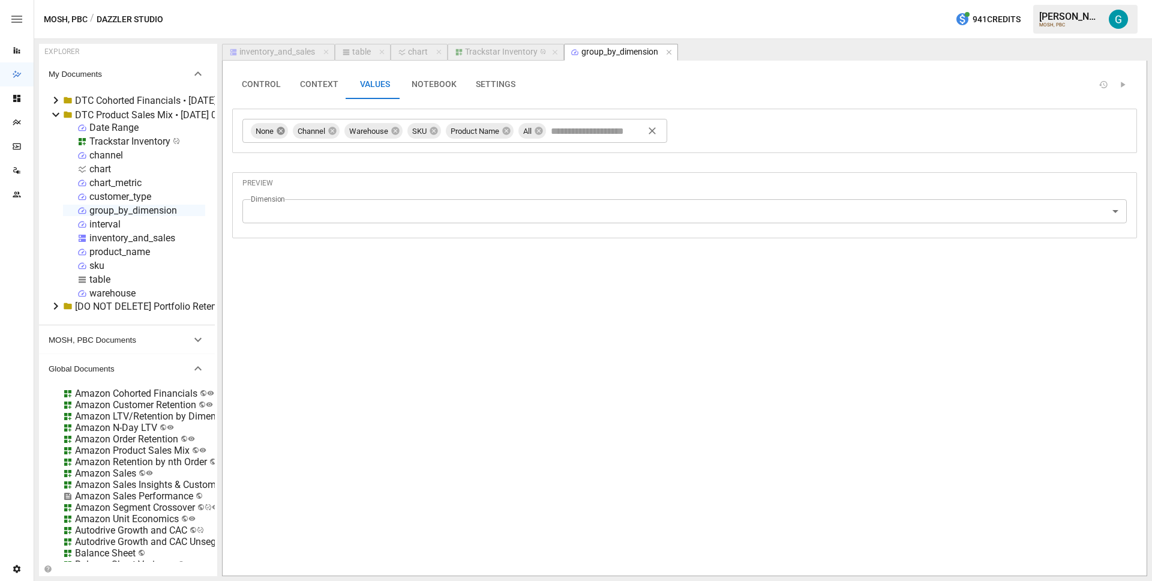
click at [282, 133] on icon at bounding box center [281, 131] width 8 height 8
click at [670, 54] on icon "button" at bounding box center [669, 52] width 8 height 8
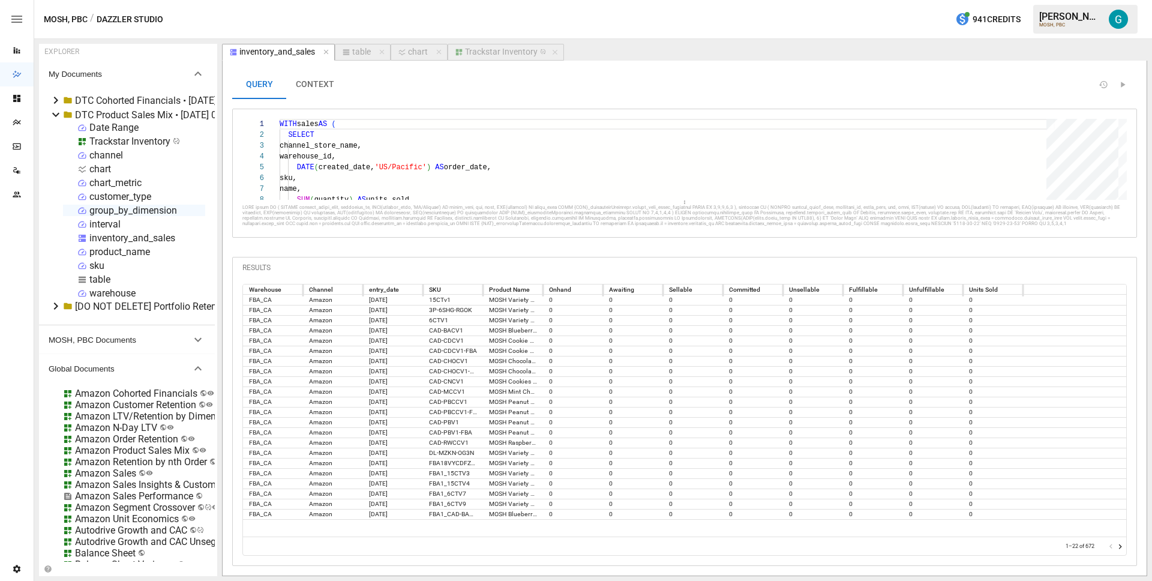
click at [494, 49] on div "Trackstar Inventory" at bounding box center [501, 52] width 73 height 11
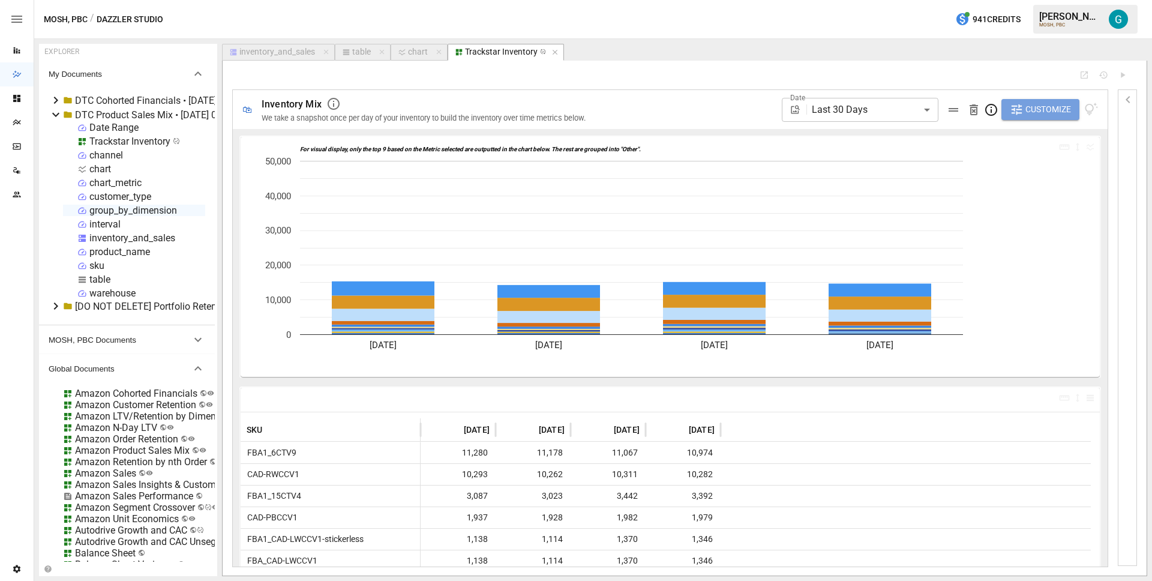
click at [1032, 112] on span "Customize" at bounding box center [1048, 109] width 46 height 15
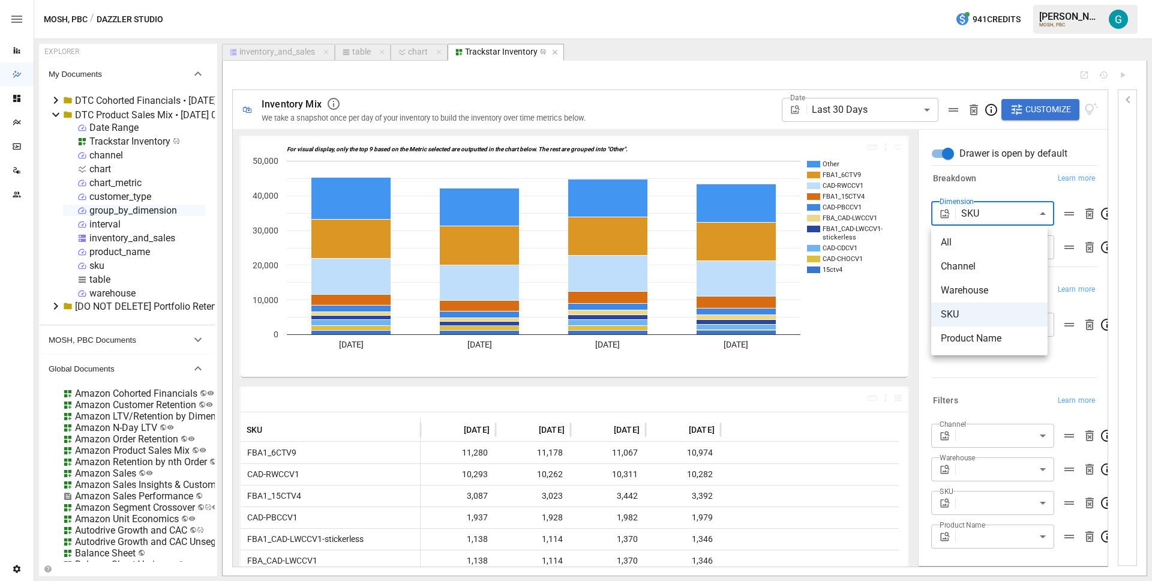
click at [1000, 0] on body "Reports Dazzler Studio Dashboards Plans SmartModel ™ Data Sources Team Settings…" at bounding box center [576, 0] width 1152 height 0
click at [991, 248] on span "All" at bounding box center [988, 242] width 97 height 14
type input "***"
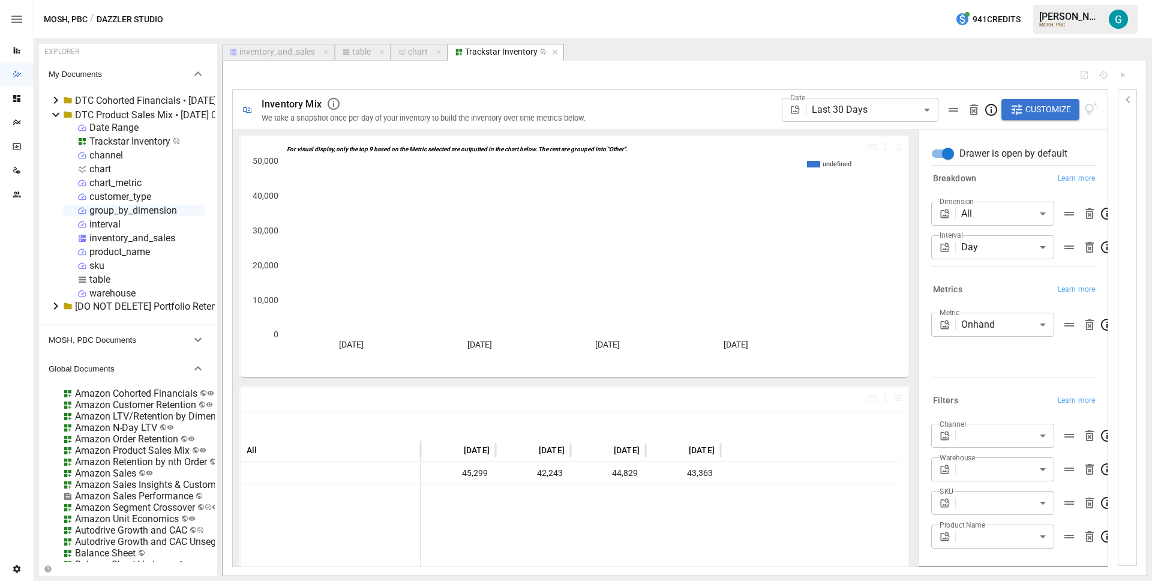
click at [101, 164] on div "chart" at bounding box center [100, 168] width 22 height 11
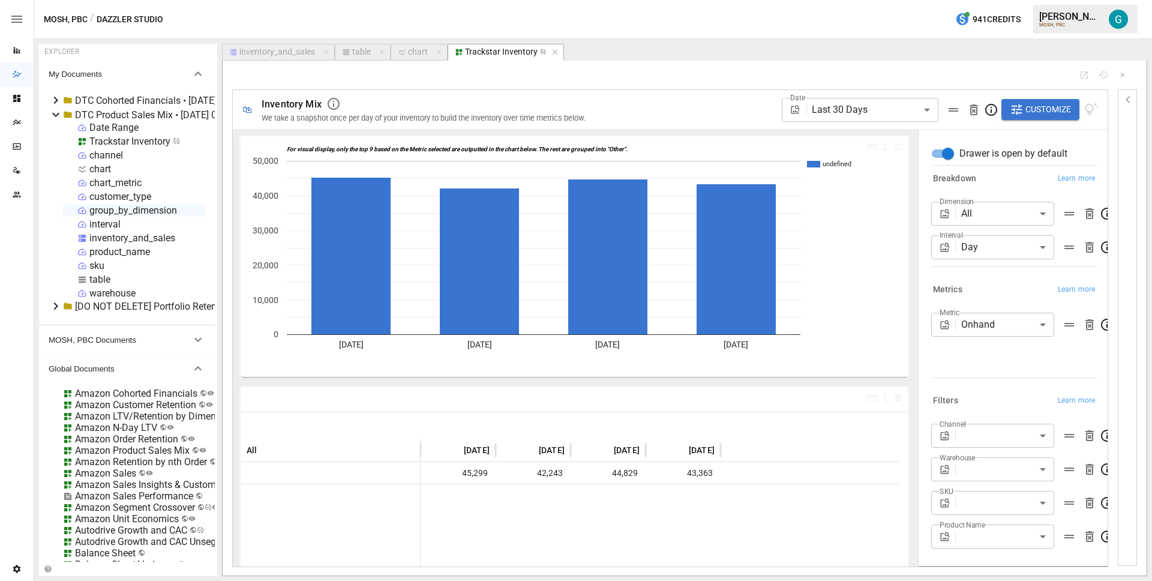
click at [101, 164] on div "chart" at bounding box center [100, 168] width 22 height 11
select select "**********"
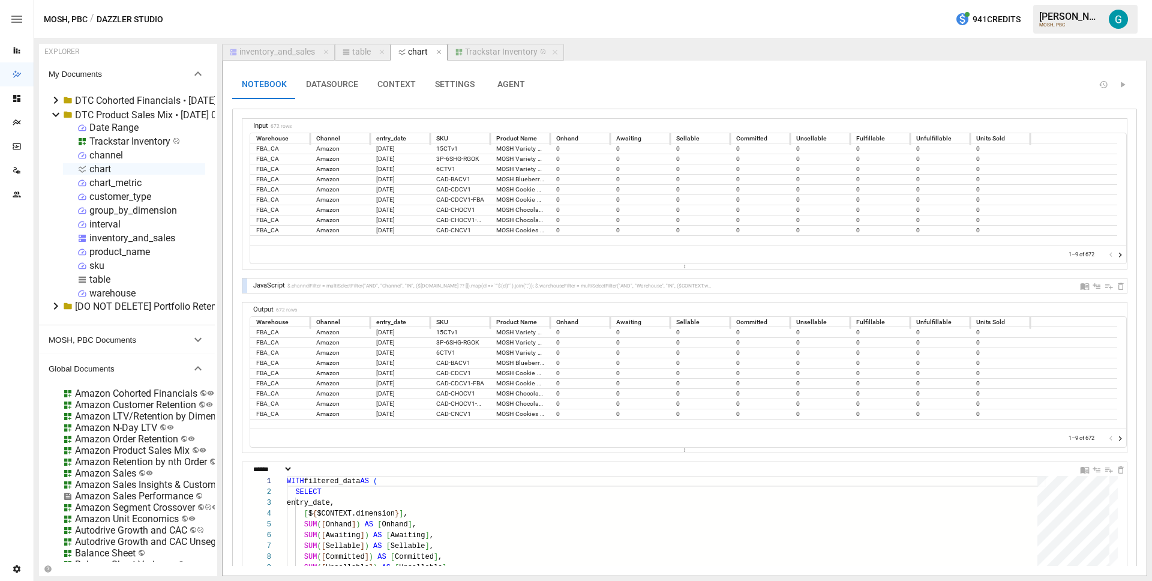
click at [395, 87] on button "CONTEXT" at bounding box center [397, 84] width 58 height 29
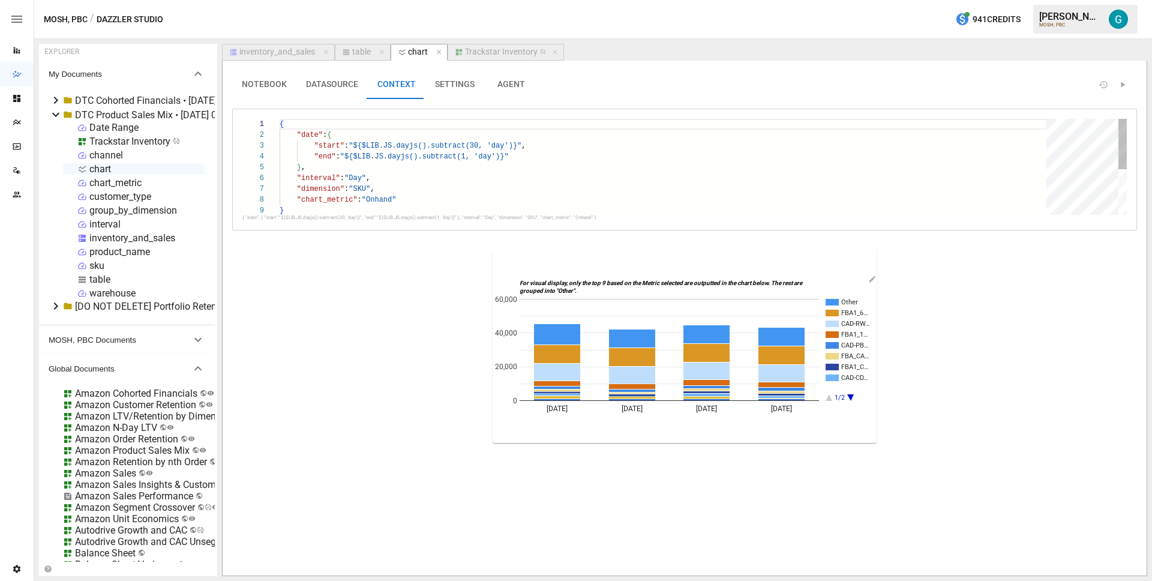
click at [385, 193] on div "{ "date" : { "start" : "${$LIB.JS.dayjs().subtract(30, 'day')}" , "end" : "${$L…" at bounding box center [667, 210] width 775 height 182
click at [384, 193] on div "{ "date" : { "start" : "${$LIB.JS.dayjs().subtract(30, 'day')}" , "end" : "${$L…" at bounding box center [667, 210] width 775 height 182
click at [360, 187] on div "{ "date" : { "start" : "${$LIB.JS.dayjs().subtract(30, 'day')}" , "end" : "${$L…" at bounding box center [667, 210] width 775 height 182
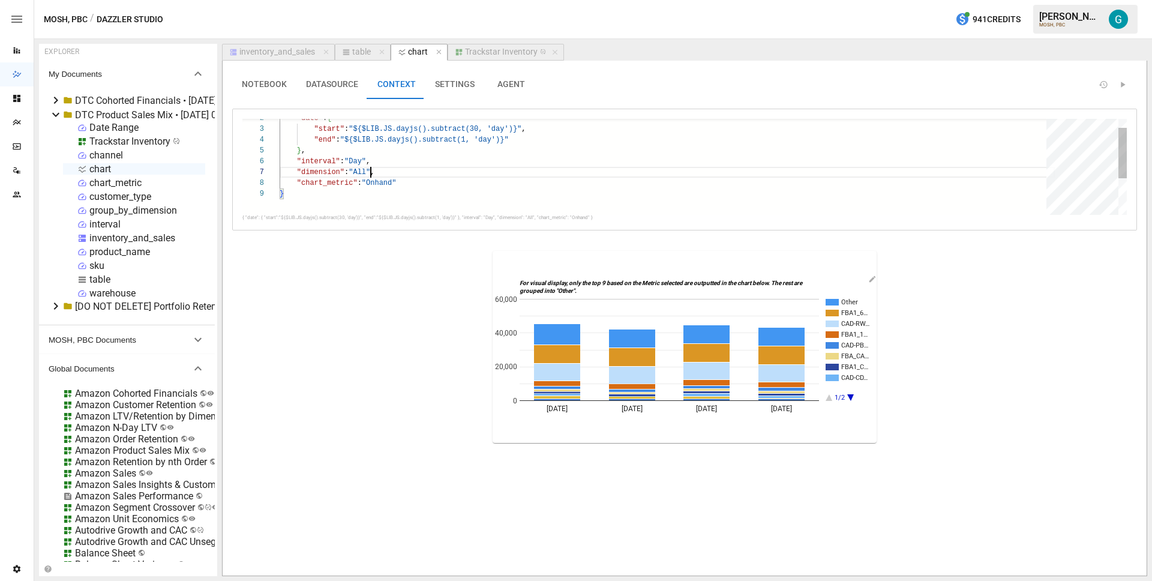
scroll to position [65, 91]
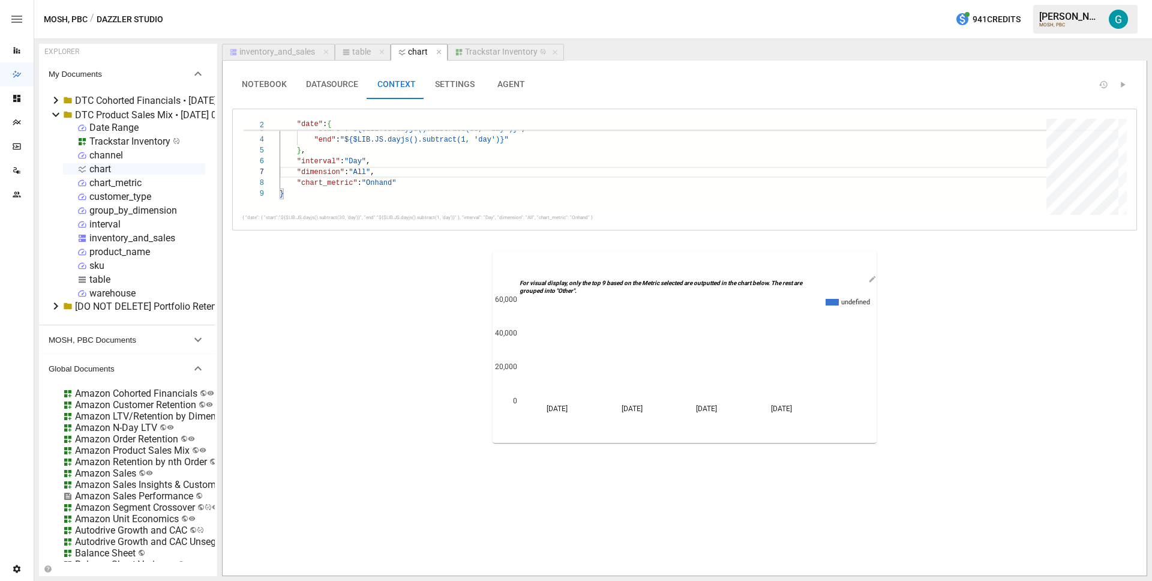
type textarea "**********"
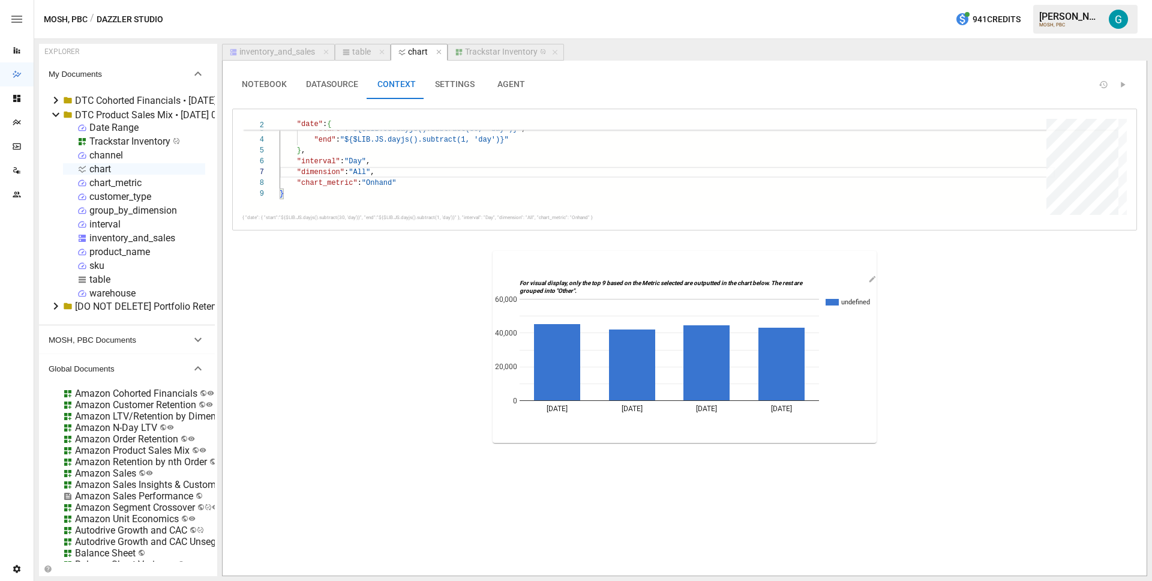
click at [280, 87] on button "NOTEBOOK" at bounding box center [264, 84] width 64 height 29
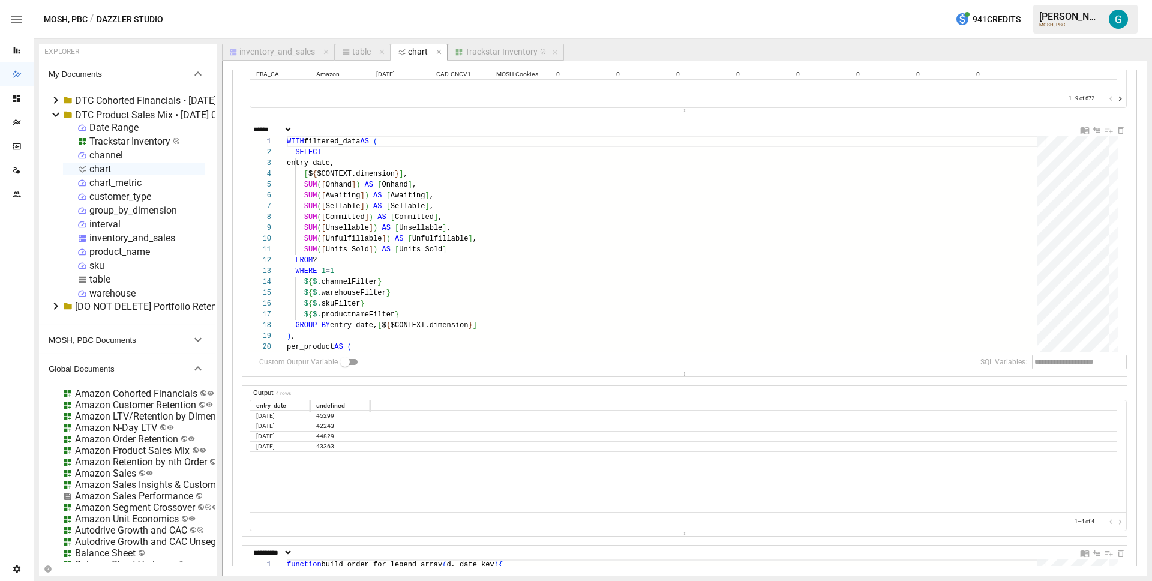
scroll to position [339, 0]
click at [428, 330] on div "WITH filtered_data AS ( SELECT entry_date, [ $ { $CONTEXT.dimension } ] , SUM (…" at bounding box center [666, 563] width 759 height 852
click at [435, 176] on div "WITH filtered_data AS ( SELECT entry_date, [ $ { $CONTEXT.dimension } ] , SUM (…" at bounding box center [666, 563] width 759 height 852
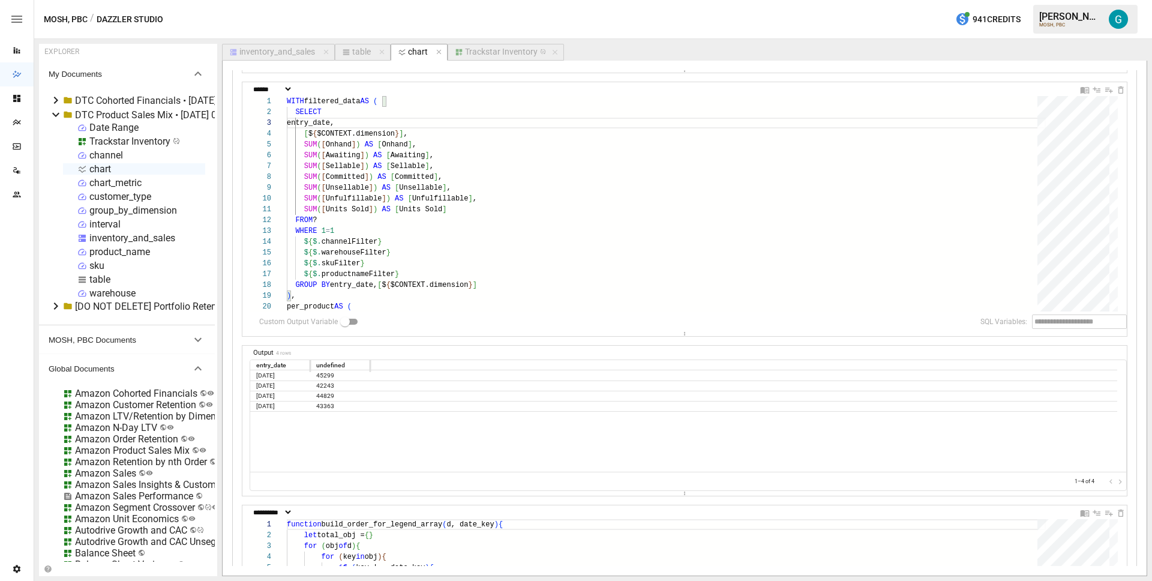
scroll to position [389, 0]
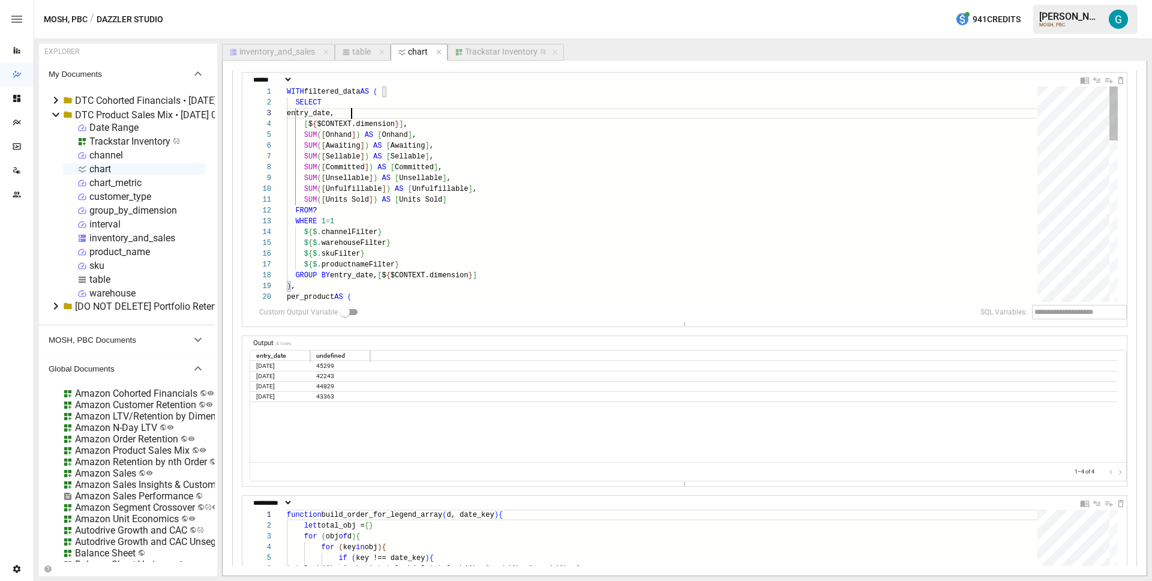
type textarea "**********"
drag, startPoint x: 490, startPoint y: 275, endPoint x: 386, endPoint y: 276, distance: 103.8
click at [386, 276] on div "WITH filtered_data AS ( SELECT entry_date, SUM ( [ Onhand ] ) AS [ Onhand ] , S…" at bounding box center [666, 512] width 759 height 852
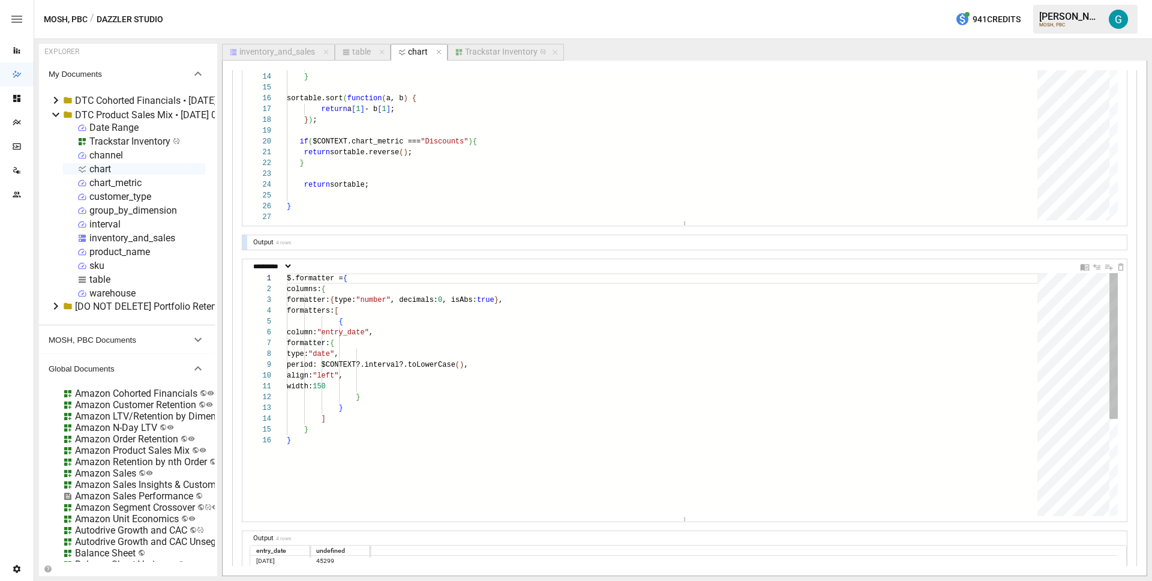
scroll to position [903, 0]
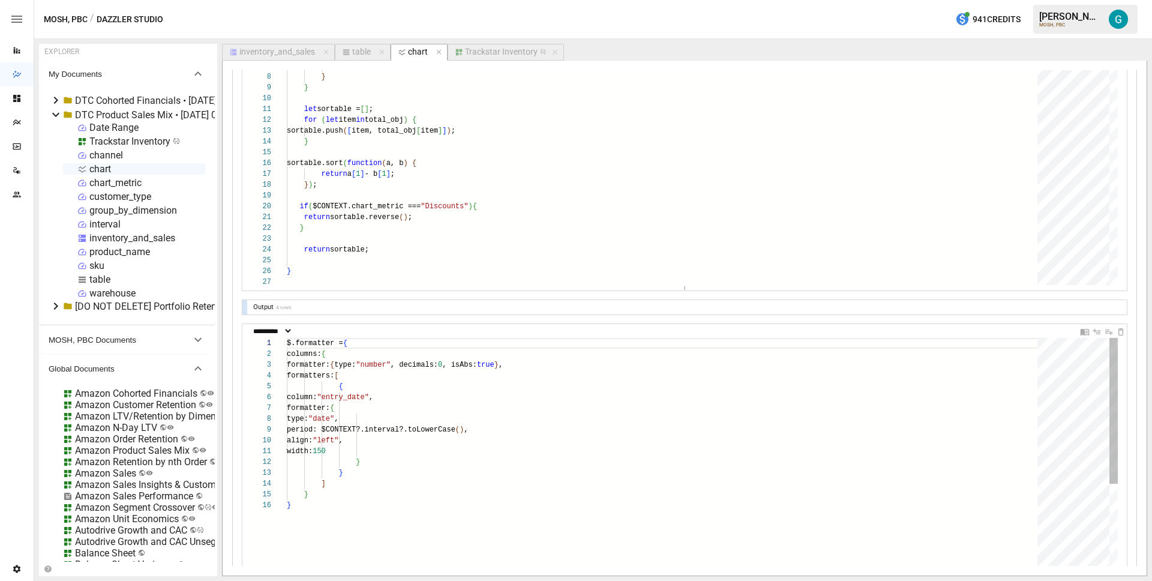
click at [380, 347] on div "$.formatter = { columns: { formatter: { type: "number" , decimals: 0 , isAbs: t…" at bounding box center [666, 540] width 759 height 405
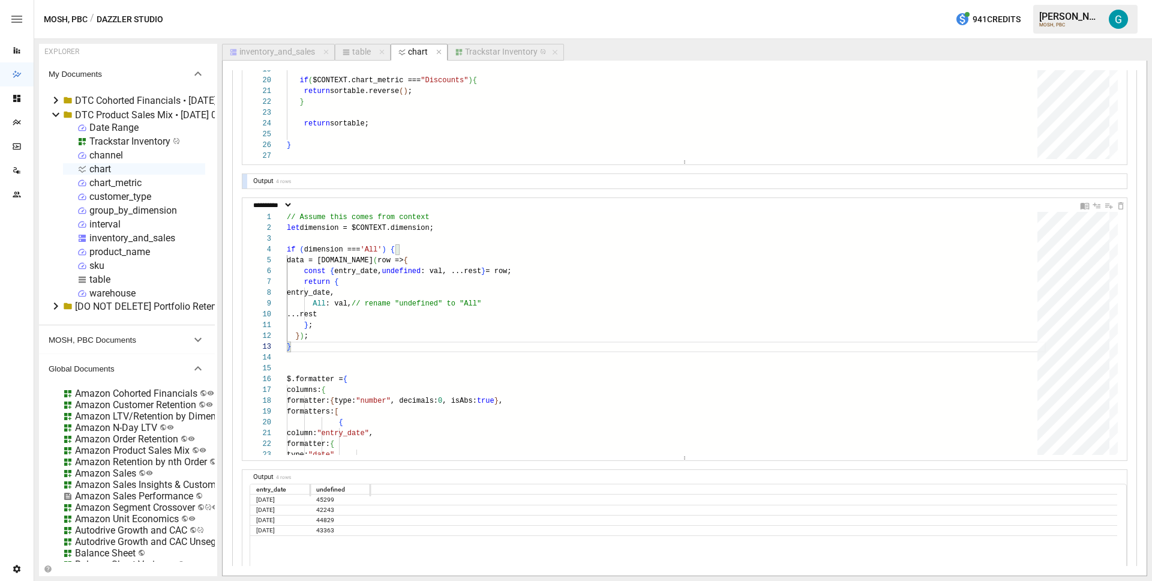
scroll to position [1030, 0]
click at [600, 257] on div "// Assume this comes from context columns: { formatter: { type: "number" , deci…" at bounding box center [666, 494] width 759 height 567
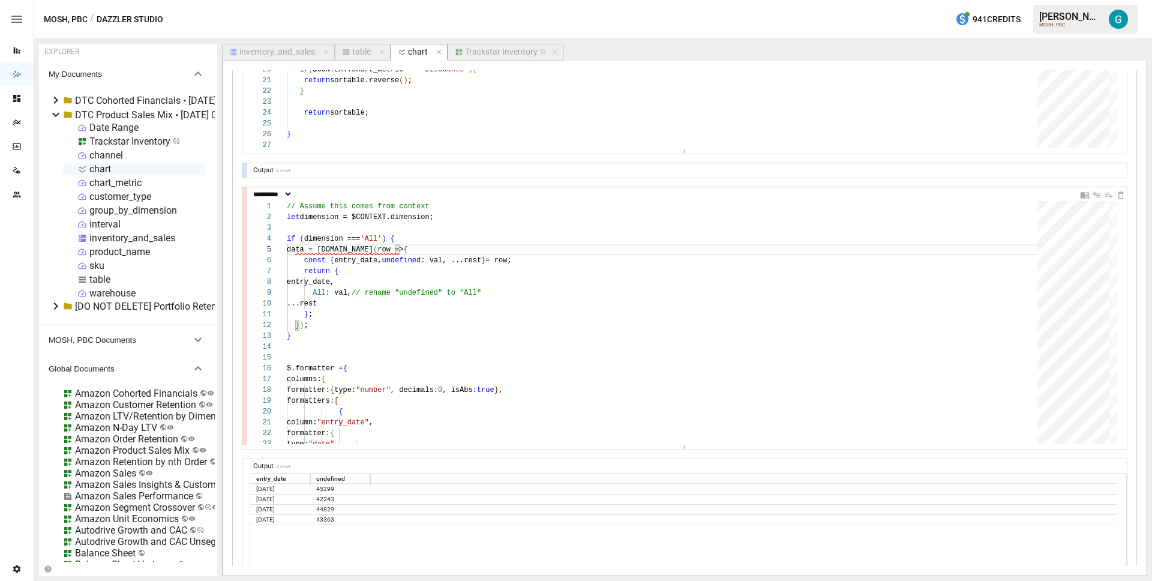
scroll to position [1032, 0]
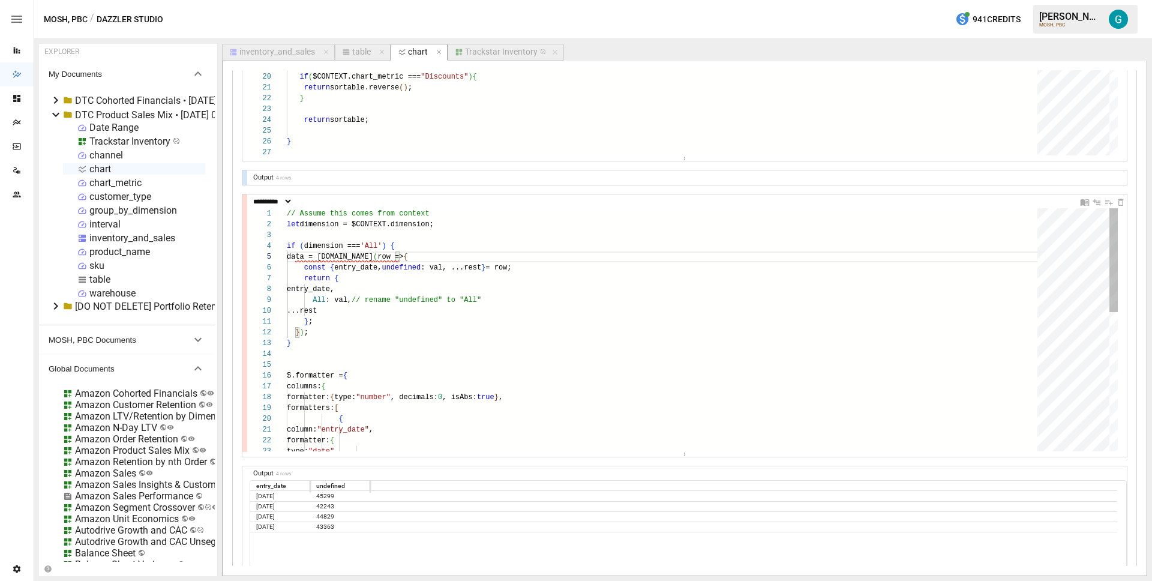
click at [433, 260] on div "// Assume this comes from context columns: { formatter: { type: "number" , deci…" at bounding box center [666, 491] width 759 height 567
click at [487, 256] on div "// Assume this comes from context columns: { formatter: { type: "number" , deci…" at bounding box center [666, 491] width 759 height 567
click at [324, 256] on div "// Assume this comes from context columns: { formatter: { type: "number" , deci…" at bounding box center [666, 491] width 759 height 567
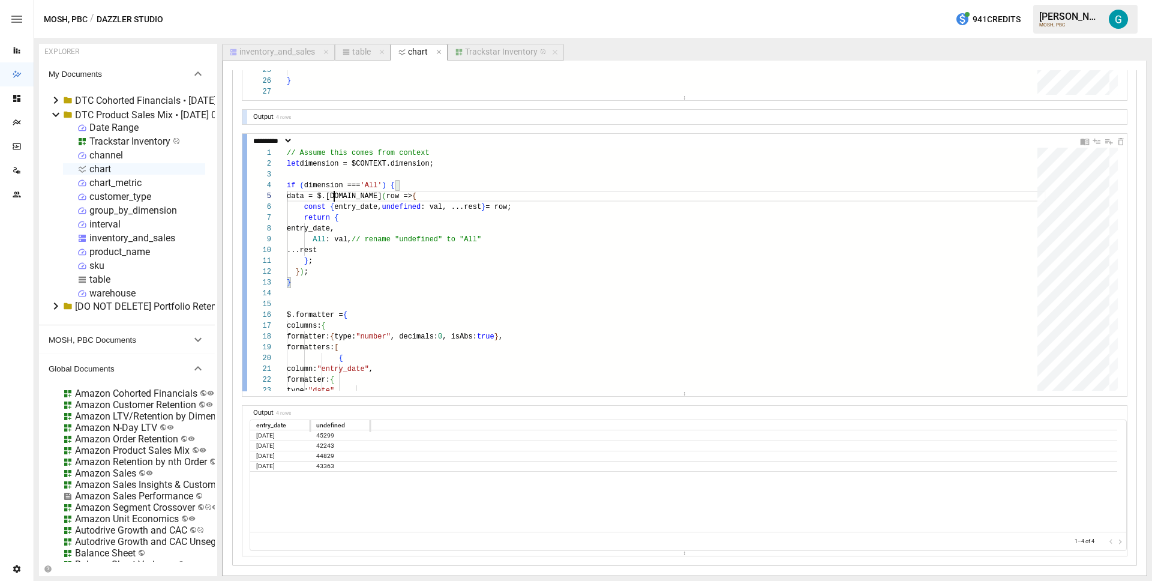
scroll to position [1092, 0]
click at [355, 241] on div "// Assume this comes from context columns: { formatter: { type: "number" , deci…" at bounding box center [666, 431] width 759 height 567
click at [540, 197] on div "// Assume this comes from context columns: { formatter: { type: "number" , deci…" at bounding box center [666, 431] width 759 height 567
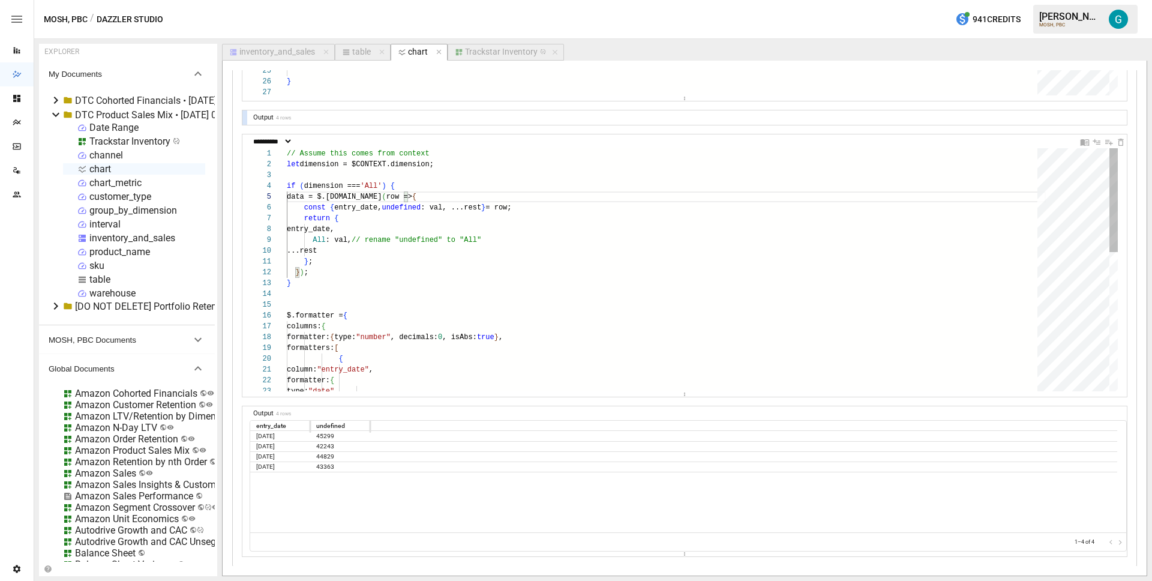
click at [364, 166] on div "// Assume this comes from context columns: { formatter: { type: "number" , deci…" at bounding box center [666, 431] width 759 height 567
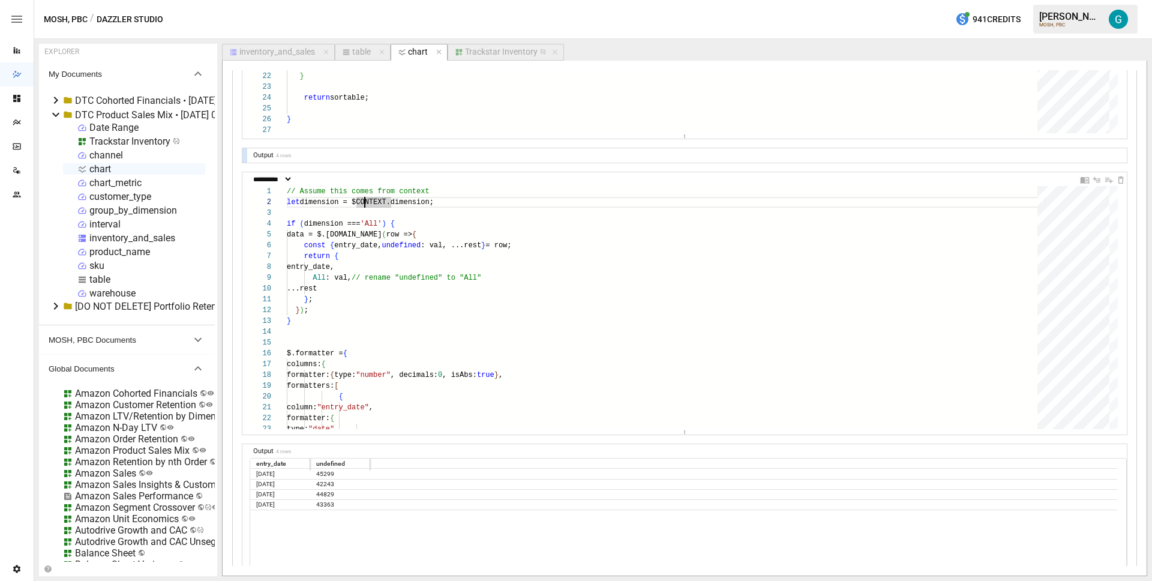
scroll to position [1031, 0]
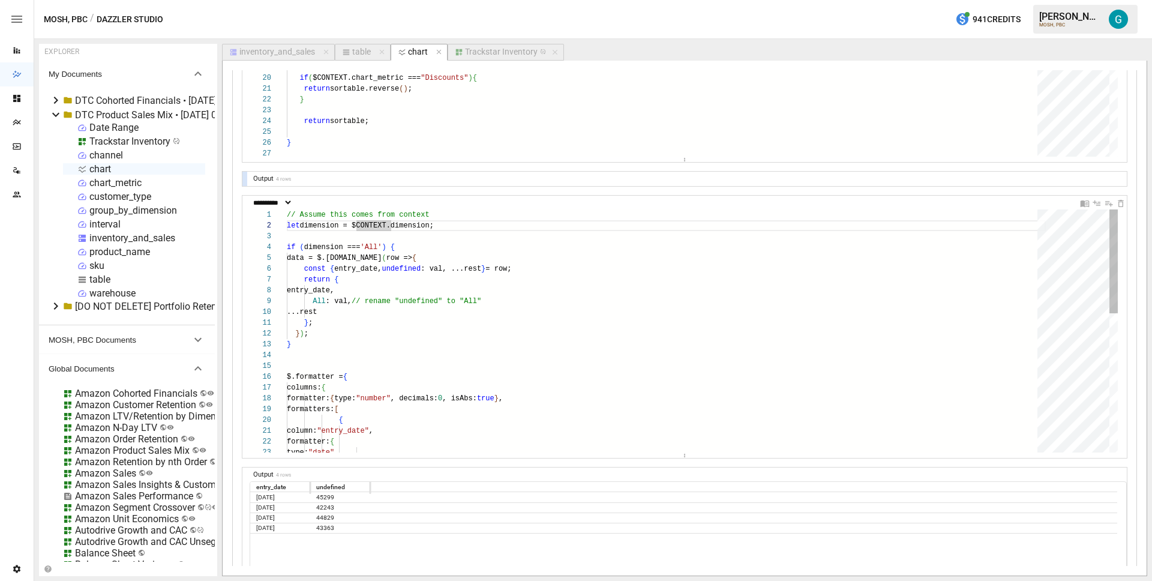
click at [452, 253] on div "columns: { formatter: { type: "number" , decimals: 0 , isAbs: true } , formatte…" at bounding box center [666, 492] width 759 height 567
click at [315, 297] on div "columns: { formatter: { type: "number" , decimals: 0 , isAbs: true } , formatte…" at bounding box center [666, 492] width 759 height 567
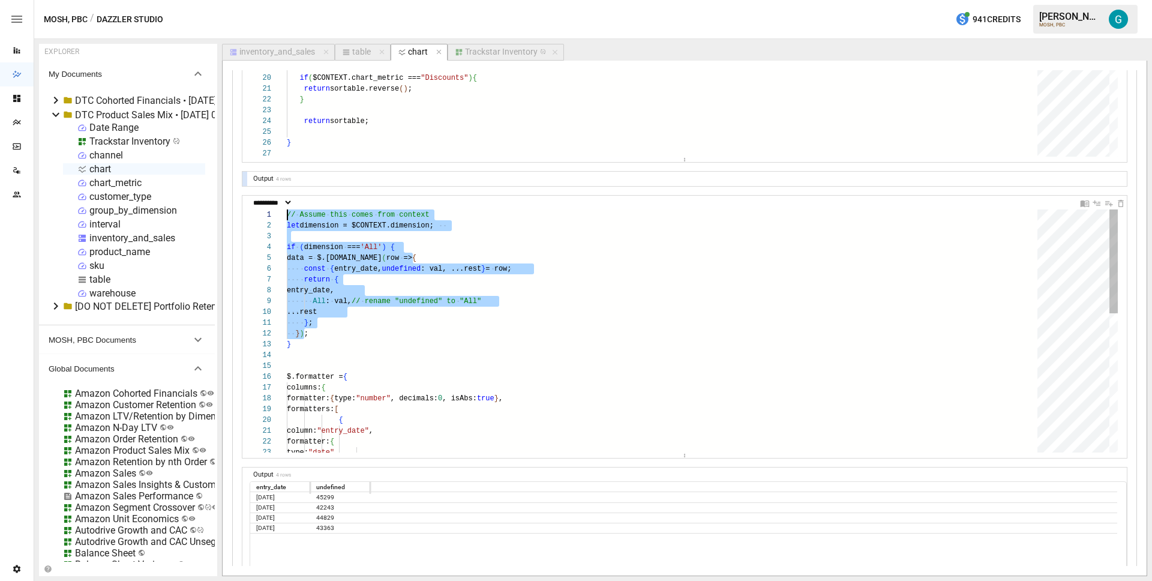
drag, startPoint x: 302, startPoint y: 338, endPoint x: 237, endPoint y: 205, distance: 148.9
click at [287, 209] on div "columns: { formatter: { type: "number" , decimals: 0 , isAbs: true } , formatte…" at bounding box center [666, 492] width 759 height 567
click at [387, 283] on div "columns: { formatter: { type: "number" , decimals: 0 , isAbs: true } , formatte…" at bounding box center [666, 492] width 759 height 567
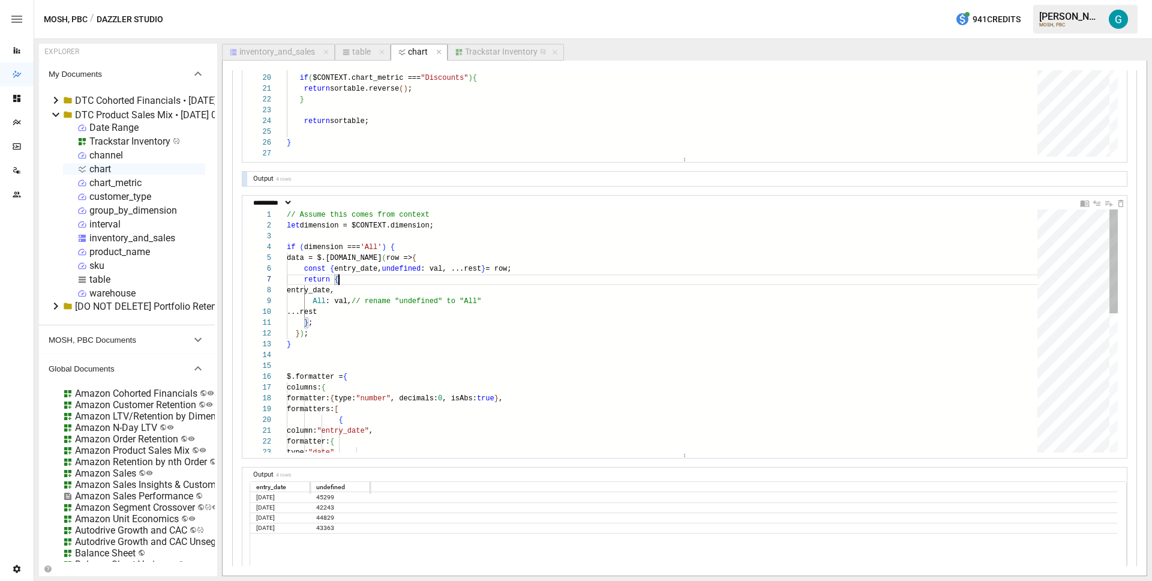
scroll to position [65, 52]
click at [295, 254] on div "columns: { formatter: { type: "number" , decimals: 0 , isAbs: true } , formatte…" at bounding box center [666, 492] width 759 height 567
type textarea "**********"
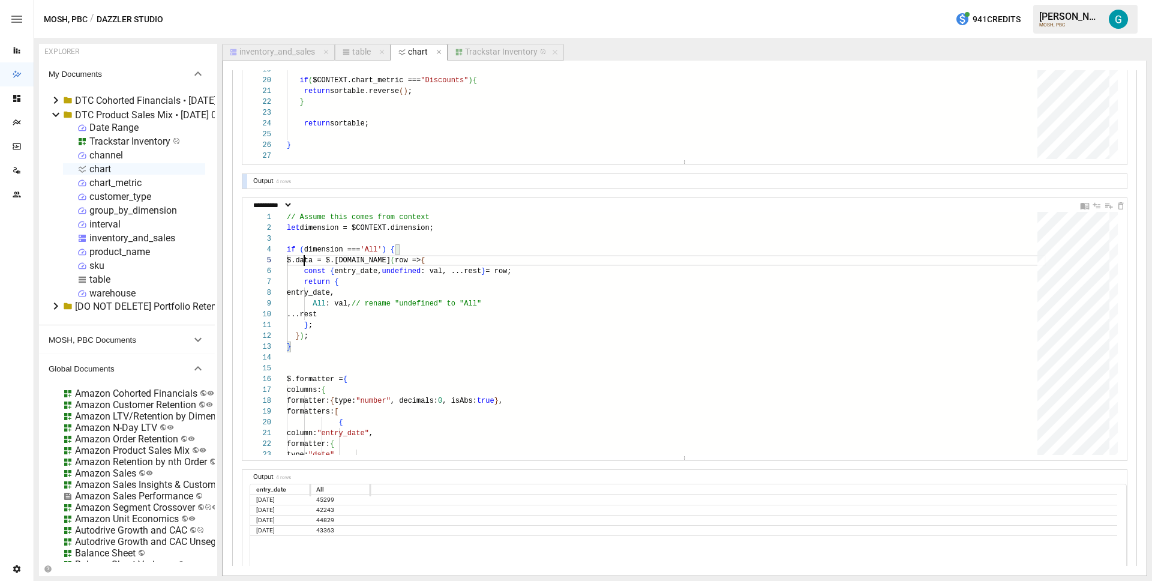
click at [505, 49] on div "Trackstar Inventory" at bounding box center [501, 52] width 73 height 11
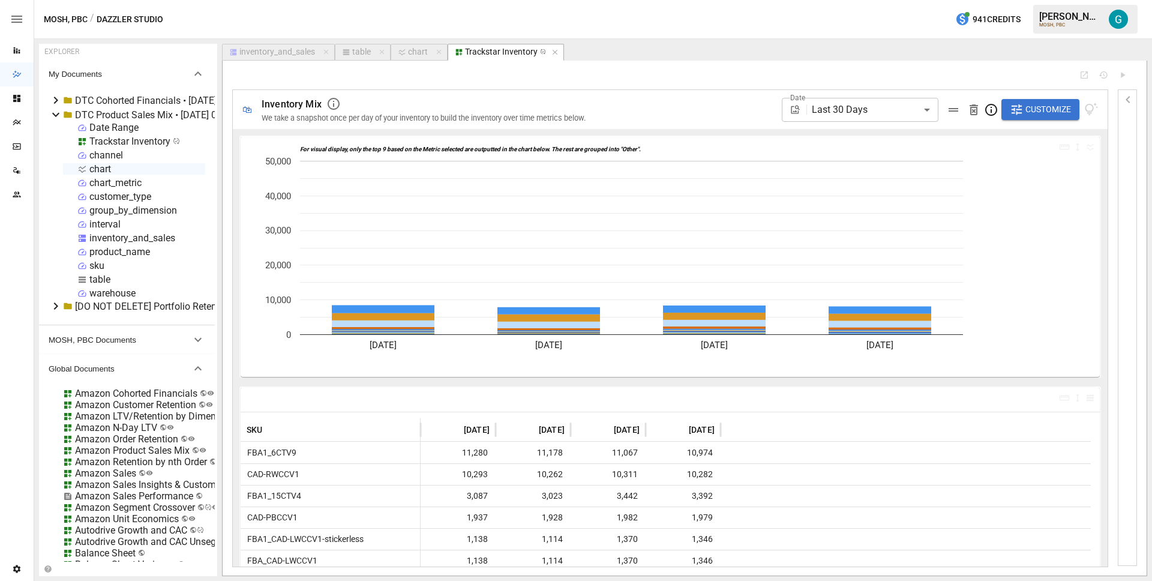
click at [1029, 114] on span "Customize" at bounding box center [1048, 109] width 46 height 15
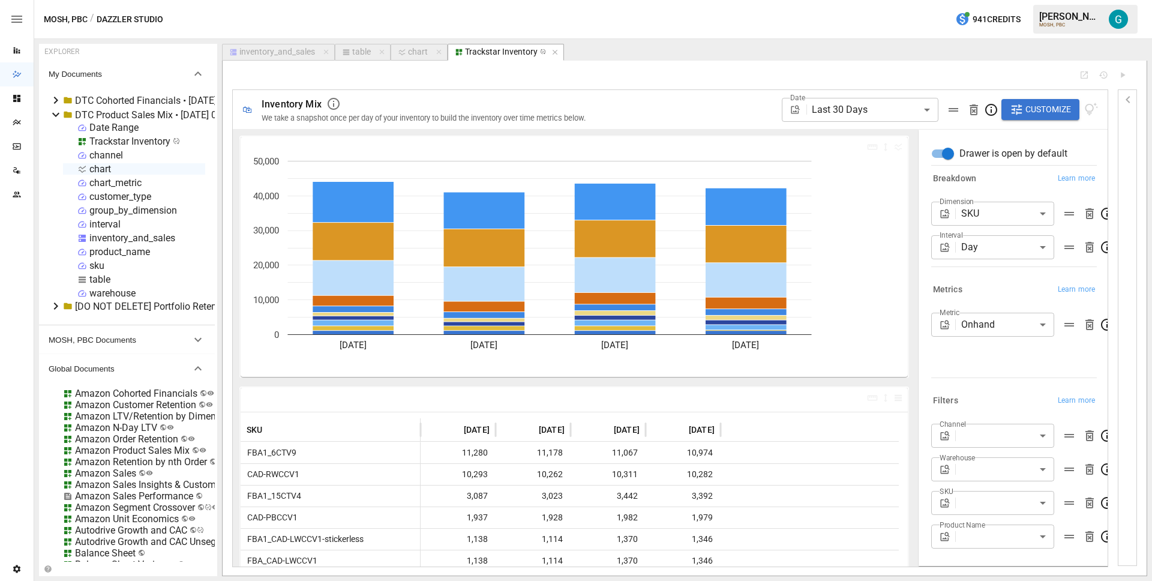
click at [1001, 0] on body "Reports Dazzler Studio Dashboards Plans SmartModel ™ Data Sources Team Settings…" at bounding box center [576, 0] width 1152 height 0
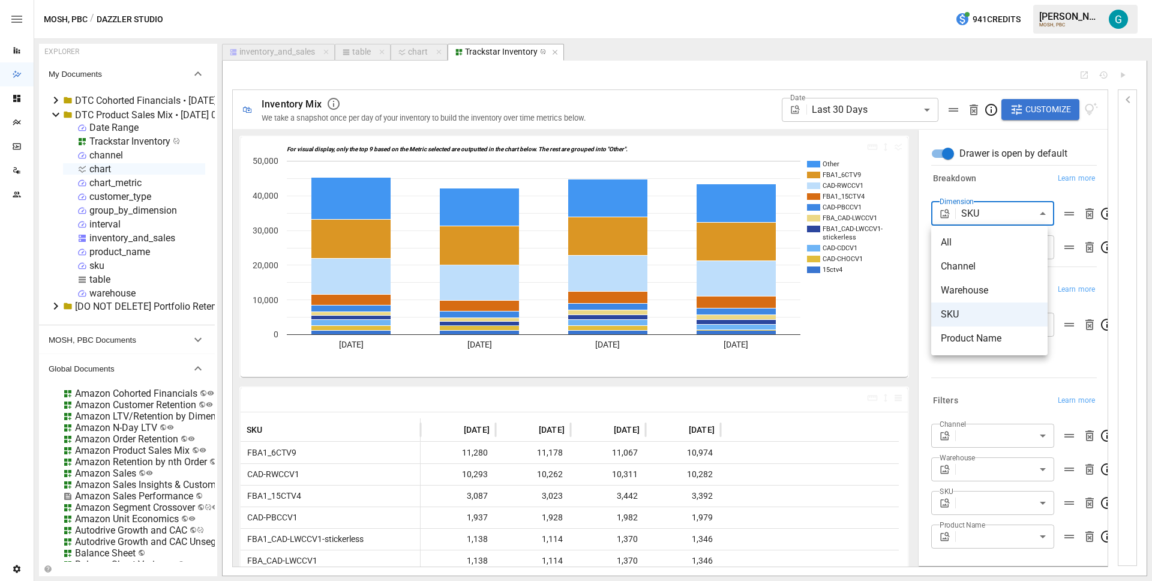
click at [993, 241] on span "All" at bounding box center [988, 242] width 97 height 14
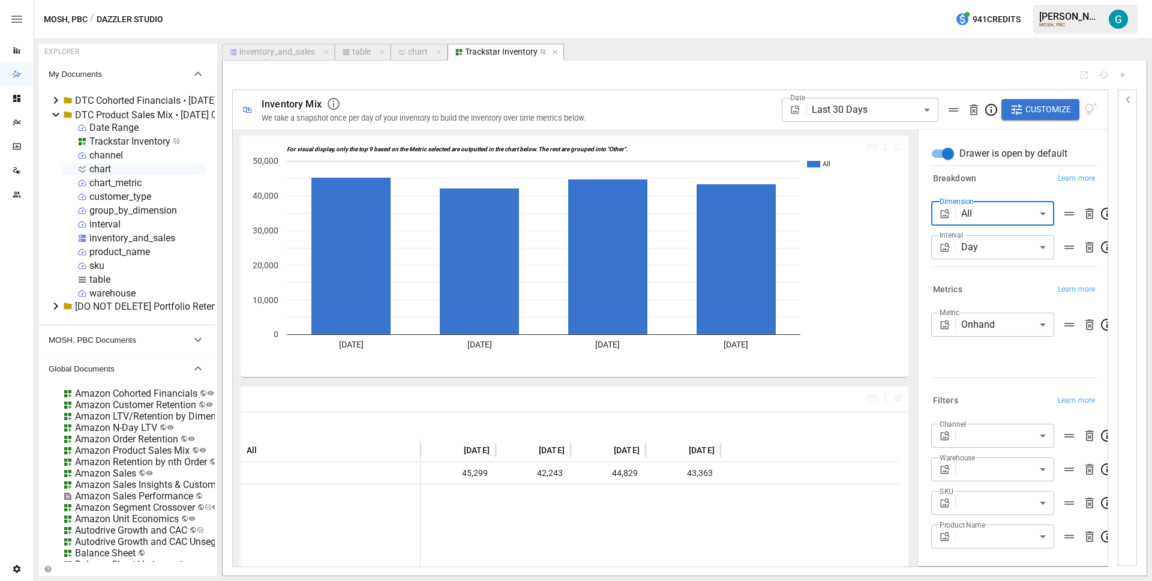
click at [125, 144] on div "Trackstar Inventory" at bounding box center [129, 141] width 81 height 11
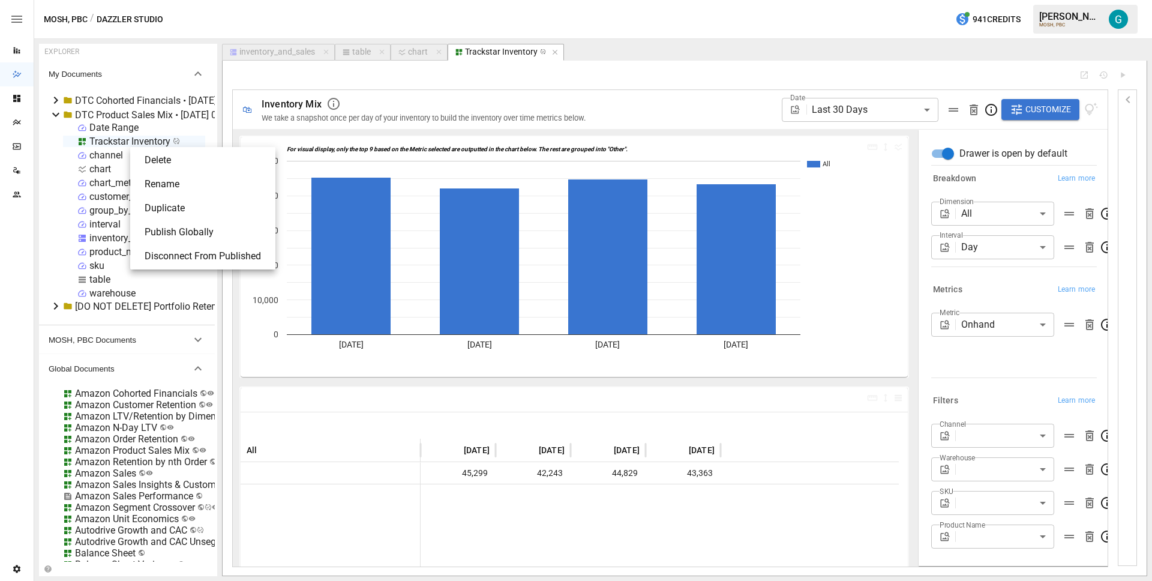
click at [196, 226] on li "Publish Globally" at bounding box center [203, 232] width 136 height 24
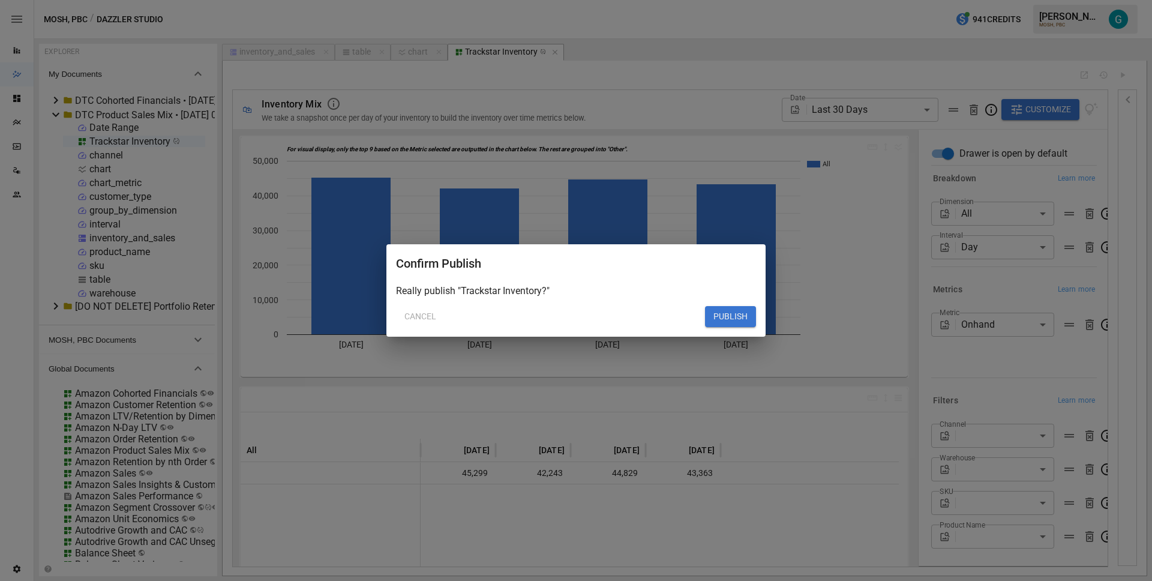
click at [736, 313] on button "PUBLISH" at bounding box center [730, 317] width 51 height 22
click at [735, 314] on button "PUBLISH" at bounding box center [730, 317] width 51 height 22
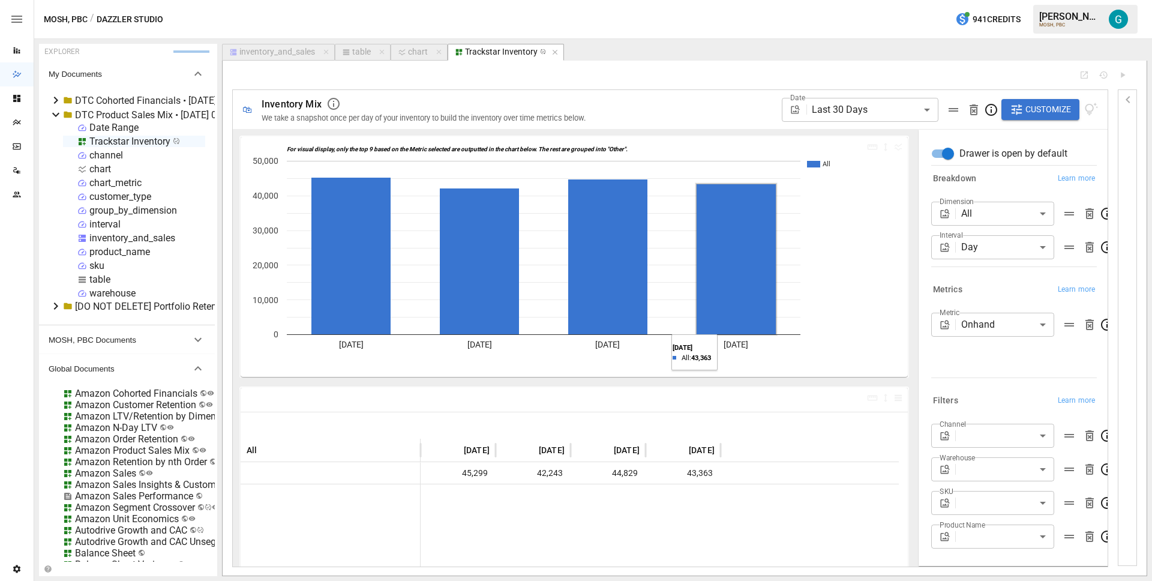
type input "***"
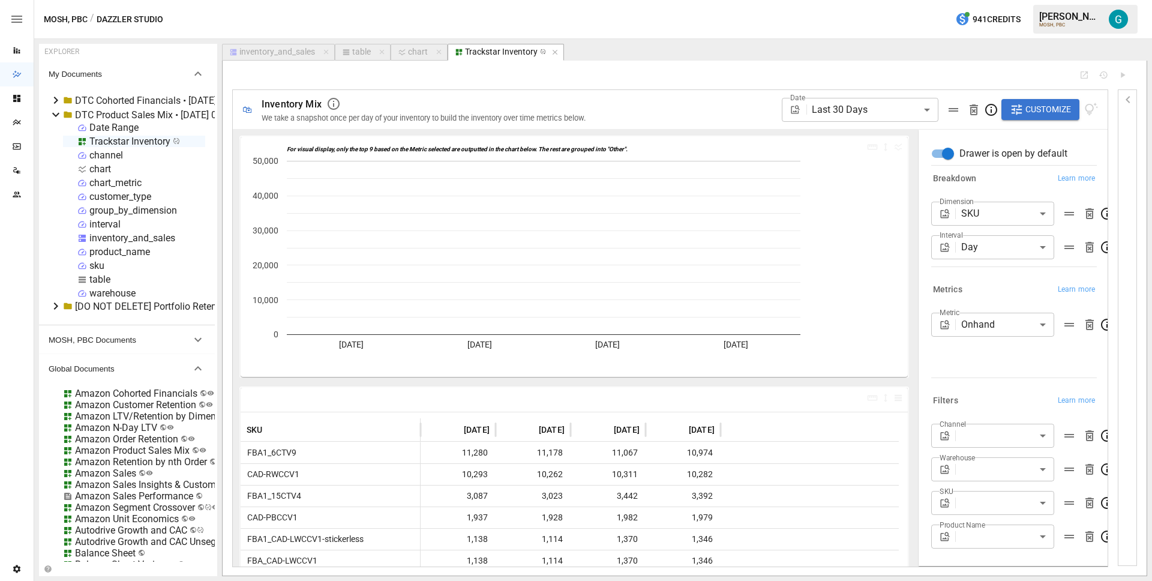
click at [987, 0] on body "Reports Dazzler Studio Dashboards Plans SmartModel ™ Data Sources Team Settings…" at bounding box center [576, 0] width 1152 height 0
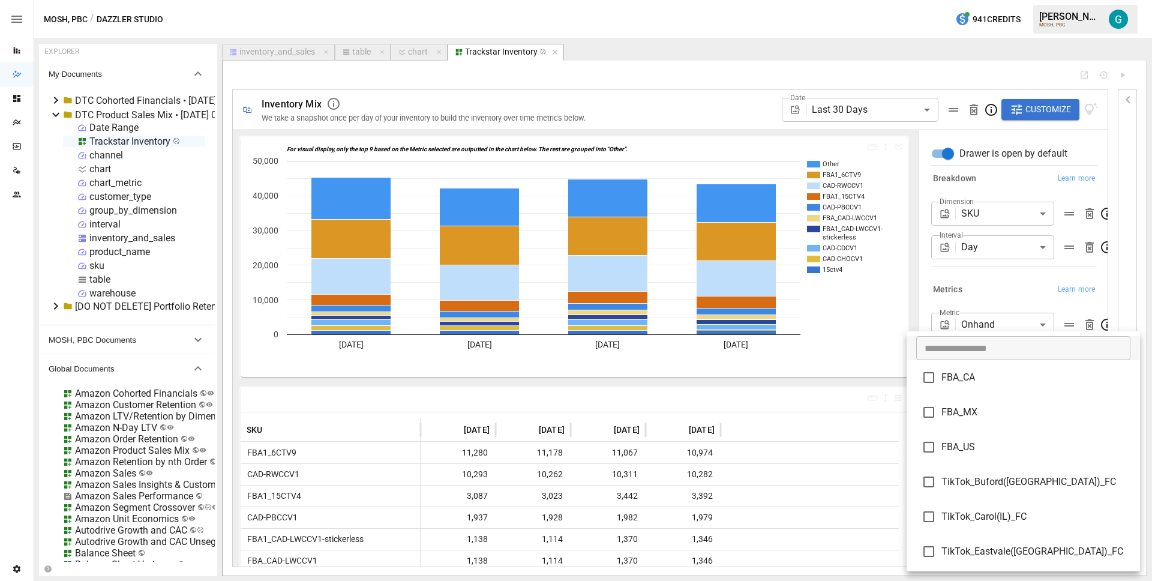
click at [1091, 364] on div at bounding box center [576, 290] width 1152 height 581
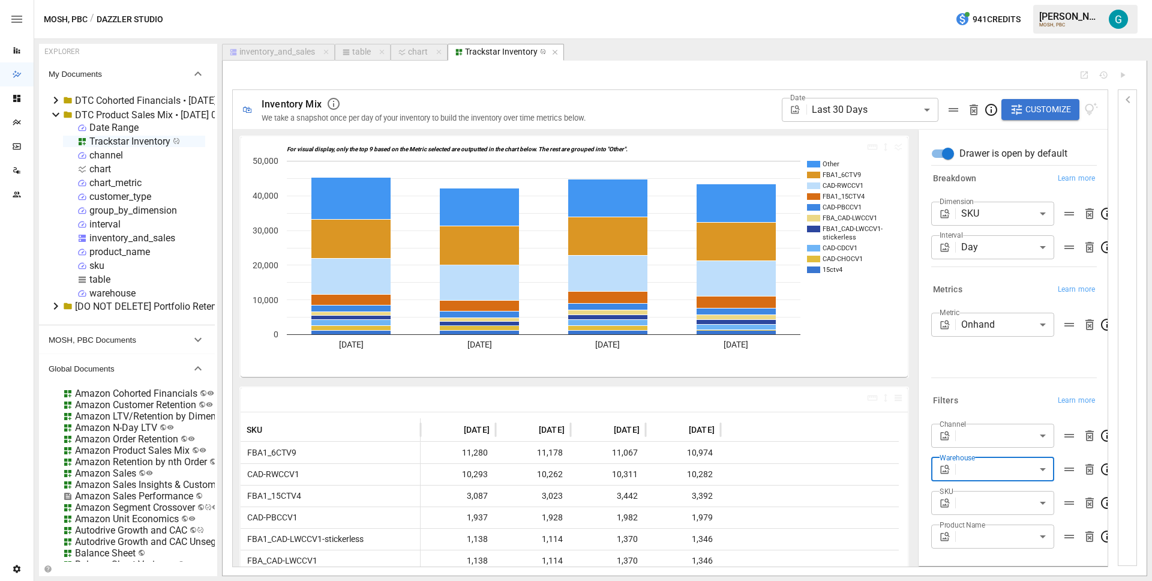
click at [993, 449] on div "Channel ​ Warehouse ​ SKU ​ Product Name ​" at bounding box center [1014, 485] width 166 height 125
click at [1000, 0] on body "Reports Dazzler Studio Dashboards Plans SmartModel ™ Data Sources Team Settings…" at bounding box center [576, 0] width 1152 height 0
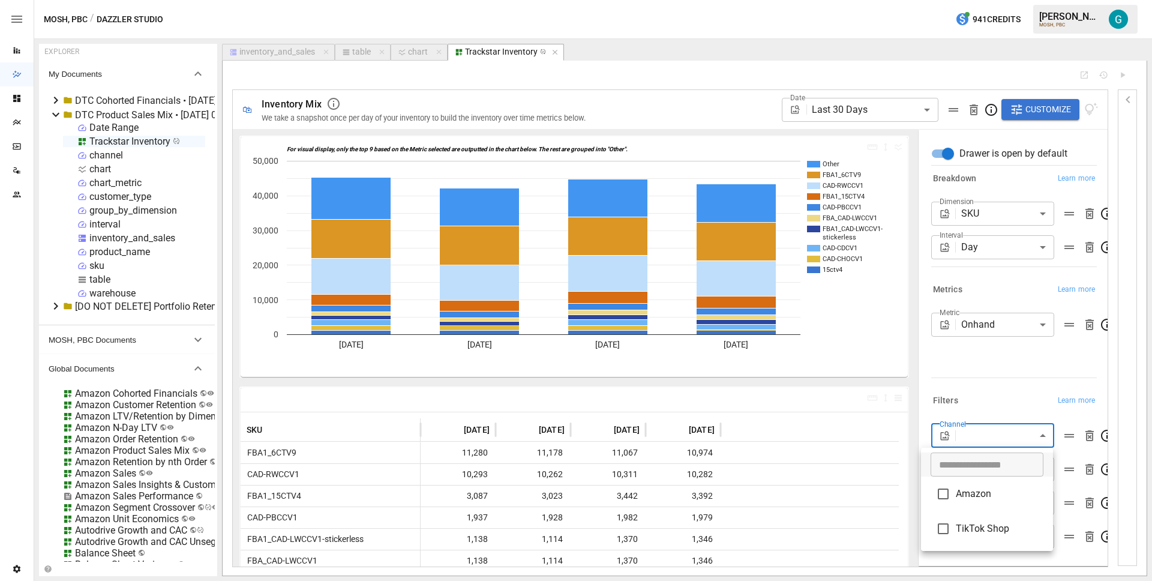
click at [1060, 356] on div at bounding box center [576, 290] width 1152 height 581
click at [1030, 0] on body "Reports Dazzler Studio Dashboards Plans SmartModel ™ Data Sources Team Settings…" at bounding box center [576, 0] width 1152 height 0
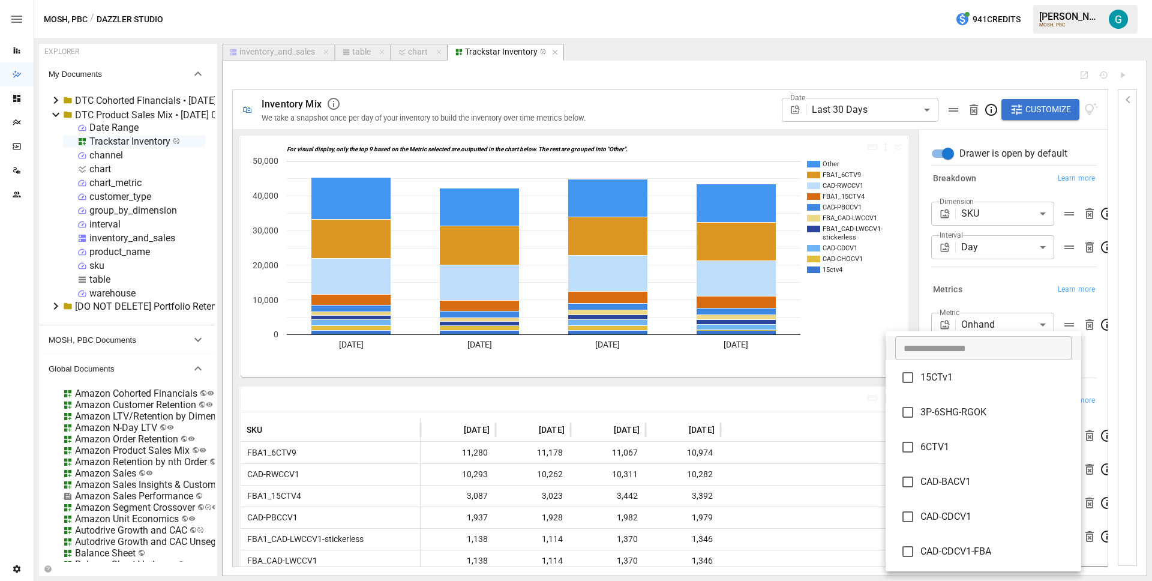
click at [1107, 392] on div at bounding box center [576, 290] width 1152 height 581
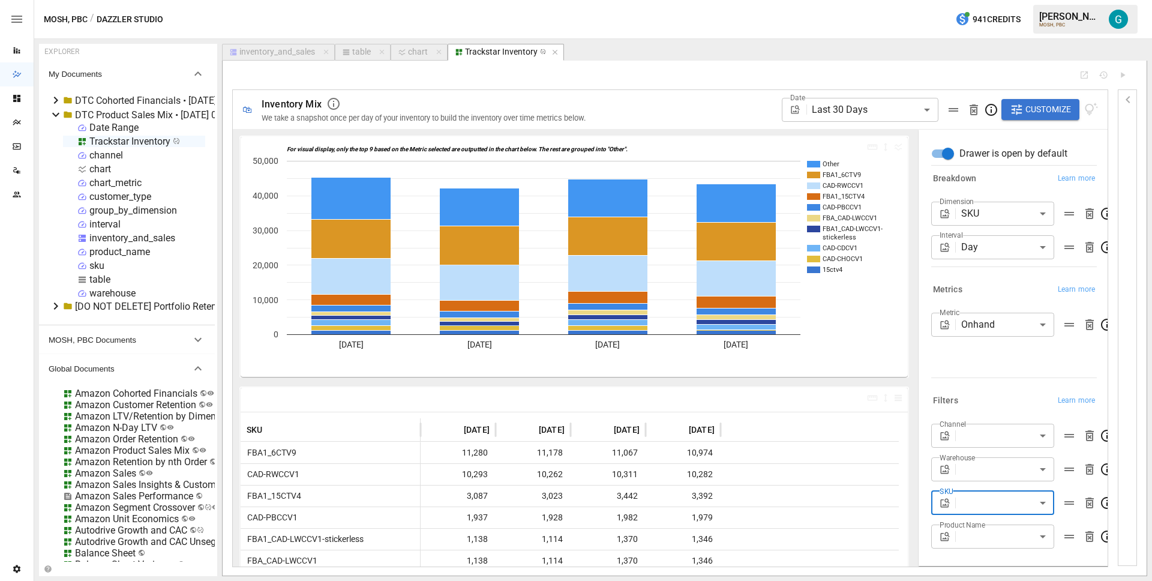
drag, startPoint x: 1000, startPoint y: 521, endPoint x: 1000, endPoint y: 528, distance: 7.8
click at [1000, 523] on div "Channel ​ Warehouse ​ SKU ​ Product Name ​" at bounding box center [1014, 485] width 166 height 125
click at [1000, 0] on body "Reports Dazzler Studio Dashboards Plans SmartModel ™ Data Sources Team Settings…" at bounding box center [576, 0] width 1152 height 0
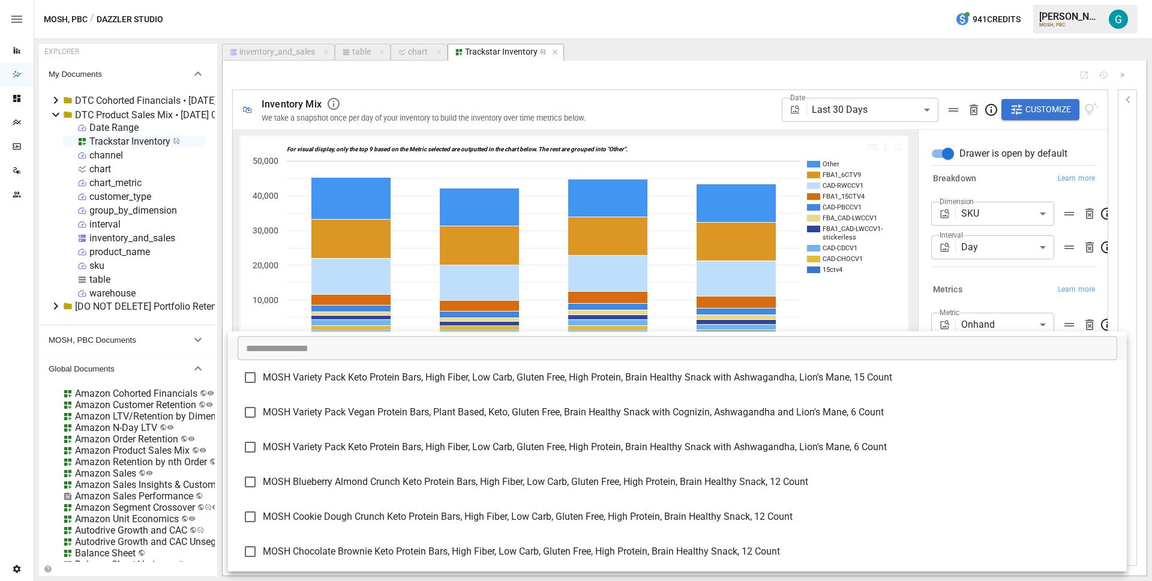
click at [948, 274] on div at bounding box center [576, 290] width 1152 height 581
